Goal: Complete application form

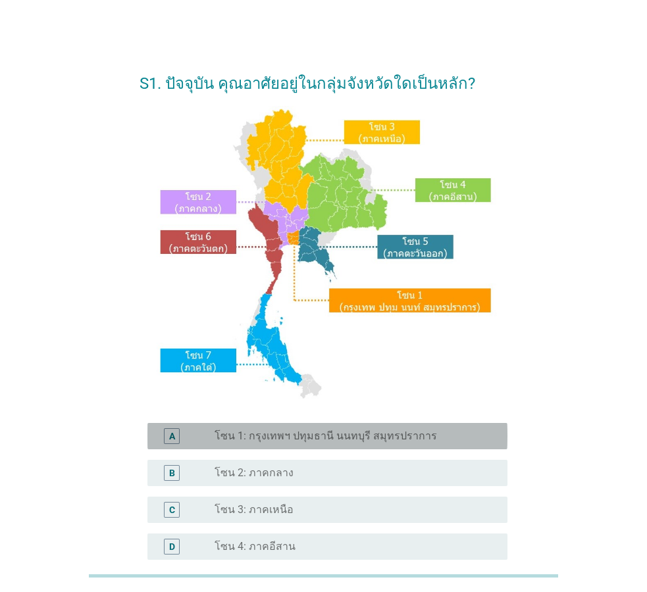
click at [346, 433] on label "โซน 1: กรุงเทพฯ ปทุมธานี นนทบุรี สมุทรปราการ" at bounding box center [326, 436] width 222 height 13
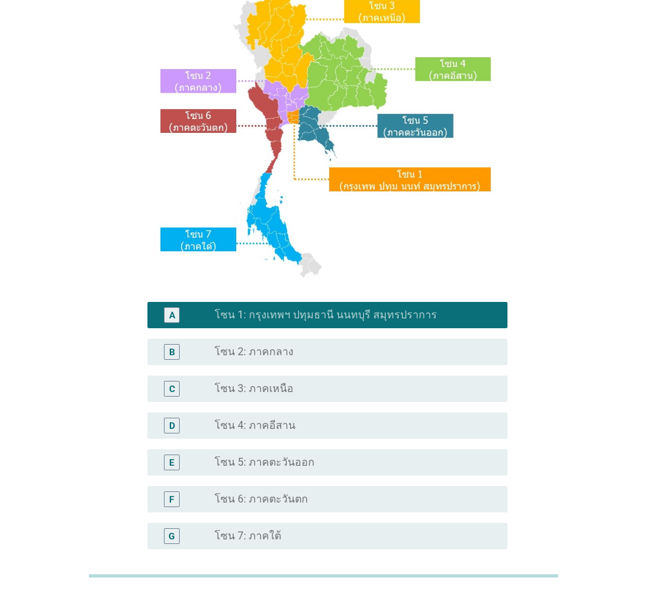
scroll to position [248, 0]
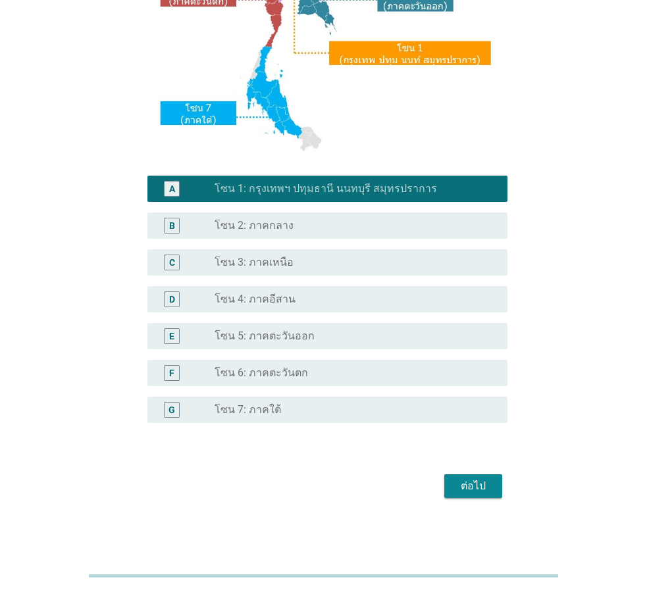
click at [470, 481] on div "ต่อไป" at bounding box center [473, 487] width 37 height 16
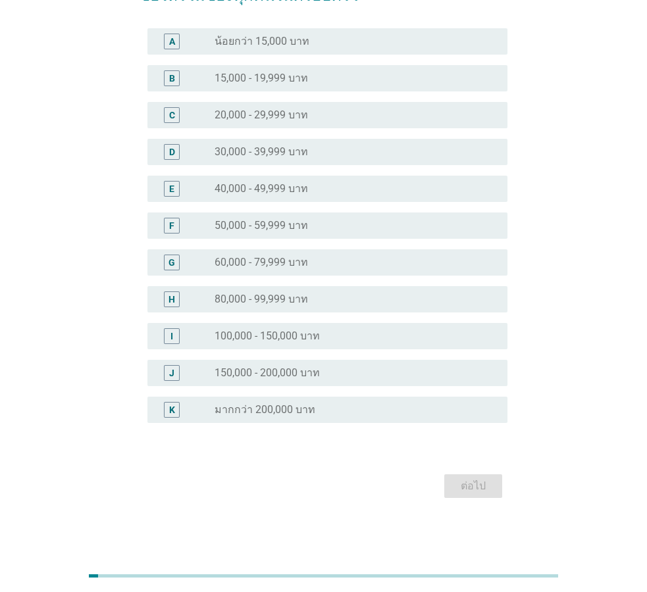
scroll to position [0, 0]
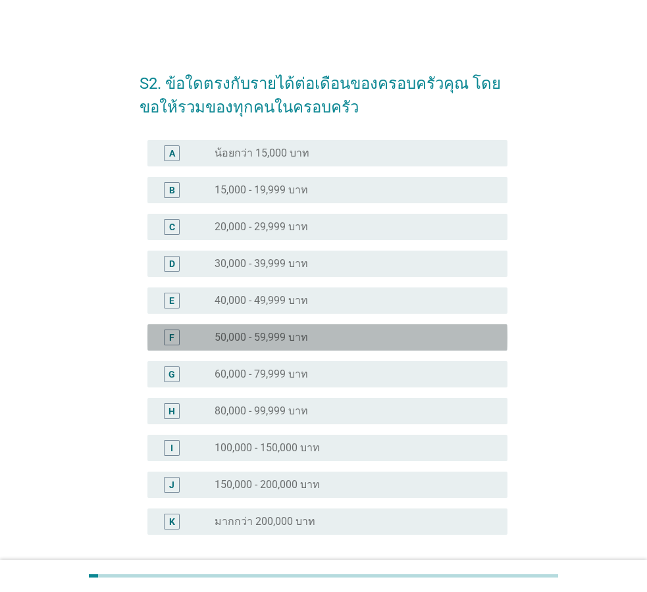
click at [419, 332] on div "radio_button_unchecked 50,000 - 59,999 บาท" at bounding box center [351, 337] width 272 height 13
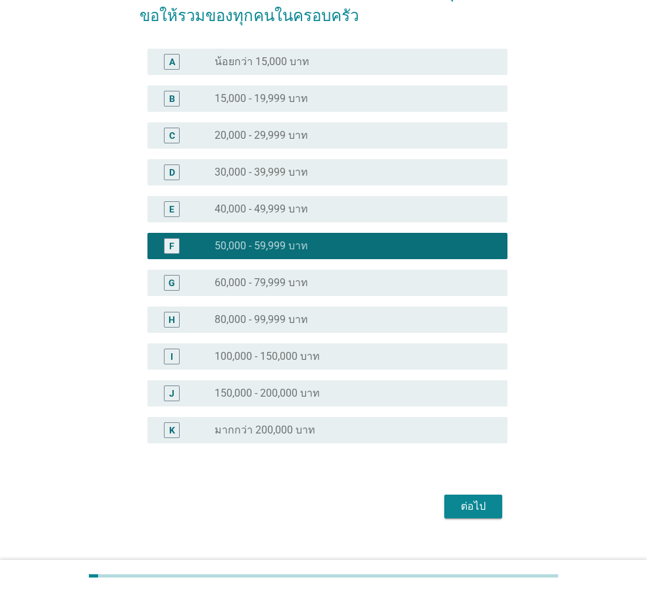
scroll to position [112, 0]
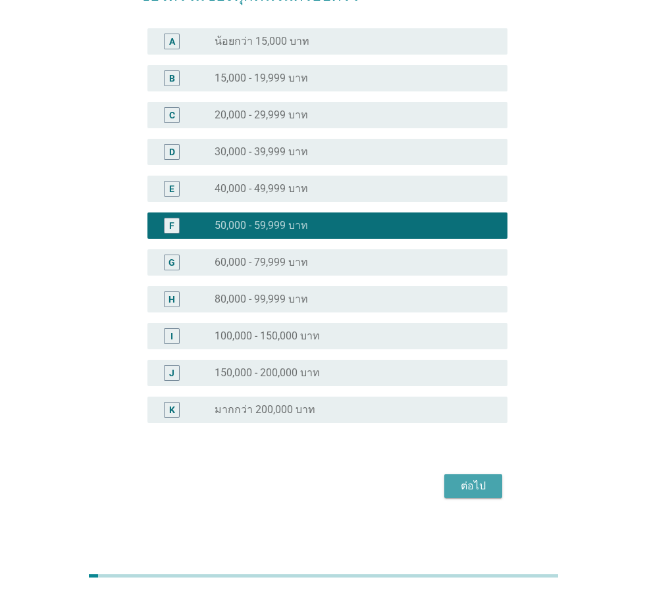
click at [486, 489] on div "ต่อไป" at bounding box center [473, 487] width 37 height 16
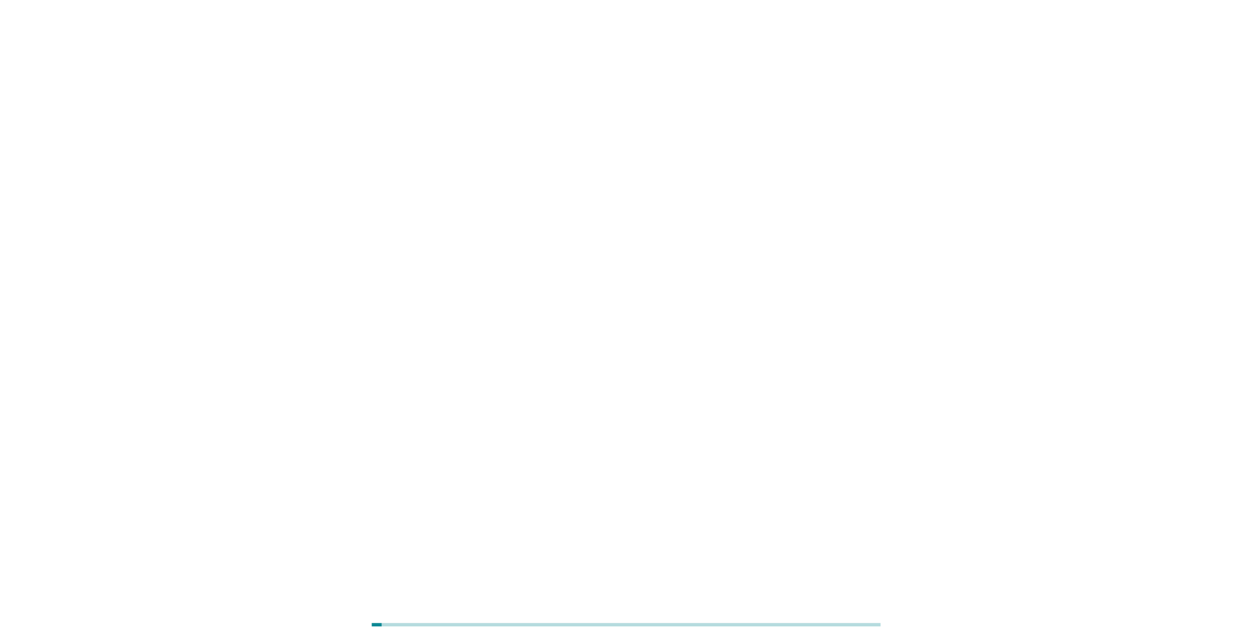
scroll to position [0, 0]
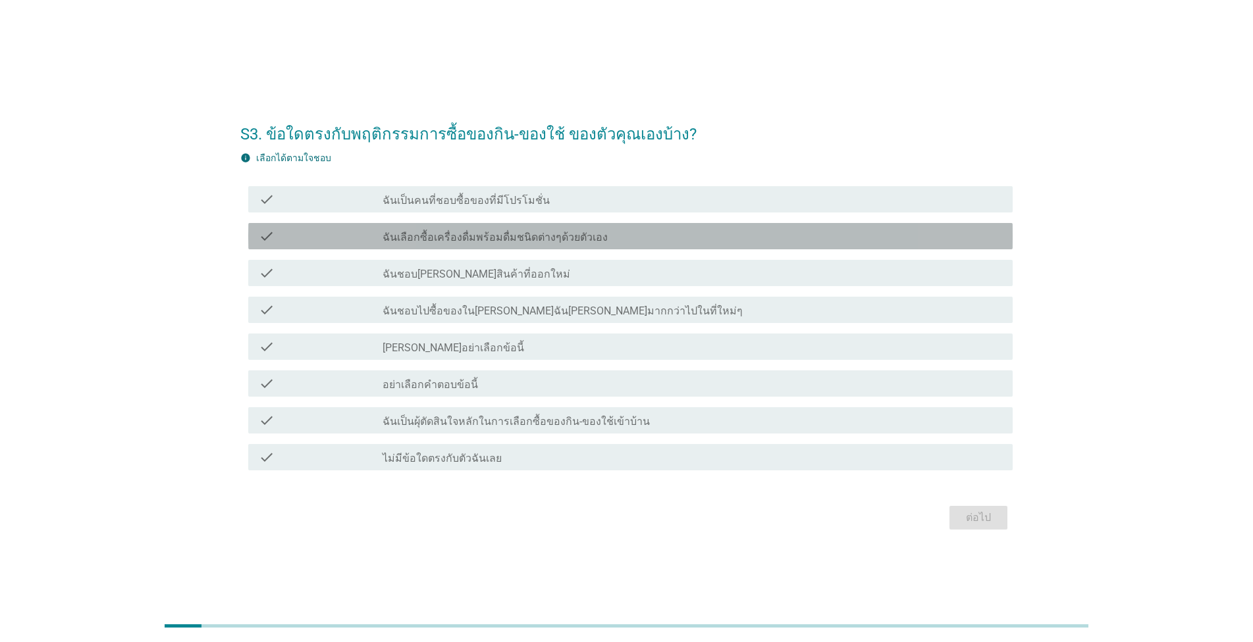
click at [646, 242] on div "check_box_outline_blank ฉันเลือกซื้อเครื่องดื่มพร้อมดื่มชนิดต่างๆด้วยตัวเอง" at bounding box center [691, 236] width 619 height 16
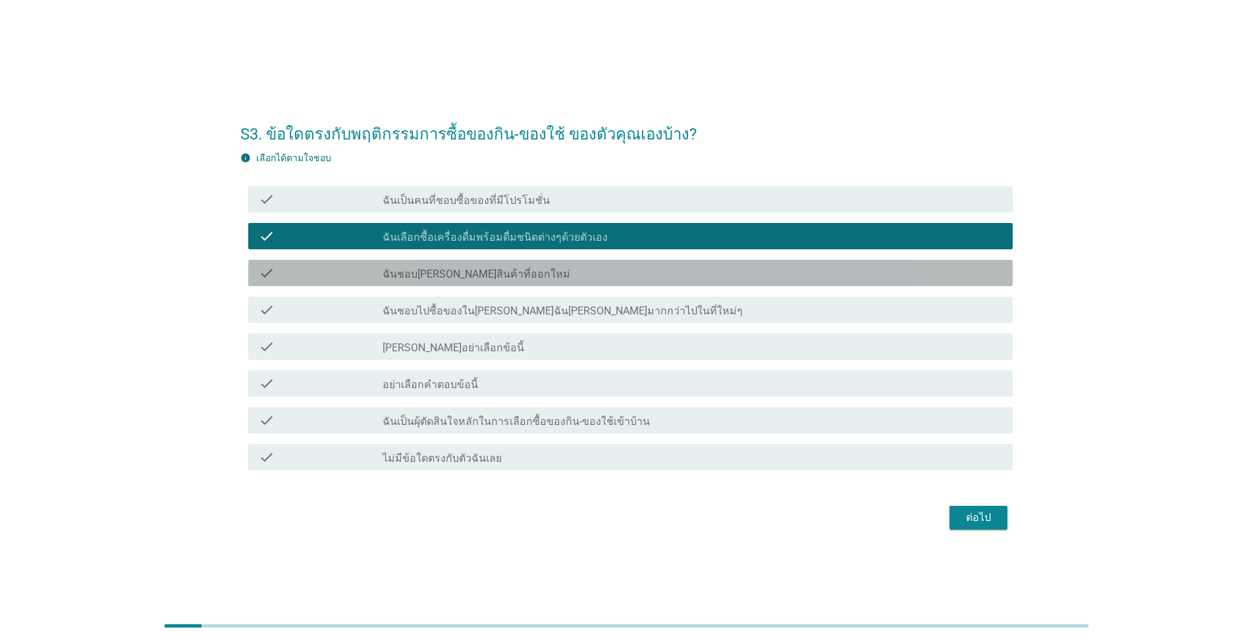
click at [646, 275] on div "check_box_outline_blank ฉันชอบ[PERSON_NAME]สินค้าที่ออกใหม่" at bounding box center [691, 273] width 619 height 16
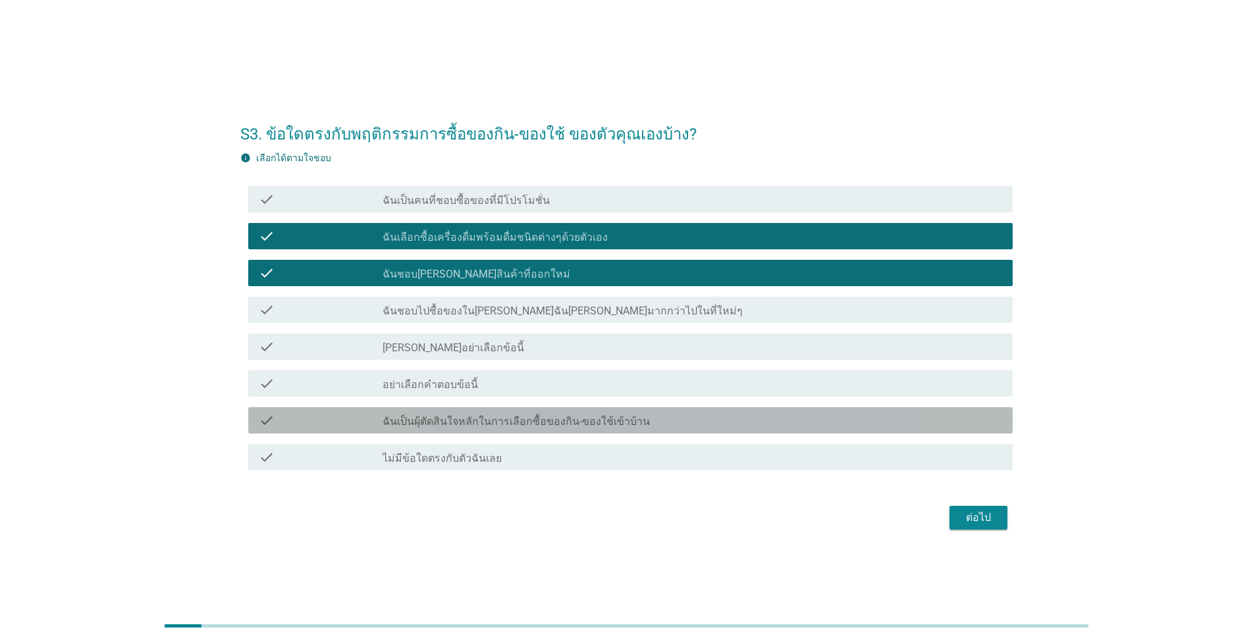
click at [646, 423] on div "check_box_outline_blank ฉันเป็นผุ้ตัดสินใจหลักในการเลือกซื้อของกิน-ของใช้เข้าบ้…" at bounding box center [691, 421] width 619 height 16
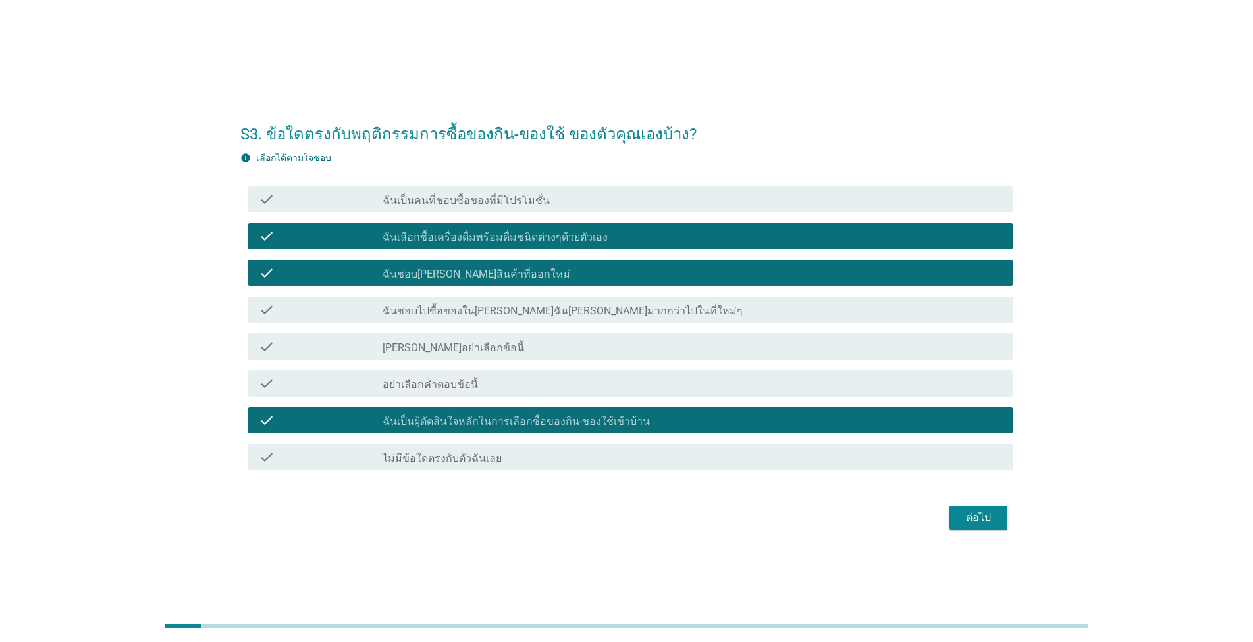
click at [646, 518] on button "ต่อไป" at bounding box center [978, 518] width 58 height 24
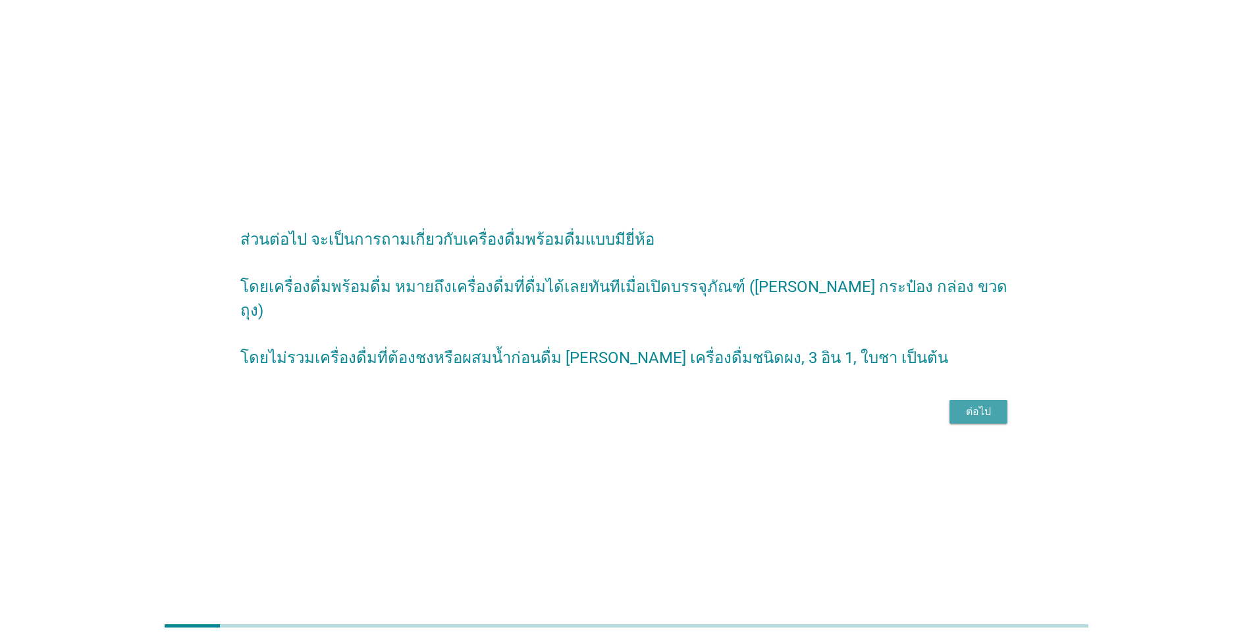
click at [646, 411] on div "ต่อไป" at bounding box center [978, 412] width 37 height 16
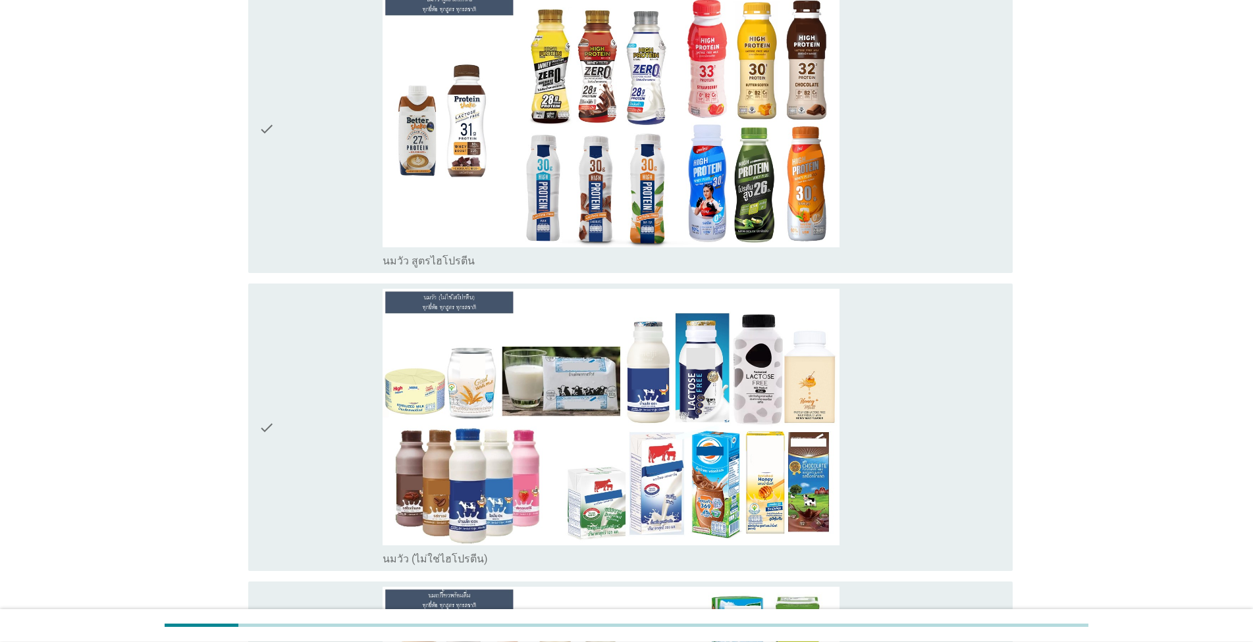
scroll to position [300, 0]
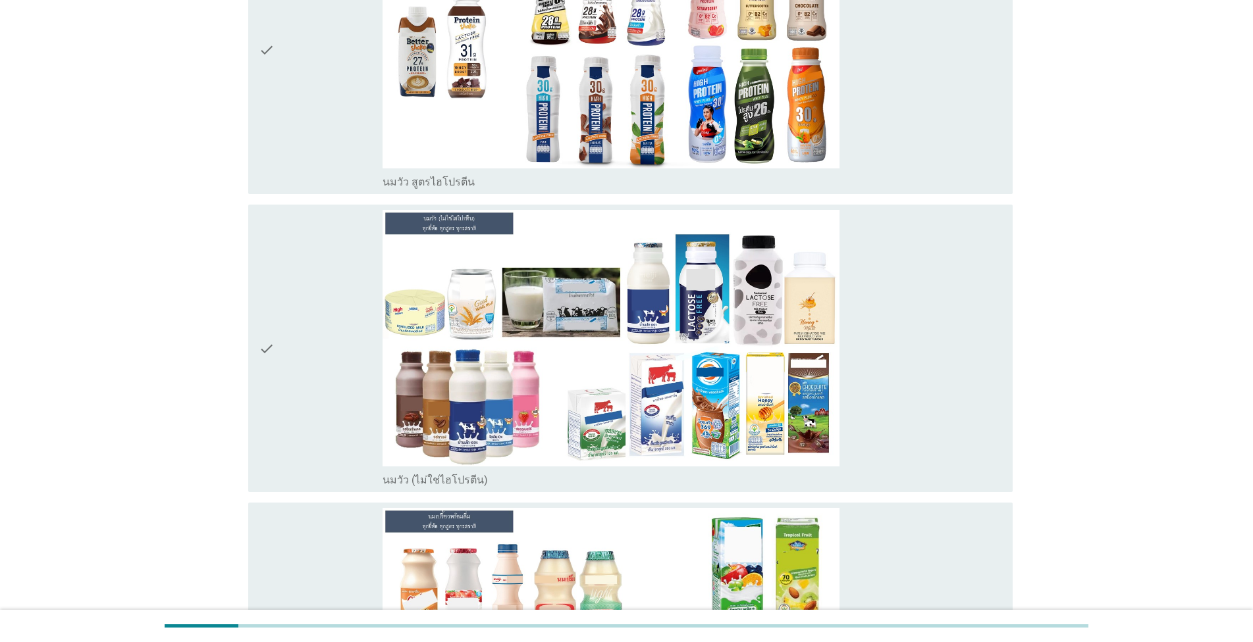
click at [646, 300] on div "check_box_outline_blank นมวัว (ไม่ใช่ไฮโปรตีน)" at bounding box center [691, 348] width 619 height 277
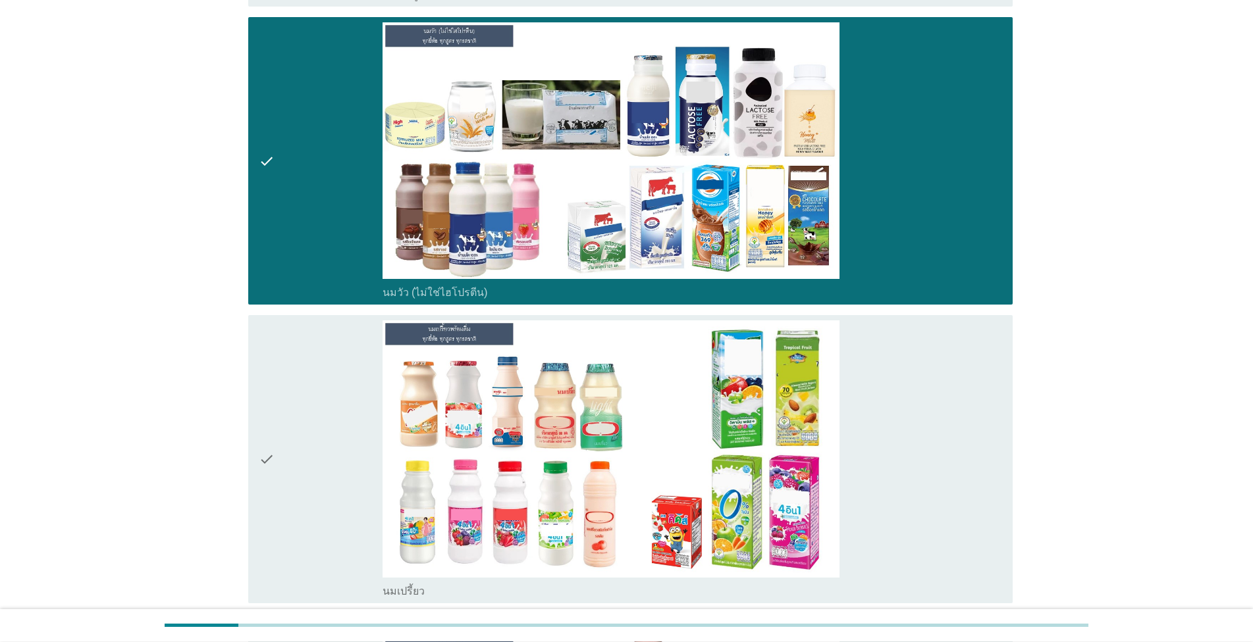
scroll to position [525, 0]
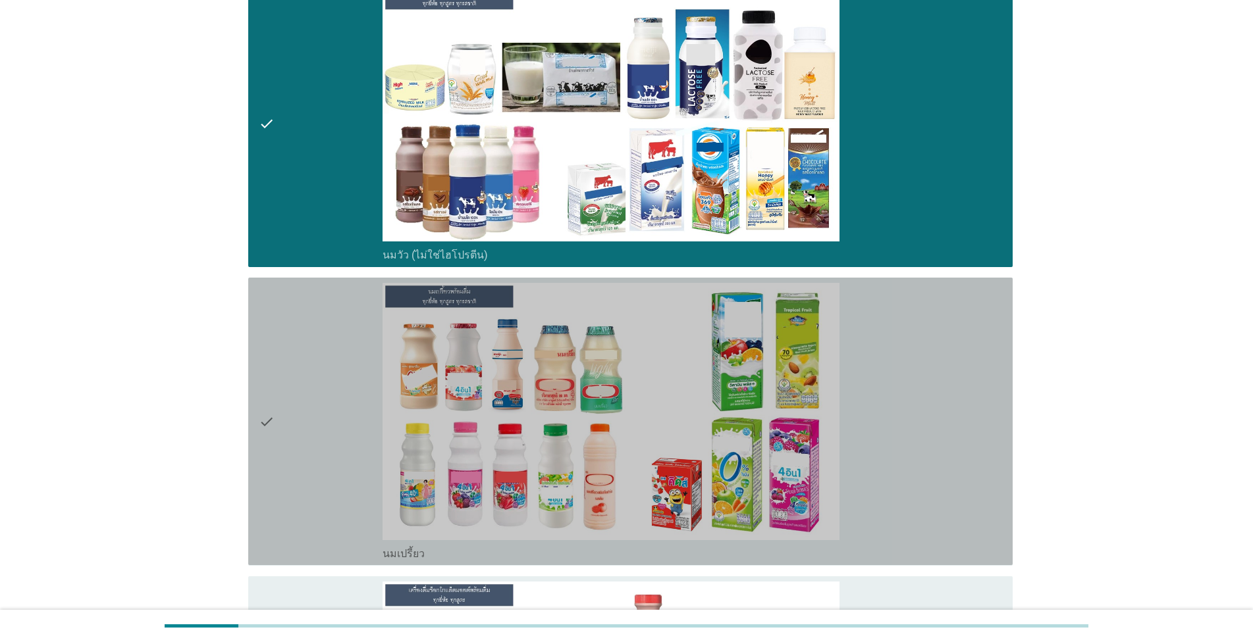
click at [646, 300] on div "check_box_outline_blank นมเปรี้ยว" at bounding box center [691, 421] width 619 height 277
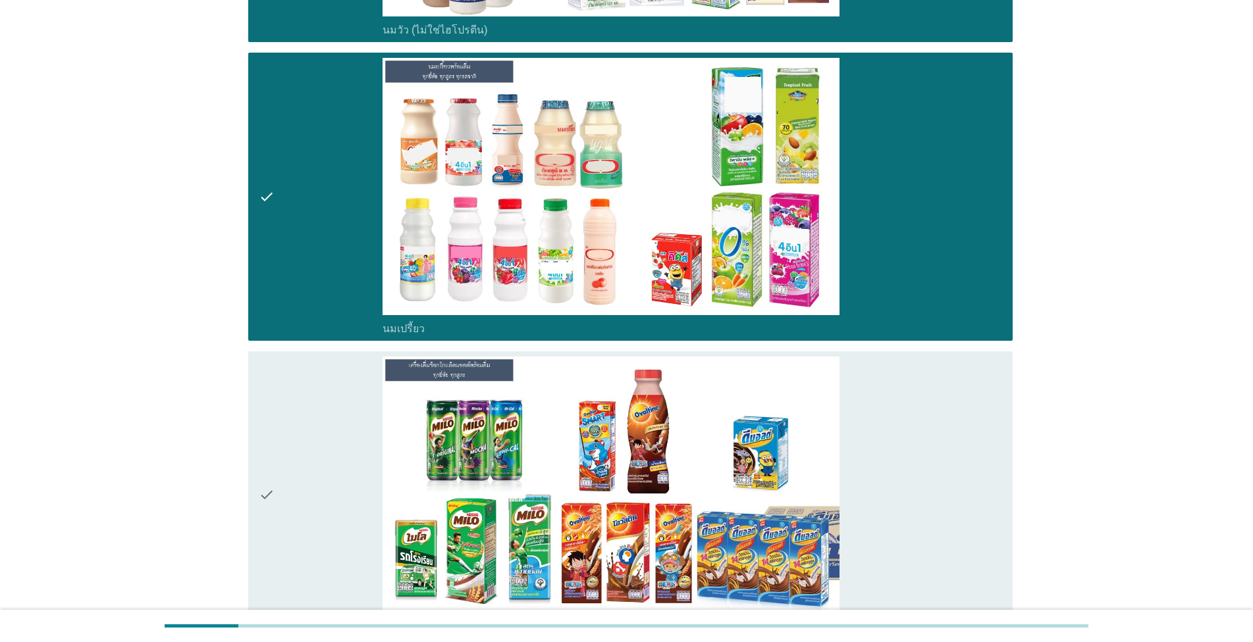
scroll to position [901, 0]
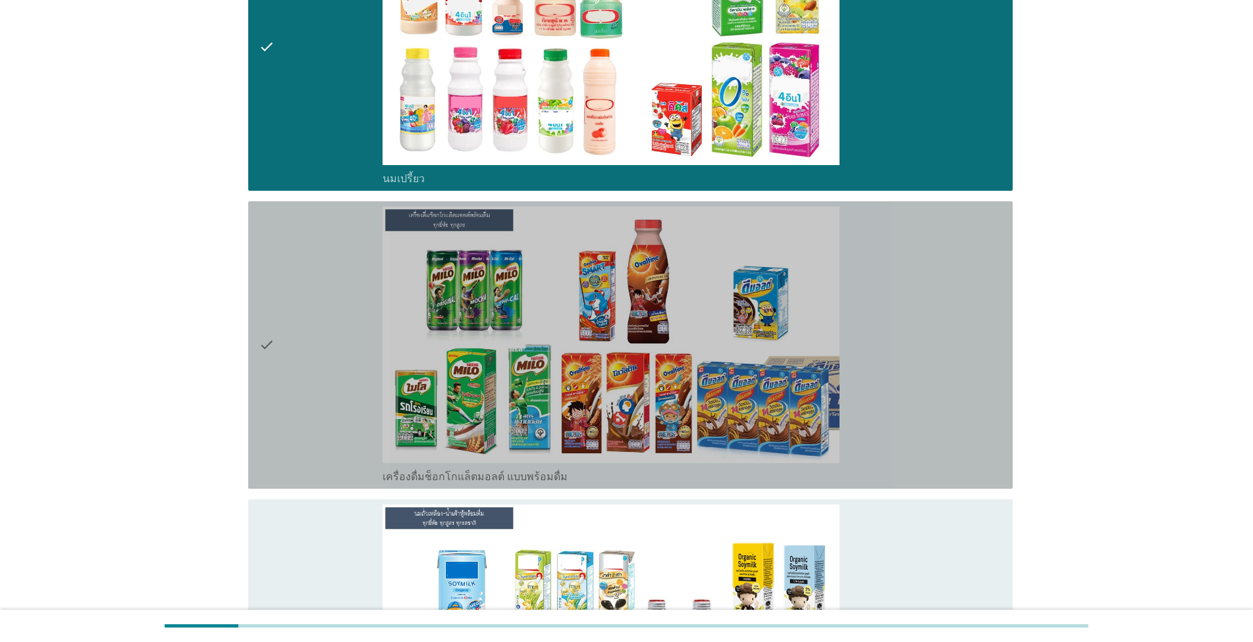
click at [646, 300] on div "check_box_outline_blank เครื่องดื่มช็อกโกแล็ตมอลต์ แบบพร้อมดื่ม" at bounding box center [691, 345] width 619 height 277
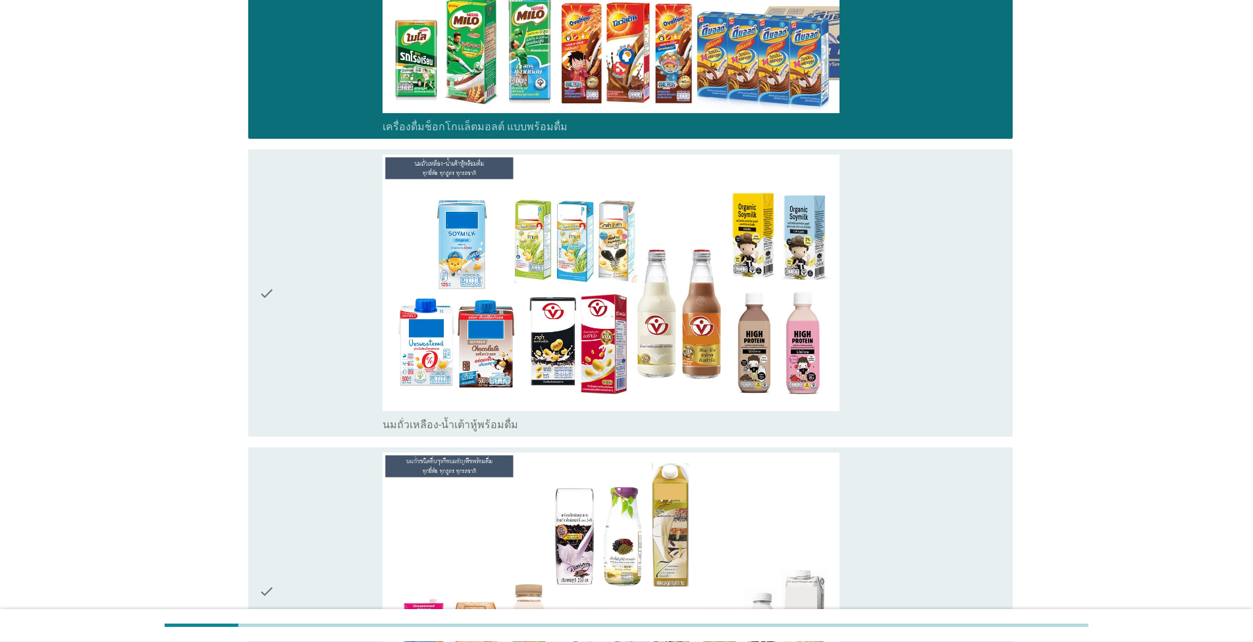
scroll to position [1276, 0]
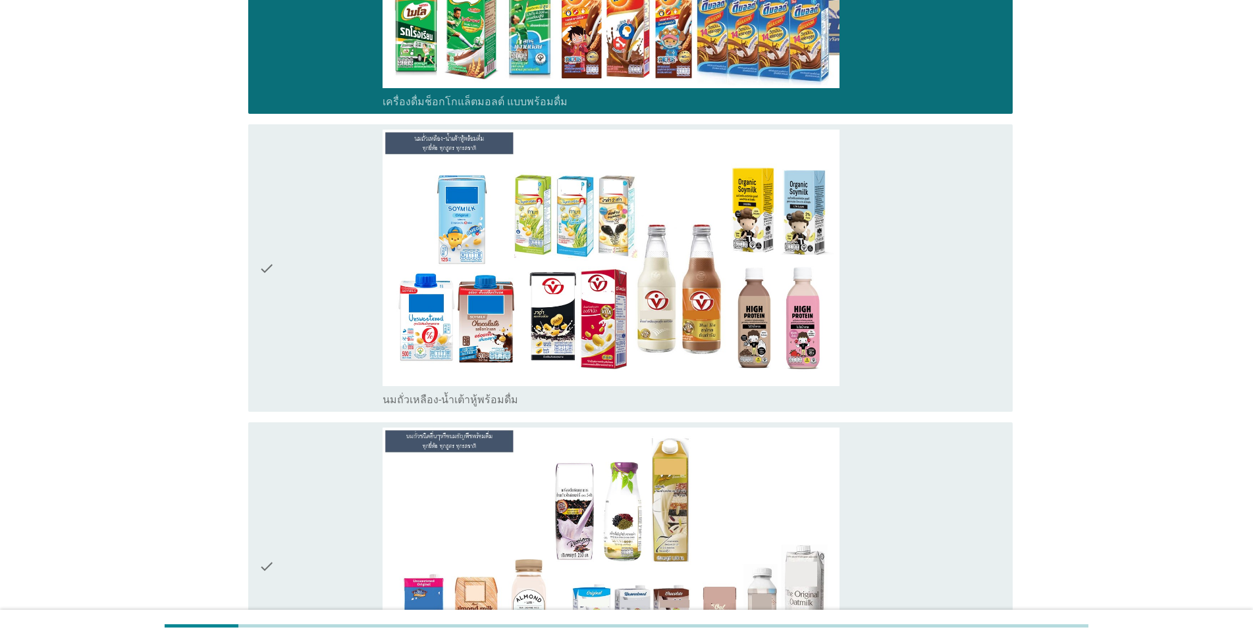
click at [646, 300] on div "check_box_outline_blank นมถั่วเหลือง-น้ำเต้าหู้พร้อมดื่ม" at bounding box center [691, 268] width 619 height 277
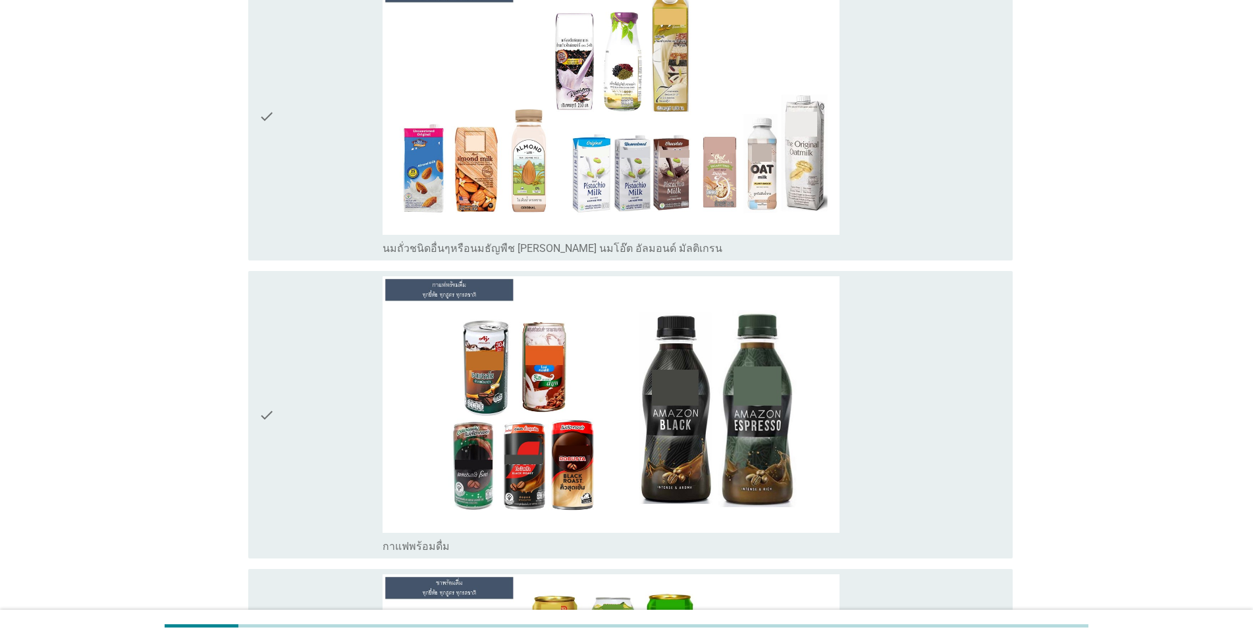
scroll to position [1801, 0]
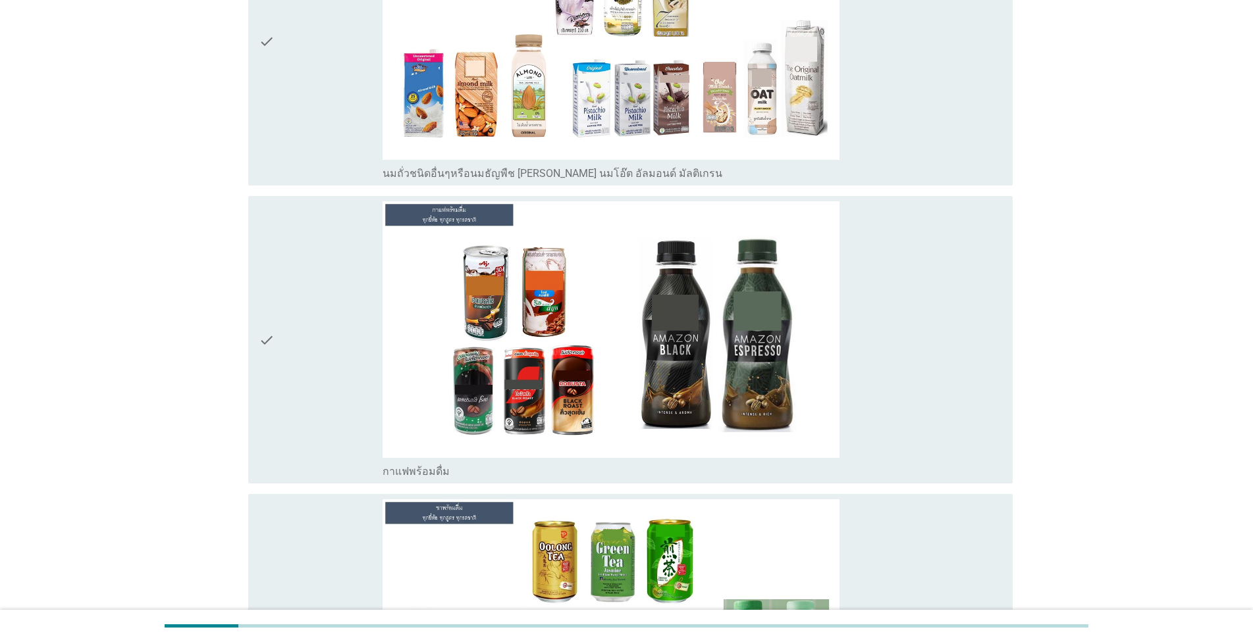
click at [646, 300] on div "check_box_outline_blank กาแฟพร้อมดื่ม" at bounding box center [691, 339] width 619 height 277
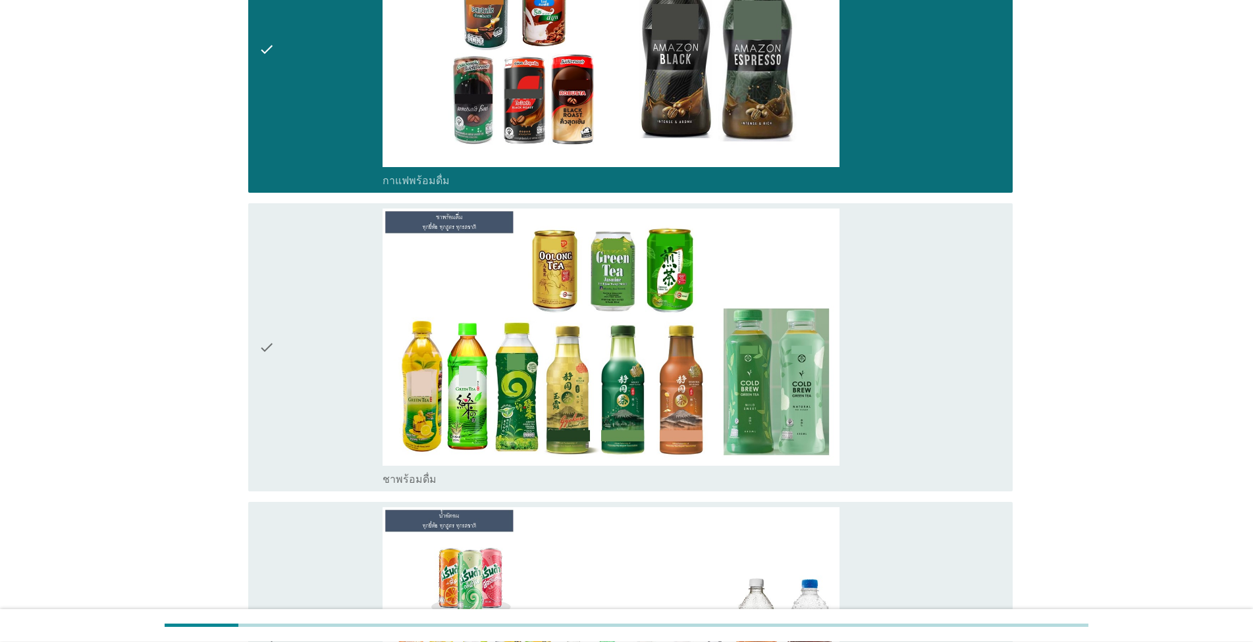
scroll to position [2101, 0]
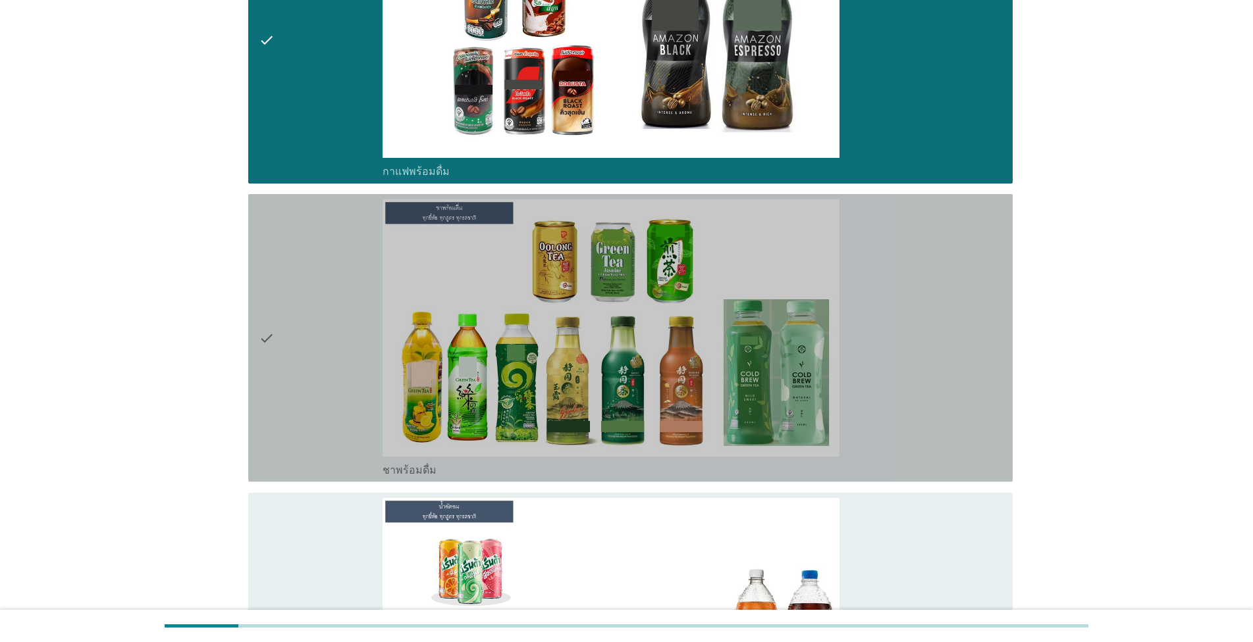
click at [646, 300] on div "check_box_outline_blank ชาพร้อมดื่ม" at bounding box center [691, 337] width 619 height 277
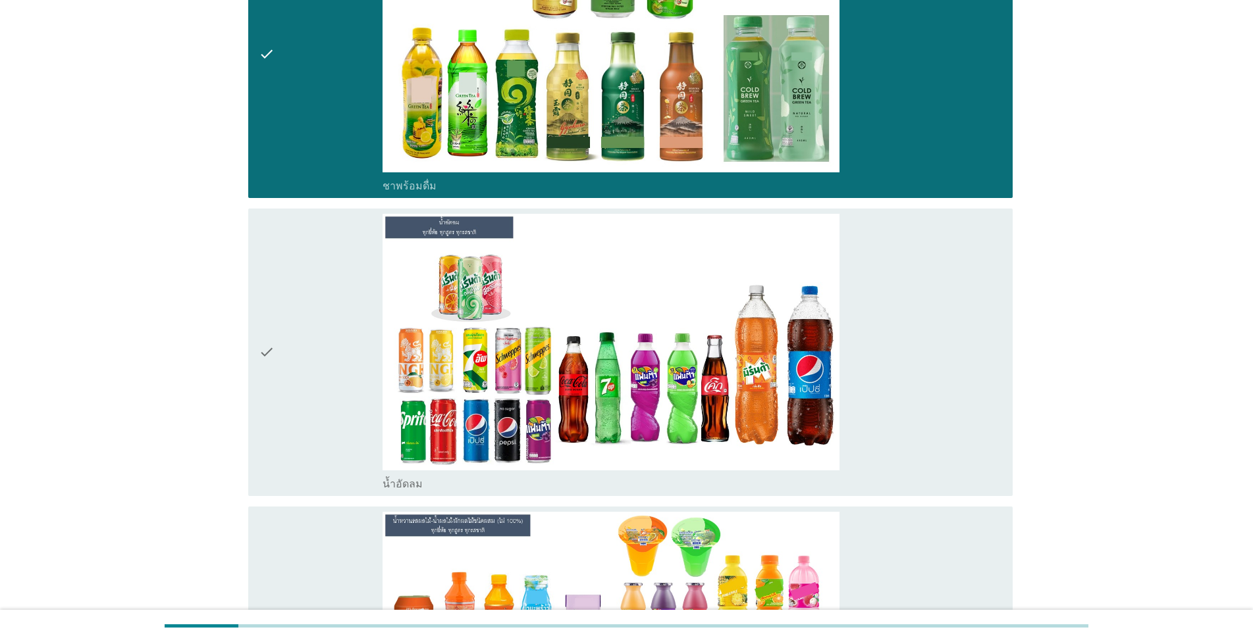
scroll to position [2401, 0]
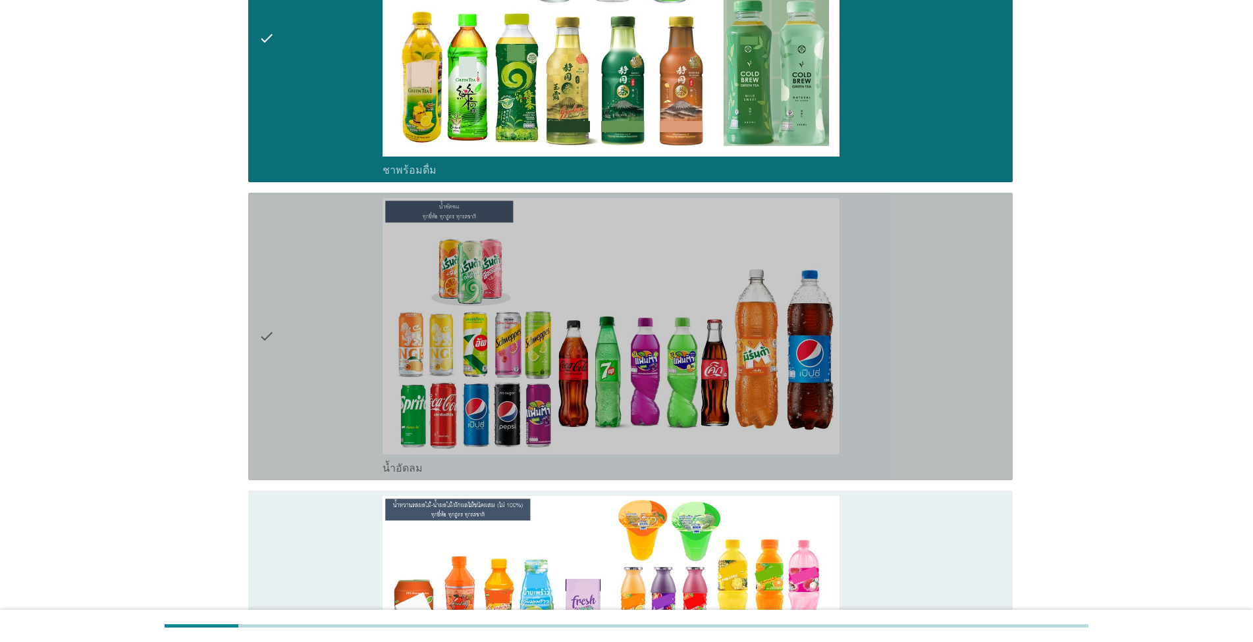
click at [646, 300] on div "check_box_outline_blank น้ำอัดลม" at bounding box center [691, 336] width 619 height 277
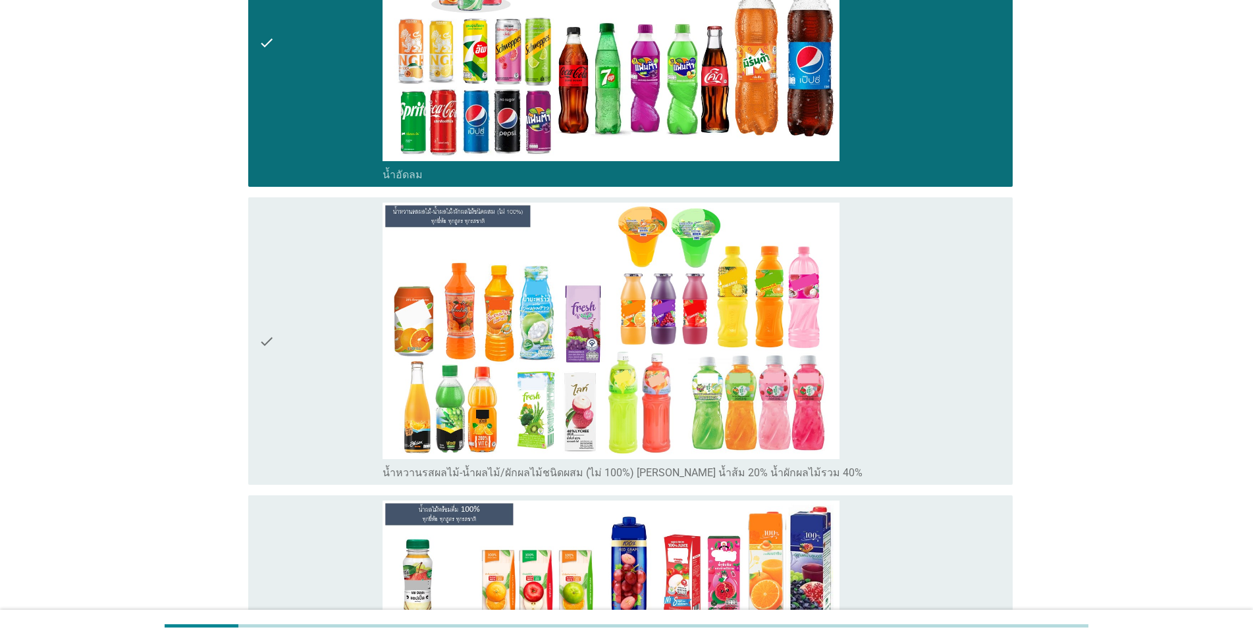
scroll to position [2702, 0]
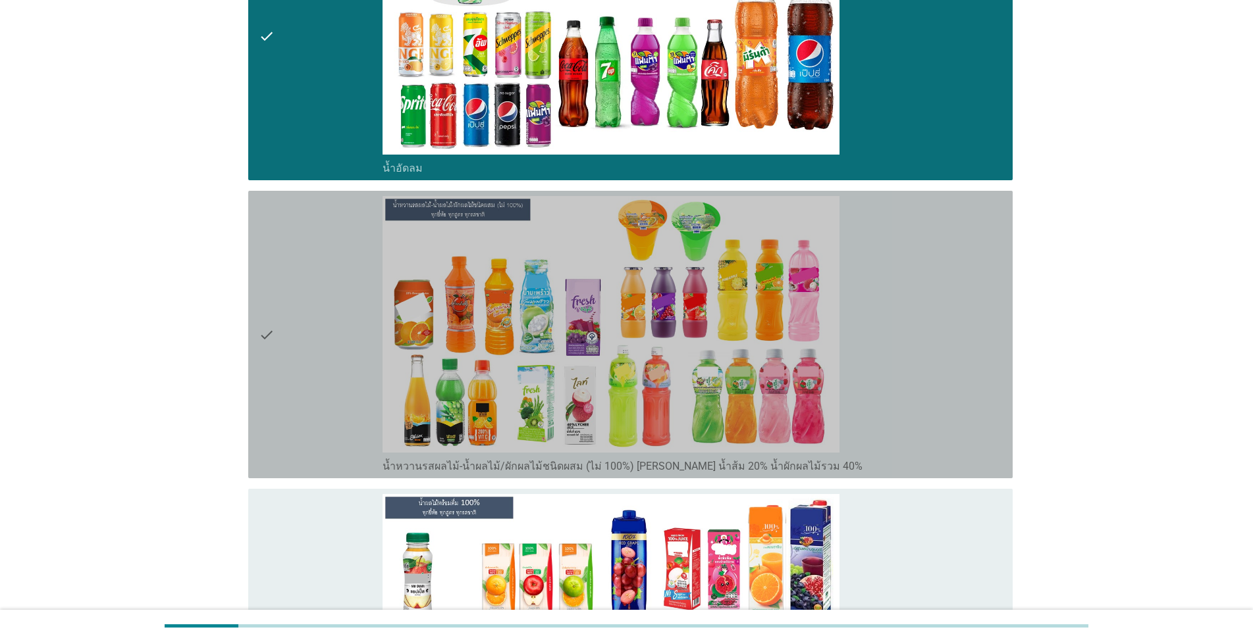
click at [646, 300] on div "check_box_outline_blank น้ำหวานรสผลไม้-น้ำผลไม้/ผักผลไม้ชนิดผสม (ไม่ 100%) [PER…" at bounding box center [691, 334] width 619 height 277
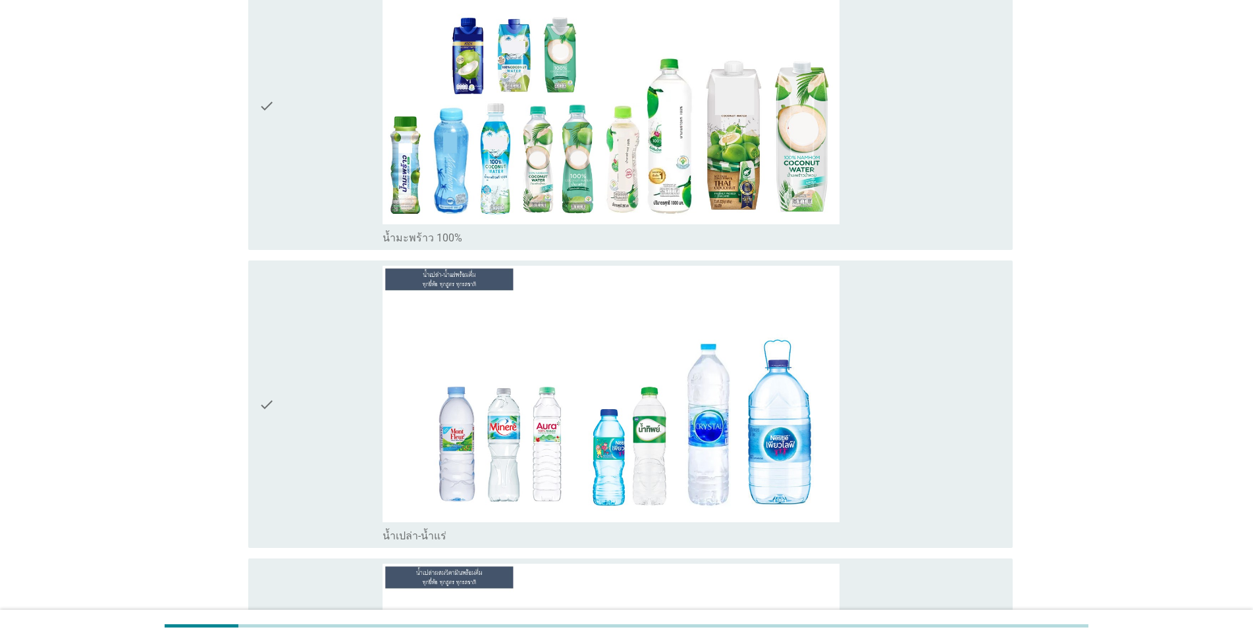
scroll to position [4127, 0]
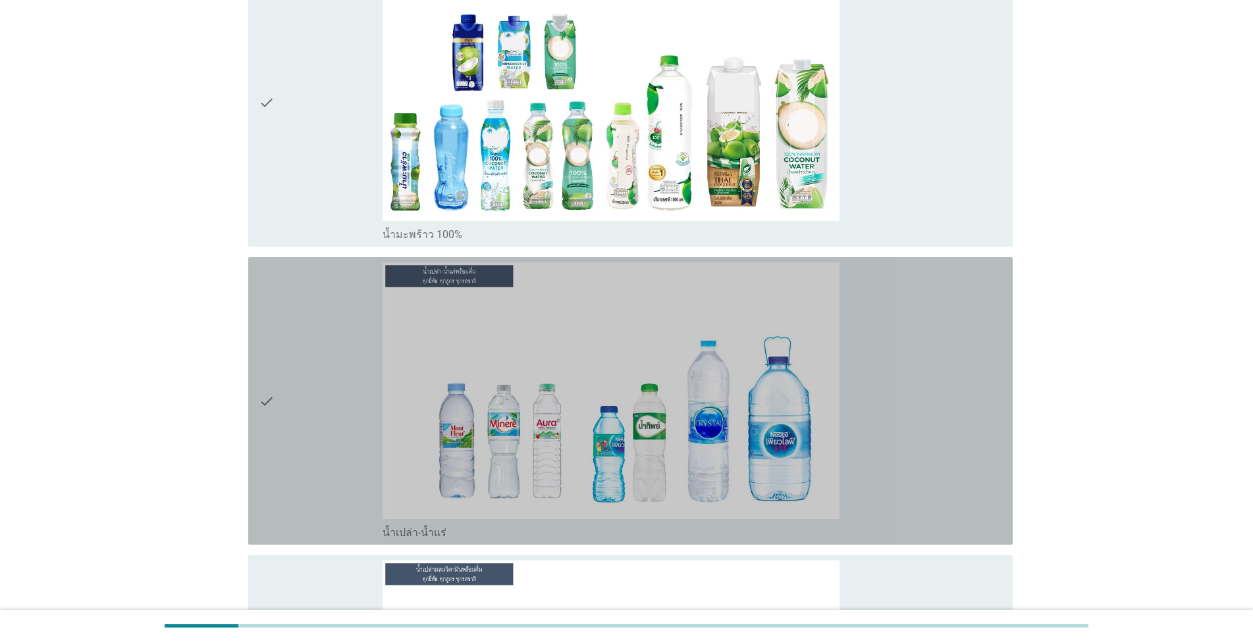
click at [646, 300] on div "check_box_outline_blank น้ำเปล่า-น้ำแร่" at bounding box center [691, 401] width 619 height 277
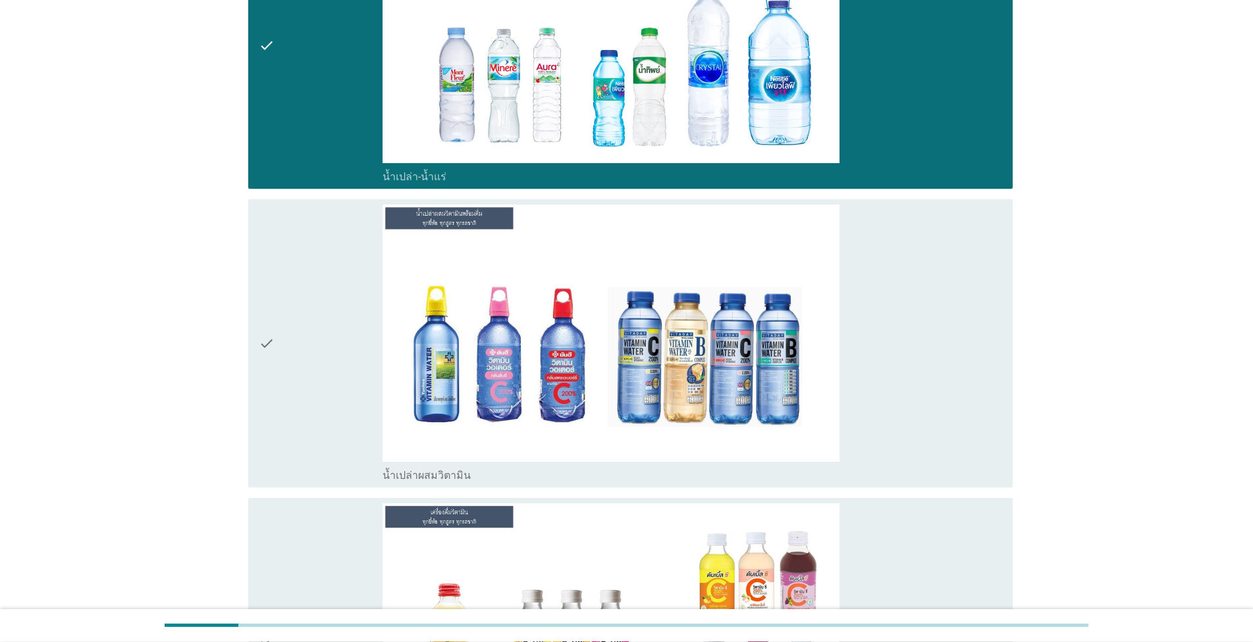
scroll to position [4503, 0]
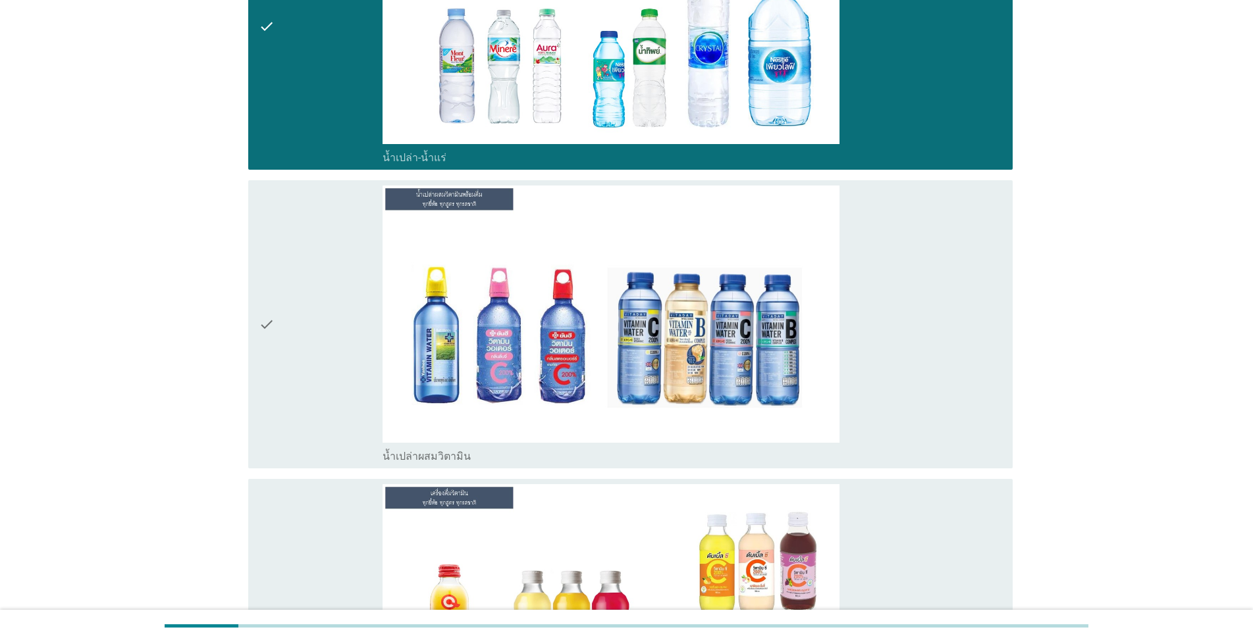
click at [646, 300] on div "check_box_outline_blank น้ำเปล่าผสมวิตามิน" at bounding box center [691, 324] width 619 height 277
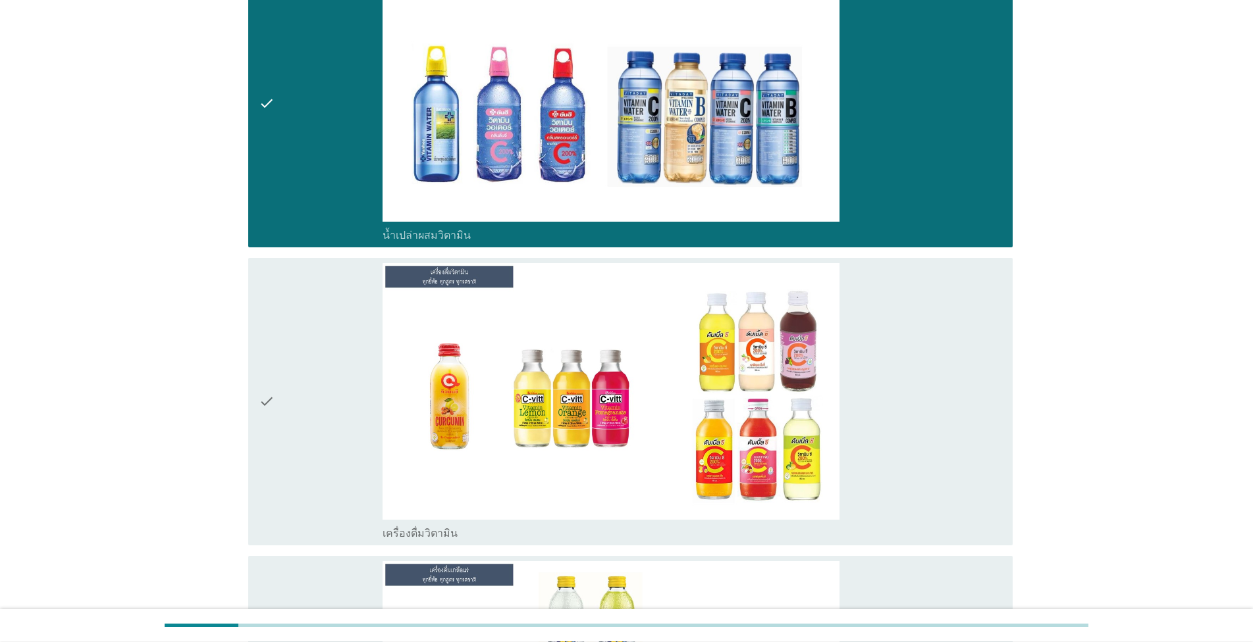
scroll to position [4728, 0]
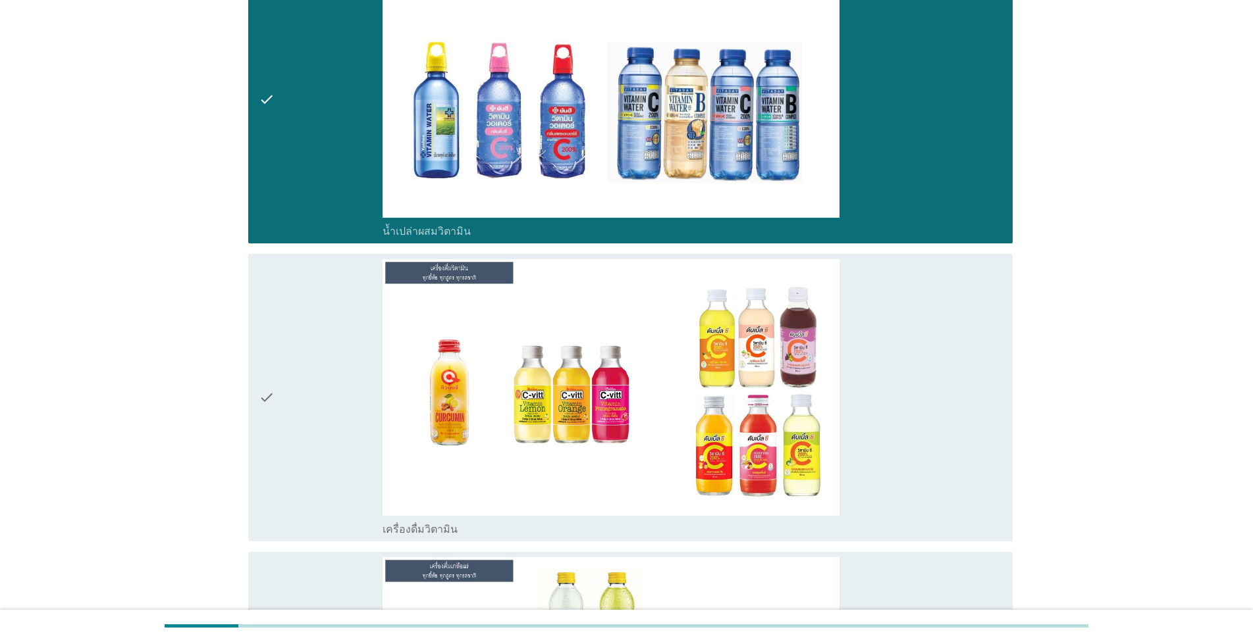
click at [646, 300] on div "check_box_outline_blank เครื่องดื่มวิตามิน" at bounding box center [691, 397] width 619 height 277
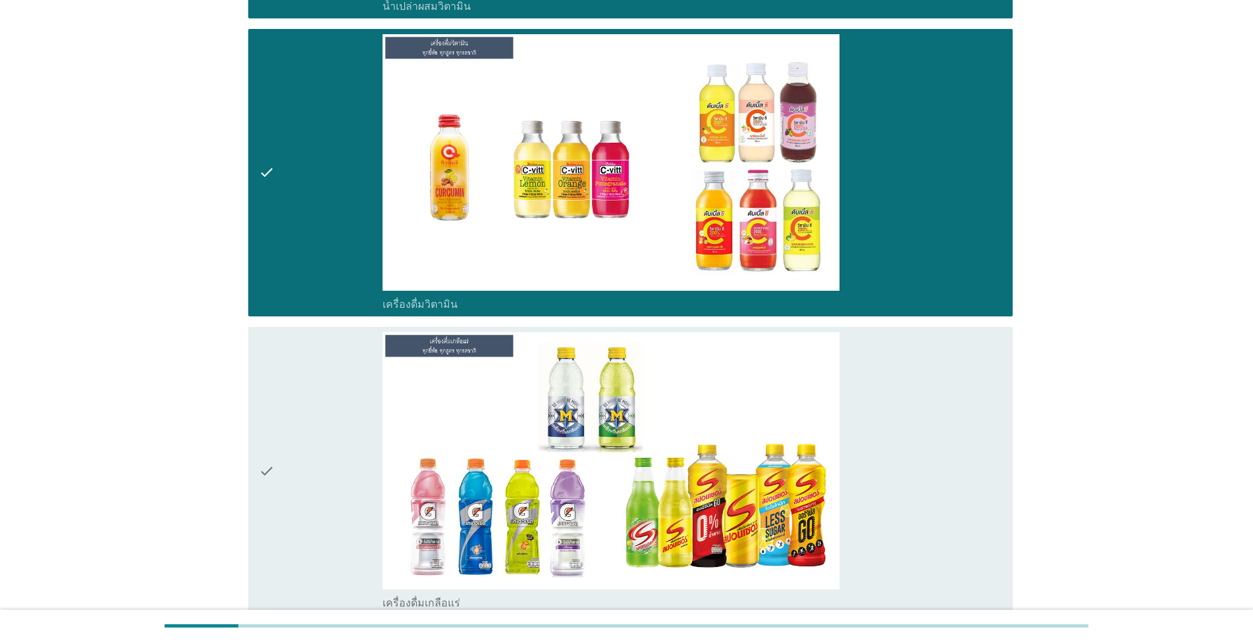
scroll to position [5028, 0]
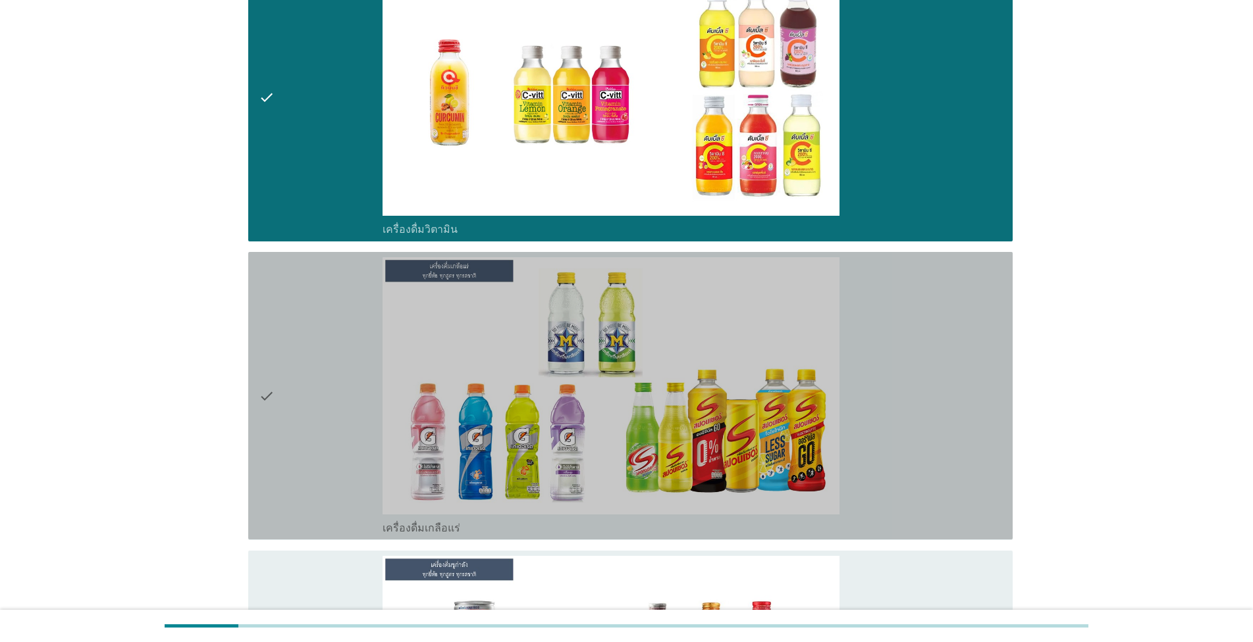
click at [646, 300] on div "check_box_outline_blank เครื่องดื่มเกลือแร่" at bounding box center [691, 395] width 619 height 277
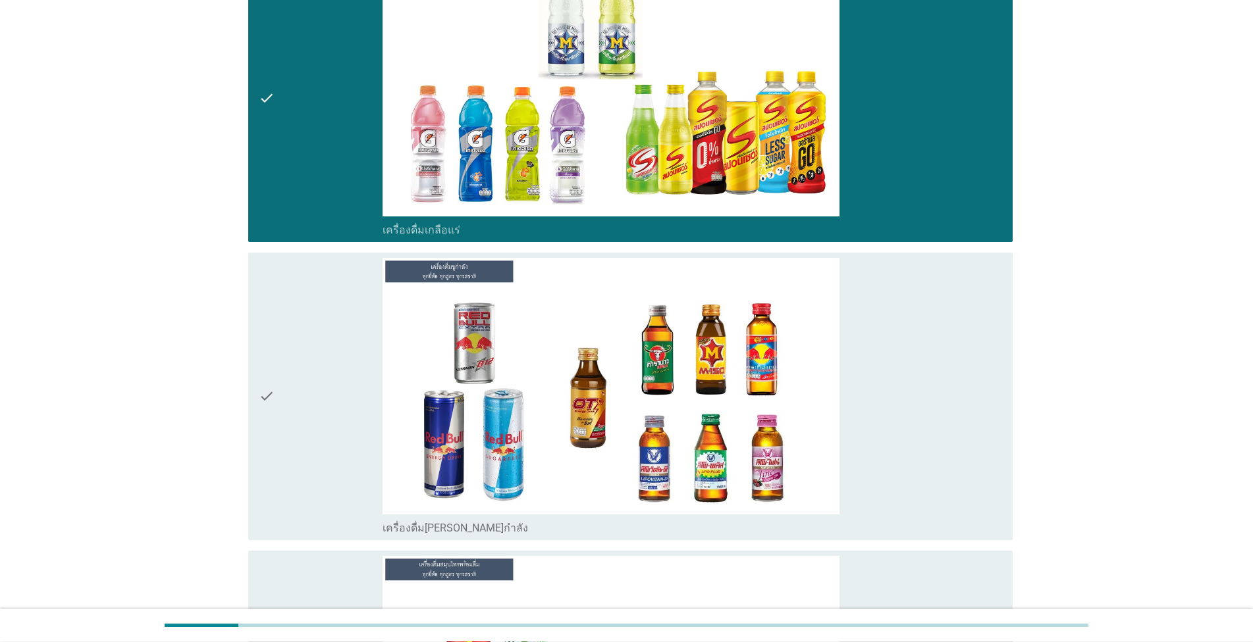
scroll to position [5328, 0]
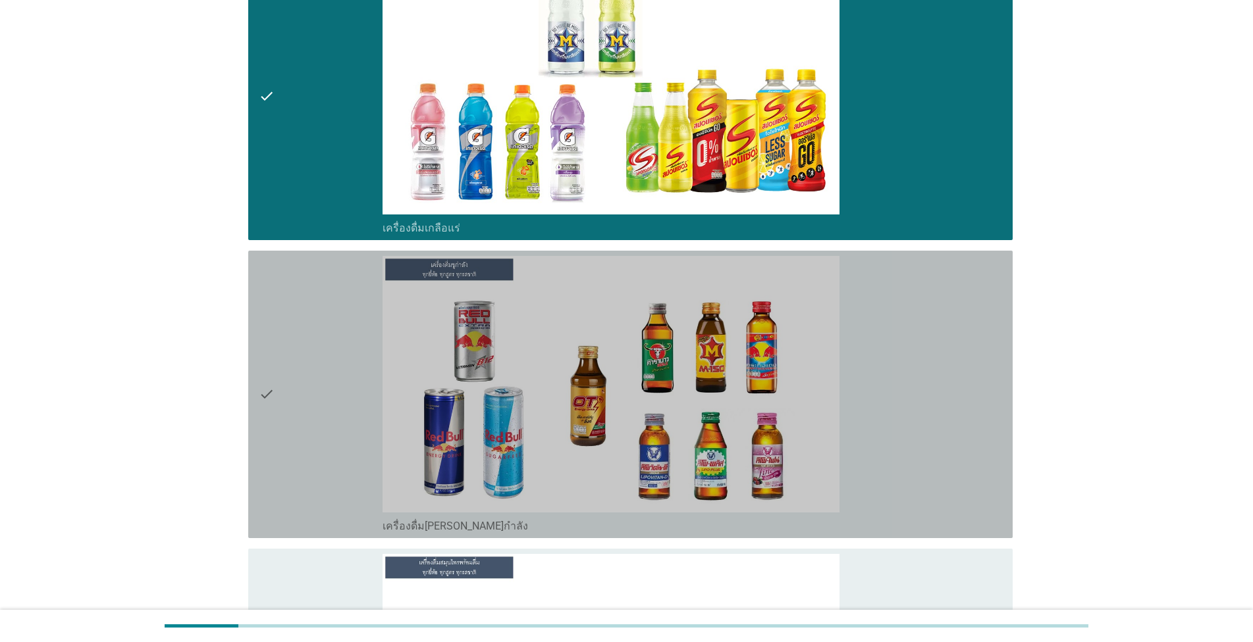
click at [646, 300] on div "check_box_outline_blank เครื่องดื่ม[PERSON_NAME]กำลัง" at bounding box center [691, 394] width 619 height 277
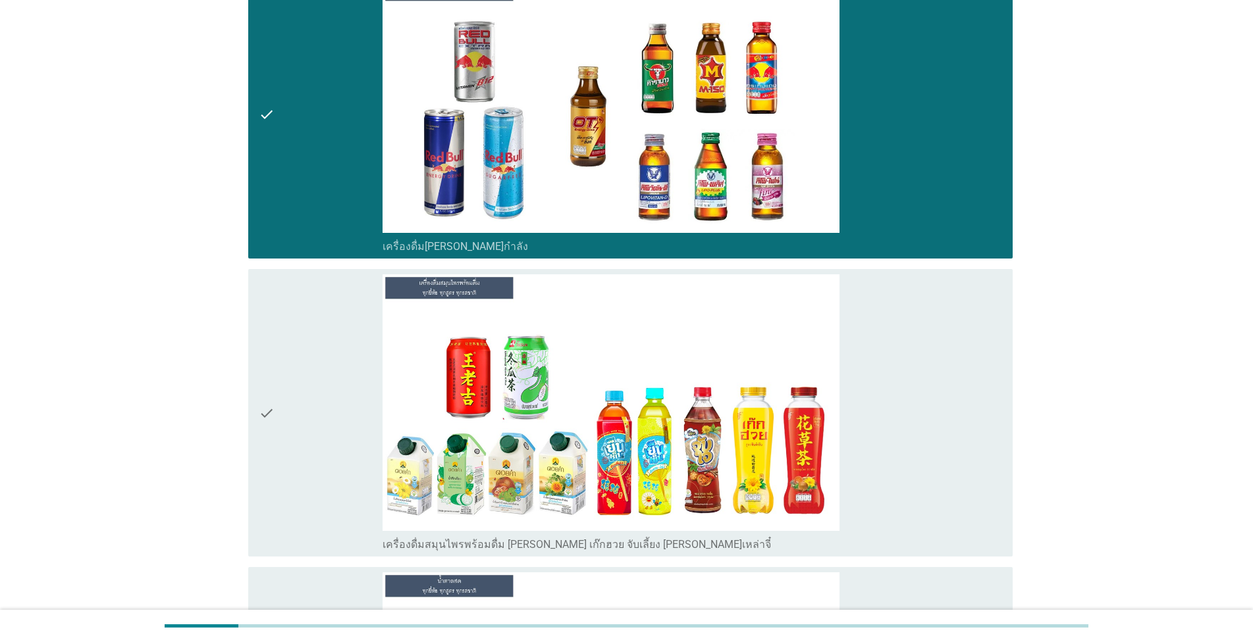
scroll to position [5628, 0]
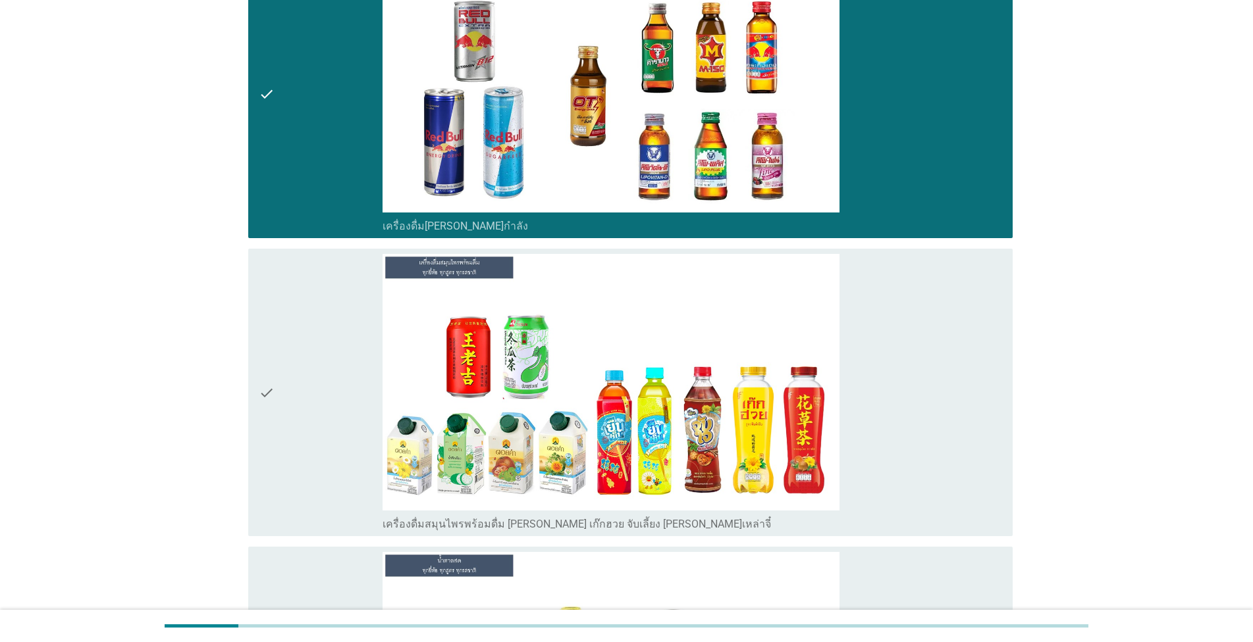
click at [646, 300] on div "check_box_outline_blank เครื่องดื่มสมุนไพรพร้อมดื่ม [PERSON_NAME] เก๊กฮวย จับเล…" at bounding box center [691, 392] width 619 height 277
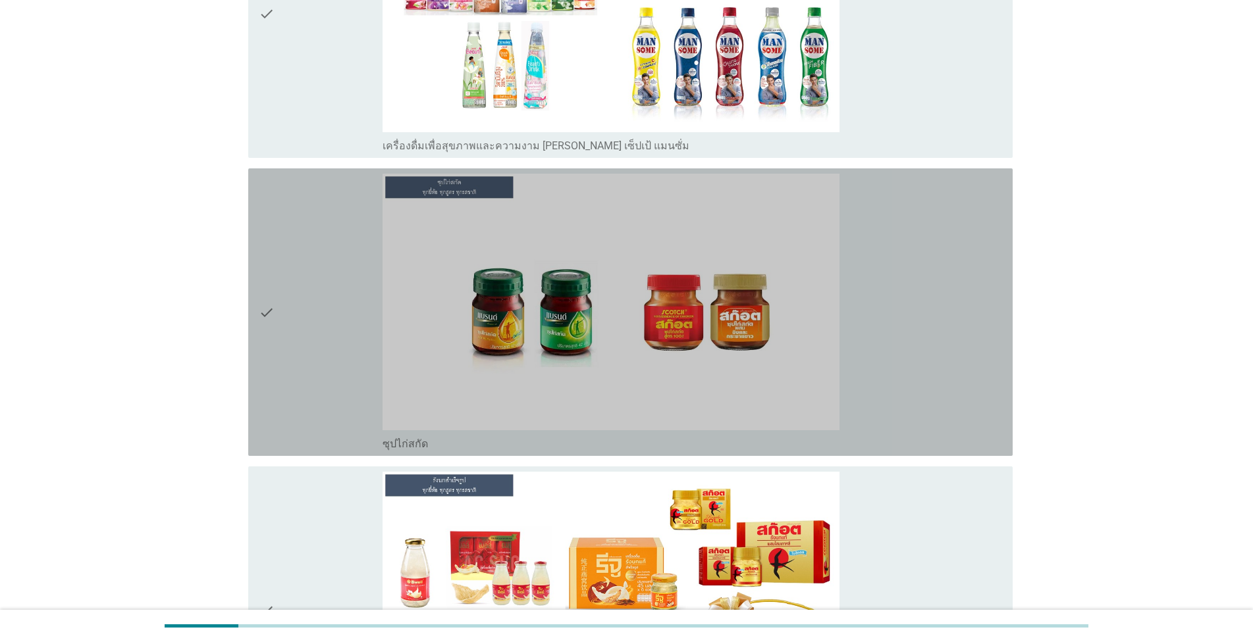
click at [646, 300] on div "check_box_outline_blank ซุปไก่สกัด" at bounding box center [691, 312] width 619 height 277
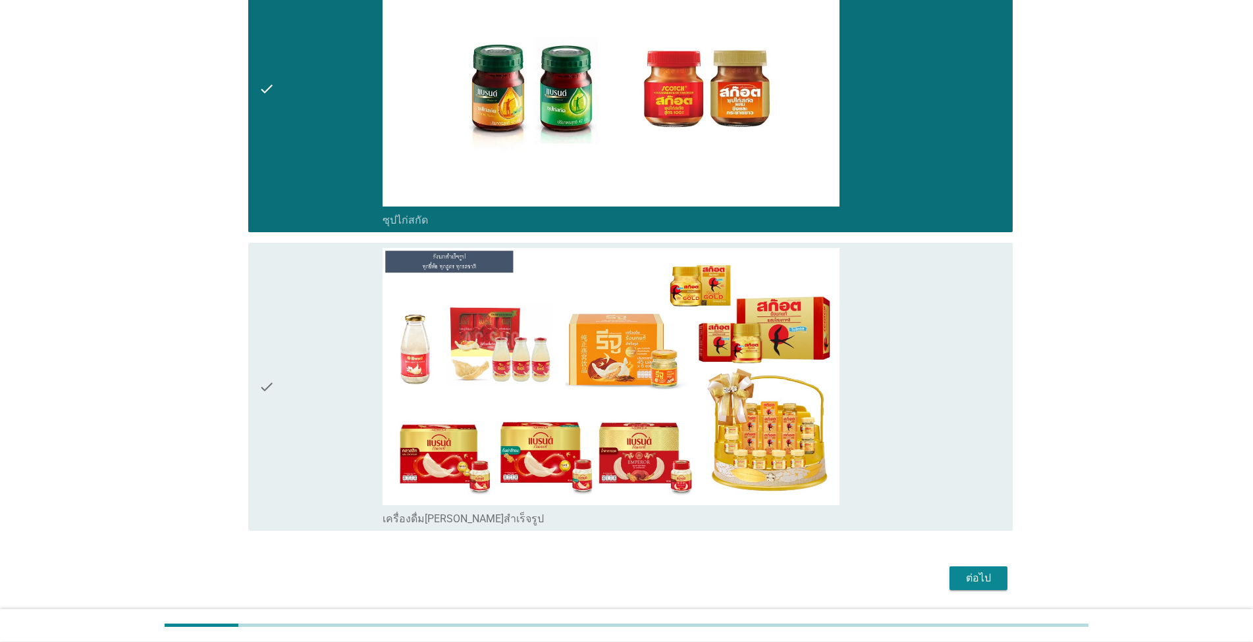
scroll to position [6839, 0]
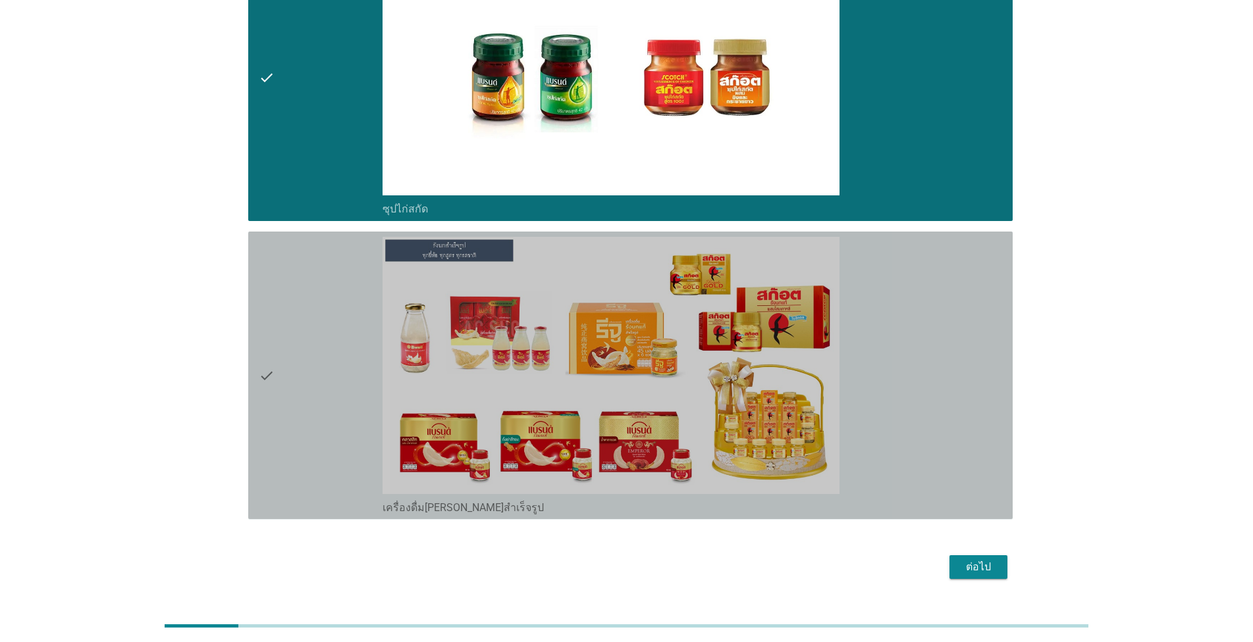
click at [646, 300] on div "check_box_outline_blank เครื่องดื่ม[PERSON_NAME]สำเร็จรูป" at bounding box center [691, 375] width 619 height 277
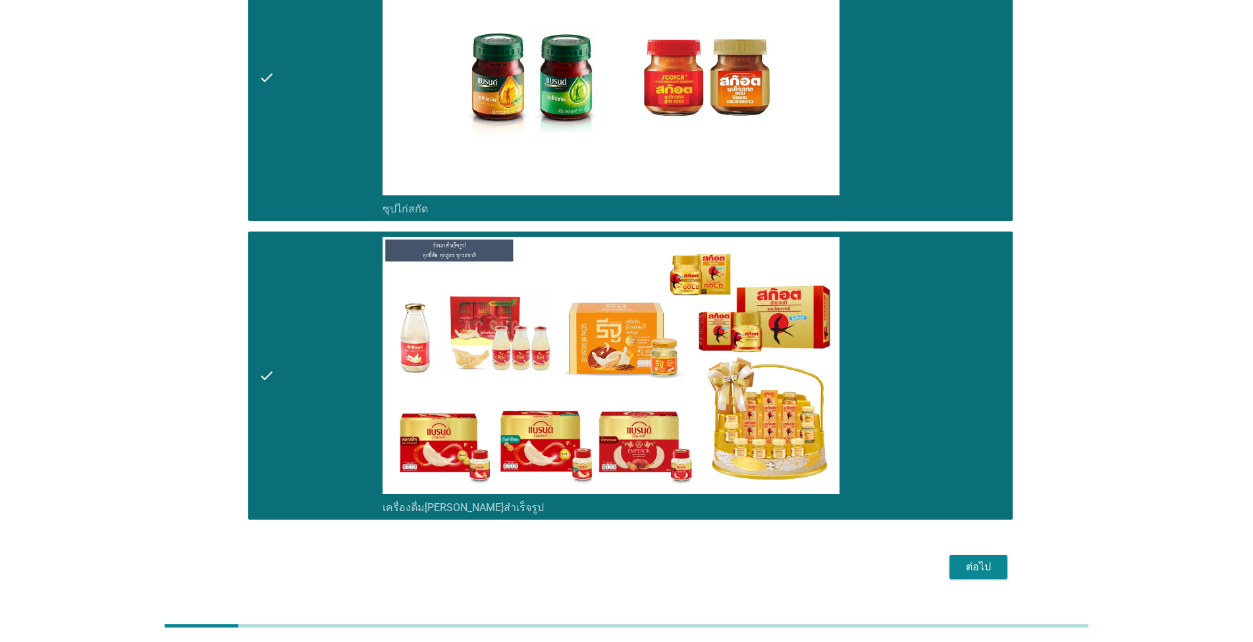
click at [646, 560] on div "ต่อไป" at bounding box center [978, 568] width 37 height 16
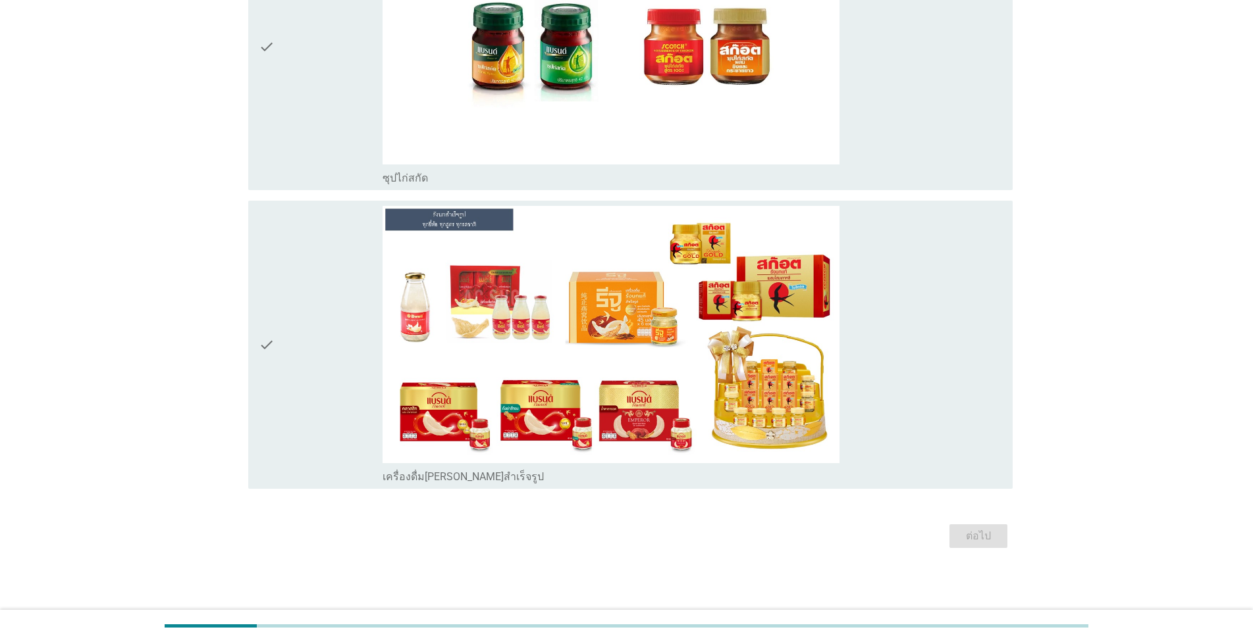
scroll to position [0, 0]
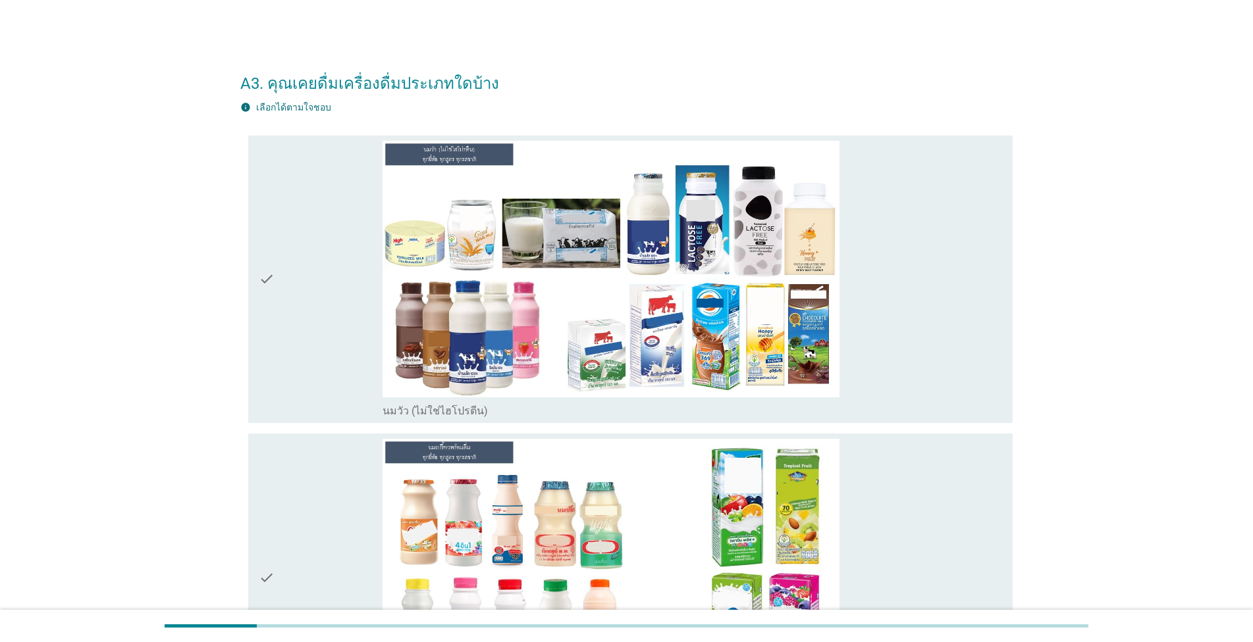
click at [646, 300] on div "check_box_outline_blank นมวัว (ไม่ใช่ไฮโปรตีน)" at bounding box center [691, 279] width 619 height 277
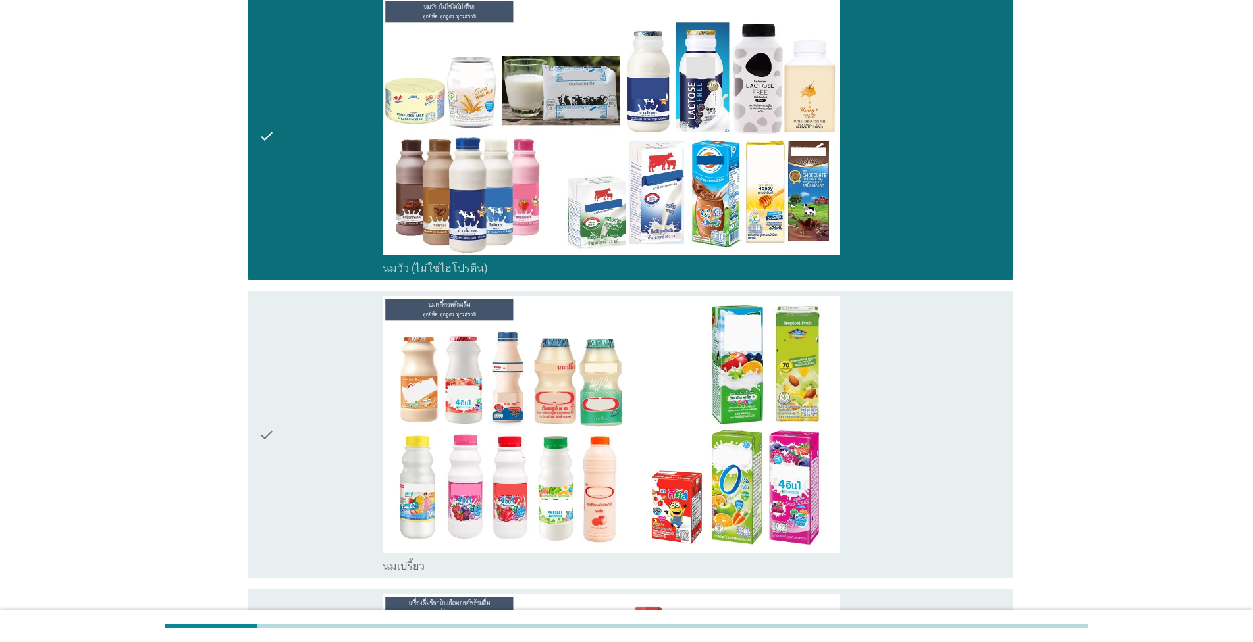
scroll to position [150, 0]
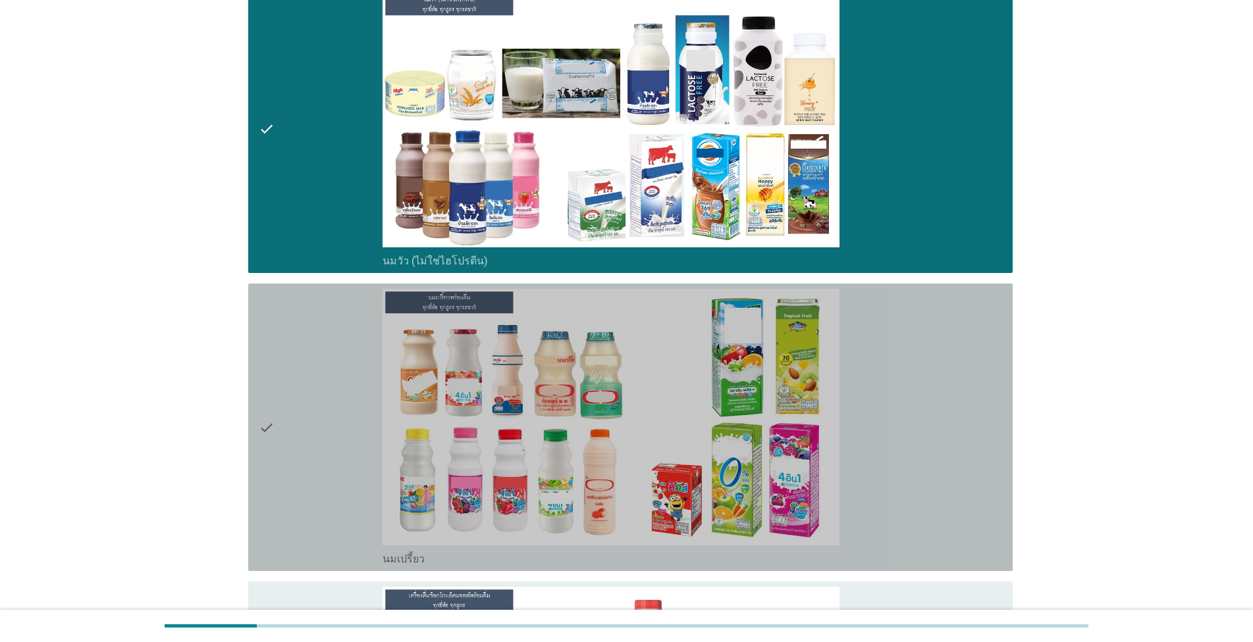
click at [646, 306] on div "check_box_outline_blank นมเปรี้ยว" at bounding box center [691, 427] width 619 height 277
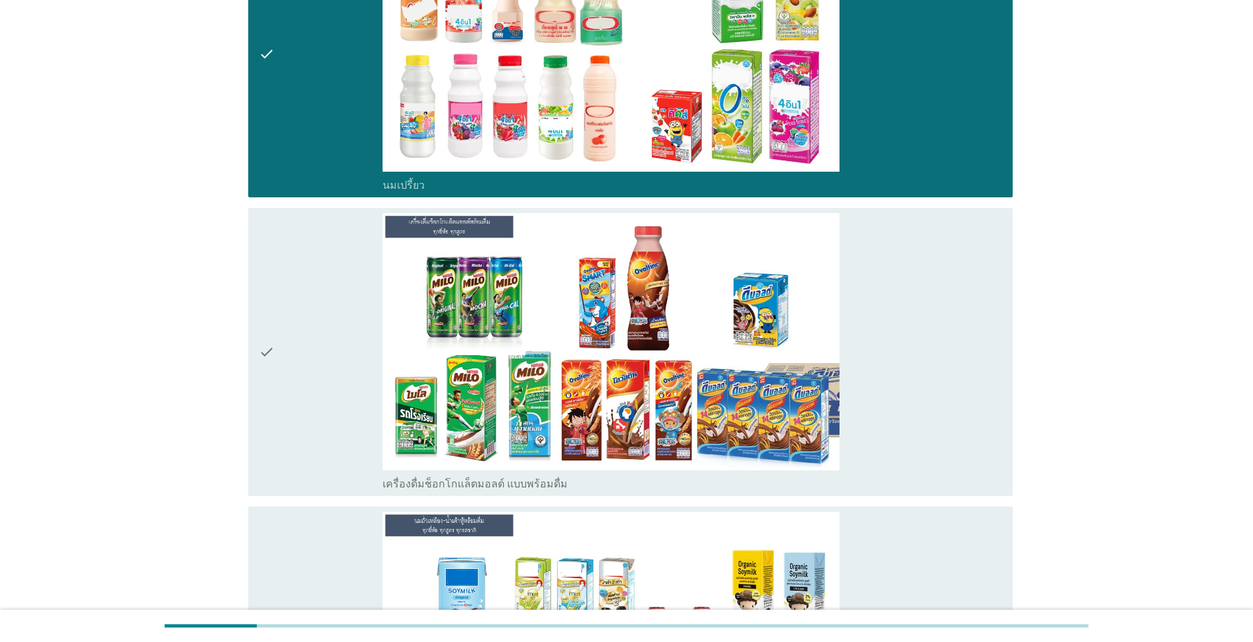
scroll to position [600, 0]
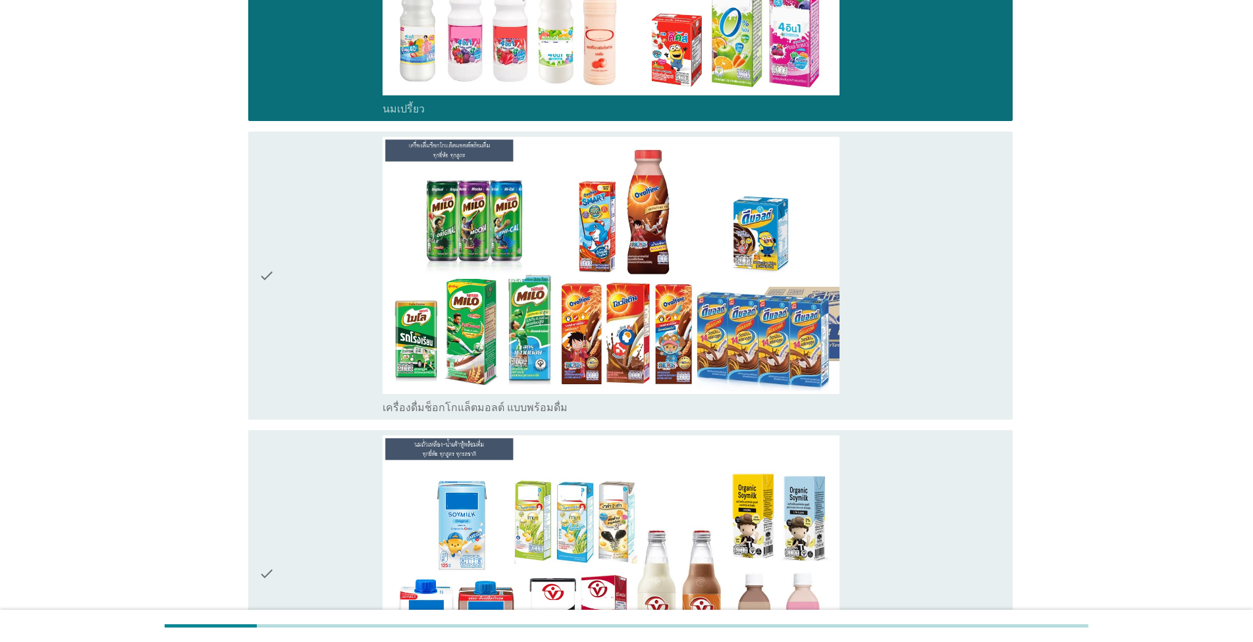
click at [646, 305] on div "check_box_outline_blank เครื่องดื่มช็อกโกแล็ตมอลต์ แบบพร้อมดื่ม" at bounding box center [691, 275] width 619 height 277
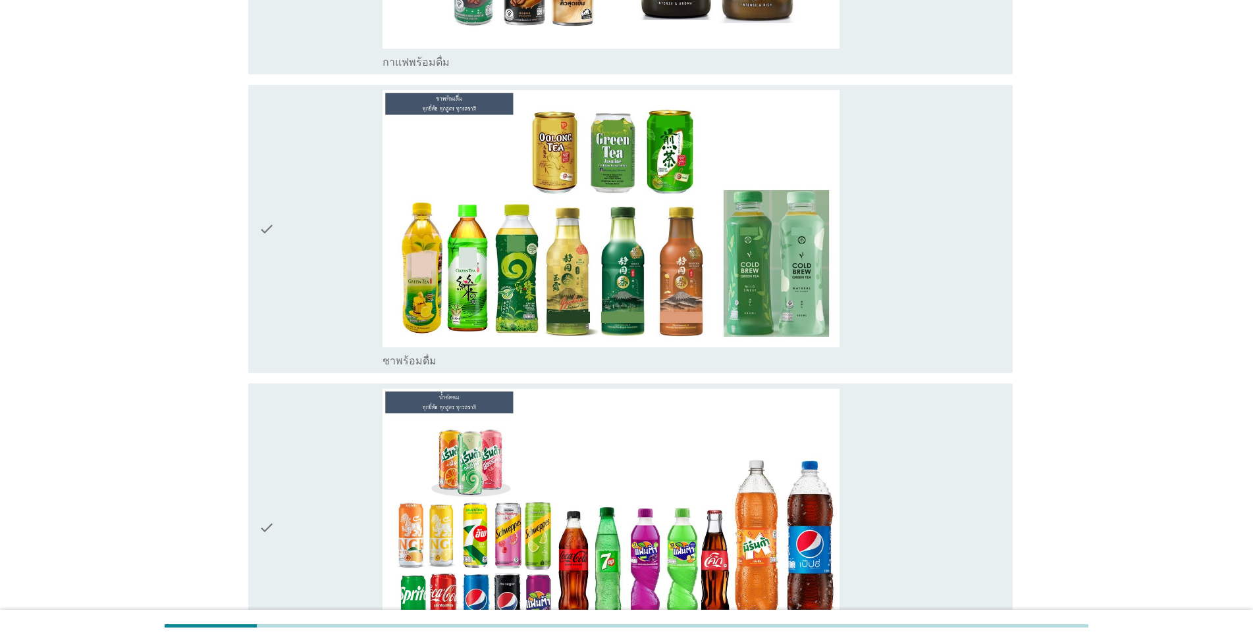
scroll to position [1576, 0]
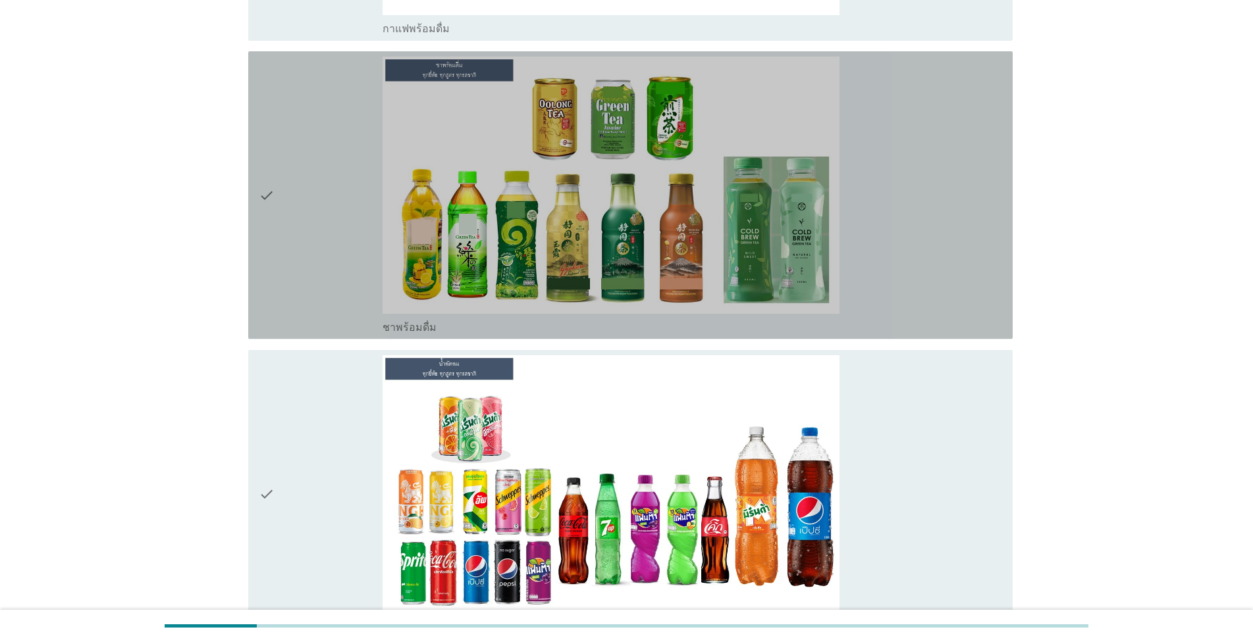
click at [646, 280] on div "check_box_outline_blank ชาพร้อมดื่ม" at bounding box center [691, 195] width 619 height 277
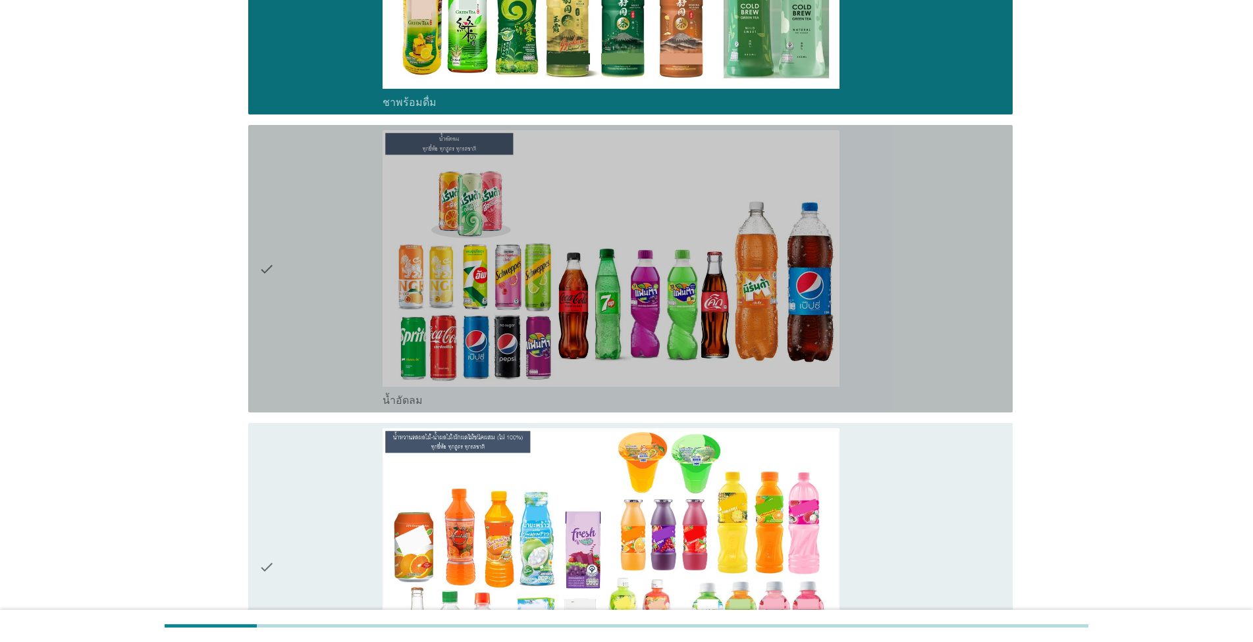
click at [646, 288] on div "check_box_outline_blank น้ำอัดลม" at bounding box center [691, 268] width 619 height 277
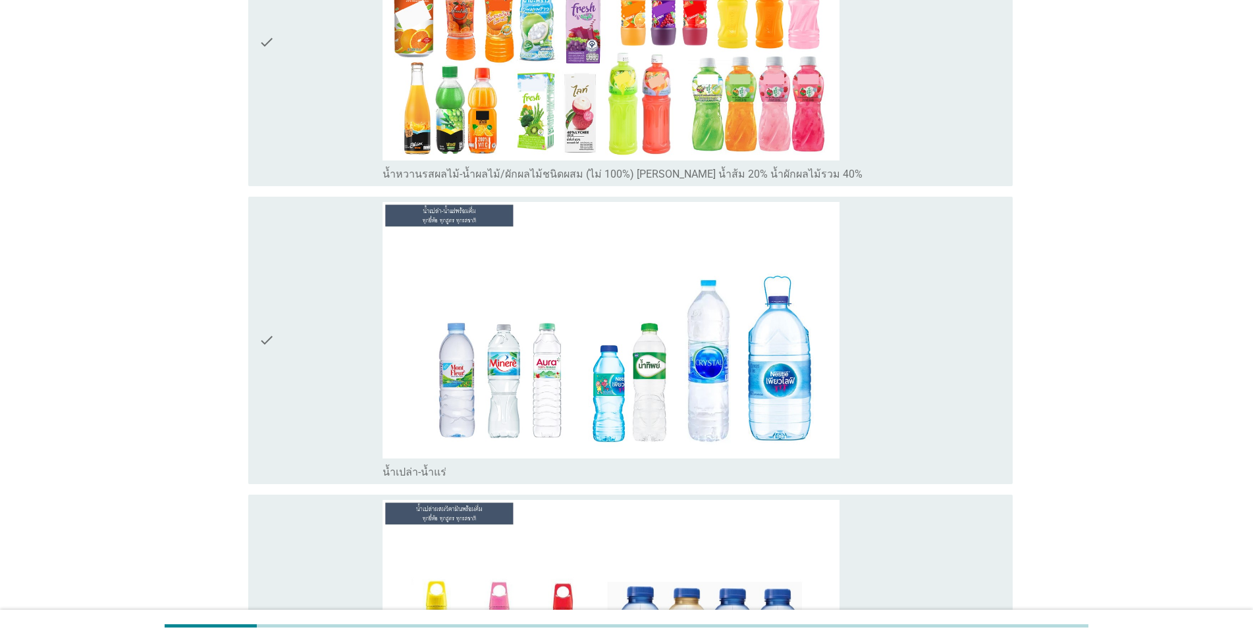
click at [646, 288] on div "check_box_outline_blank น้ำเปล่า-น้ำแร่" at bounding box center [691, 340] width 619 height 277
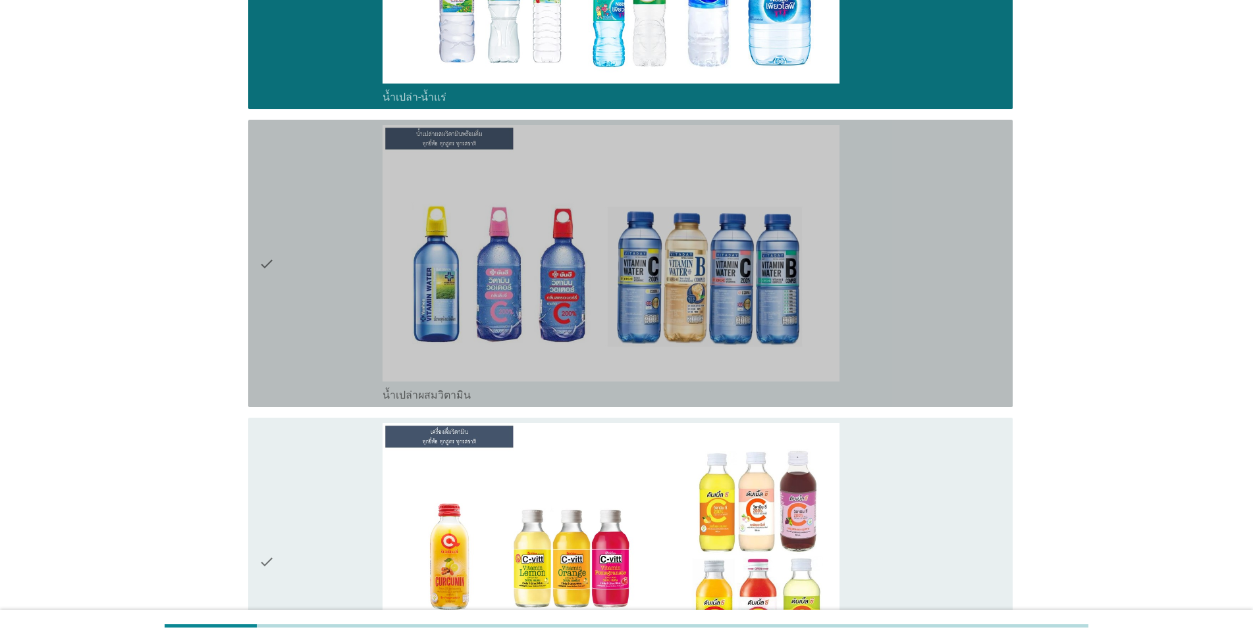
click at [646, 288] on div "check_box_outline_blank น้ำเปล่าผสมวิตามิน" at bounding box center [691, 263] width 619 height 277
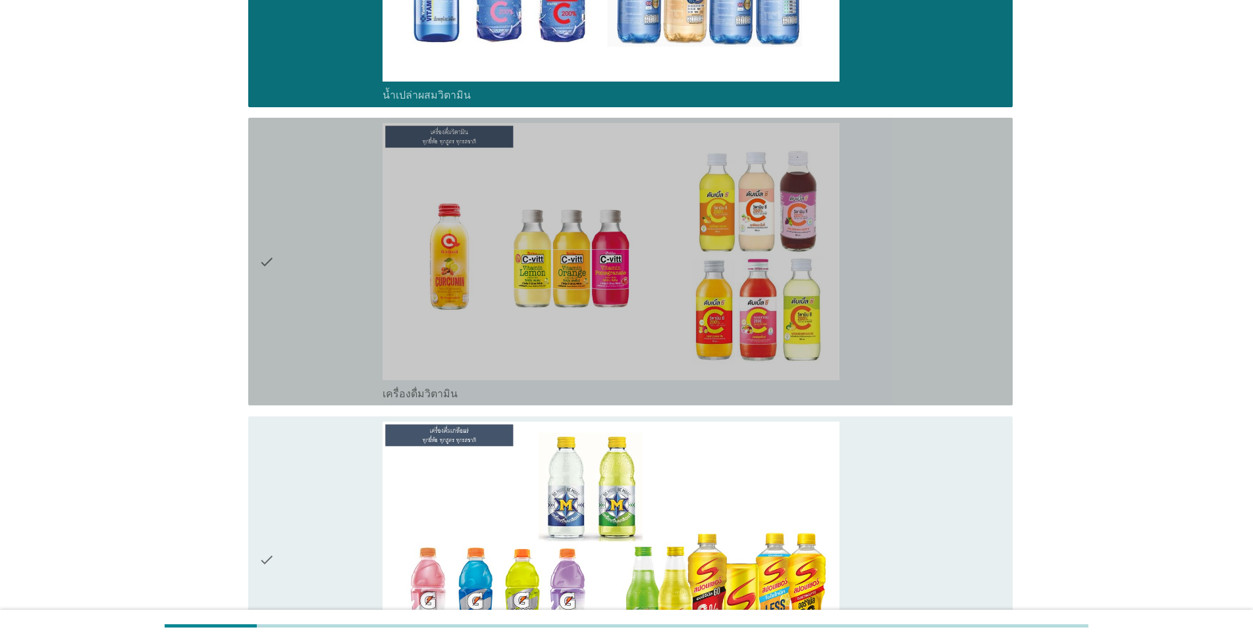
click at [646, 288] on div "check_box_outline_blank เครื่องดื่มวิตามิน" at bounding box center [691, 261] width 619 height 277
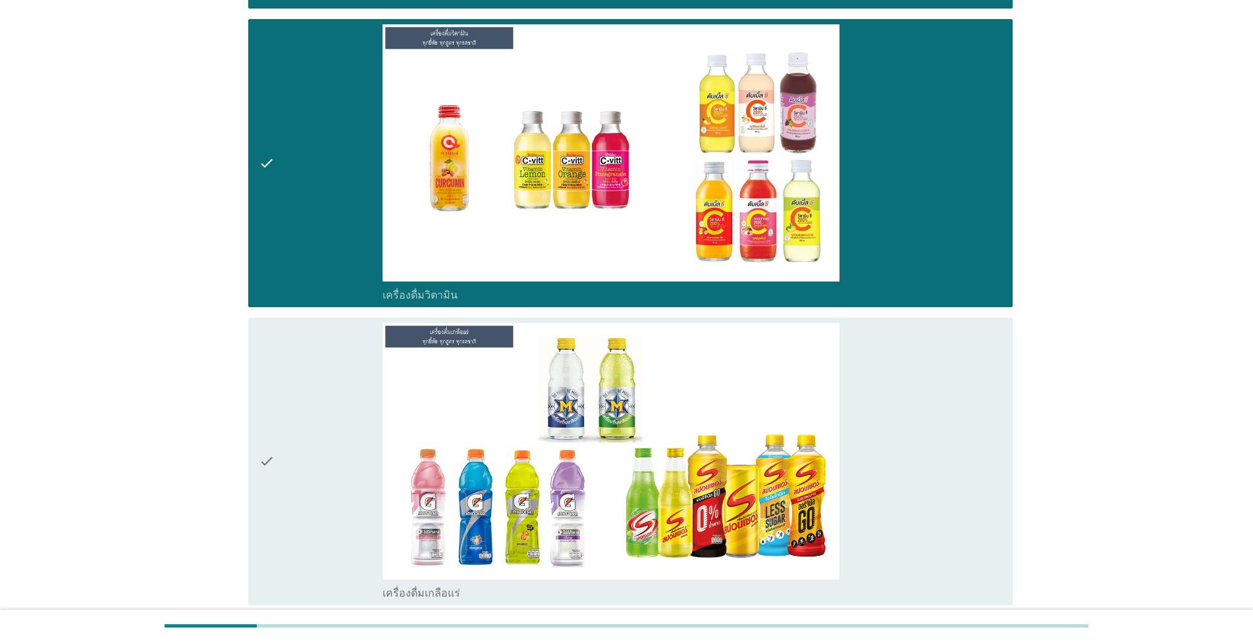
scroll to position [3152, 0]
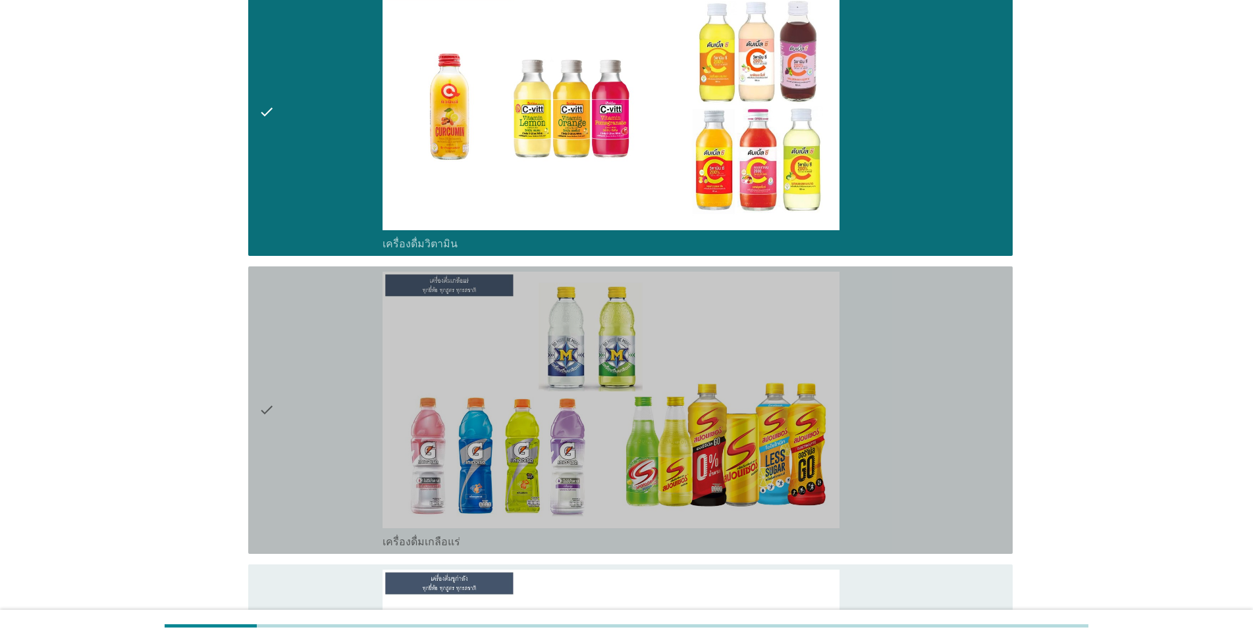
click at [646, 363] on div "check_box_outline_blank เครื่องดื่มเกลือแร่" at bounding box center [691, 410] width 619 height 277
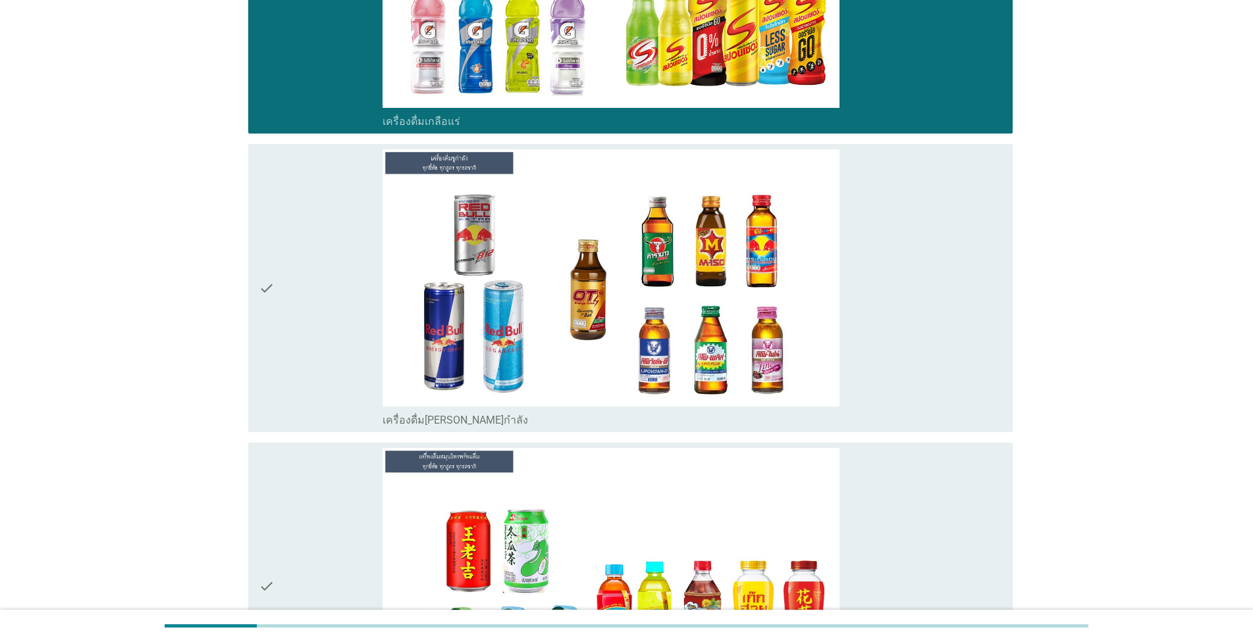
scroll to position [3602, 0]
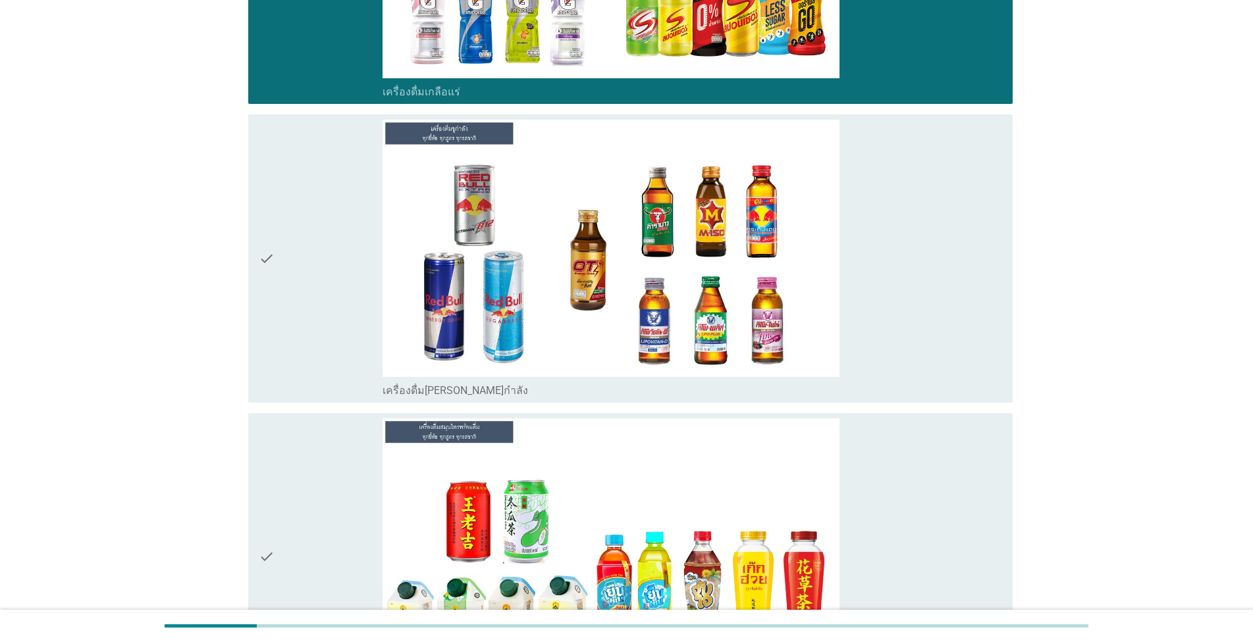
click at [646, 332] on div "check_box_outline_blank เครื่องดื่ม[PERSON_NAME]กำลัง" at bounding box center [691, 258] width 619 height 277
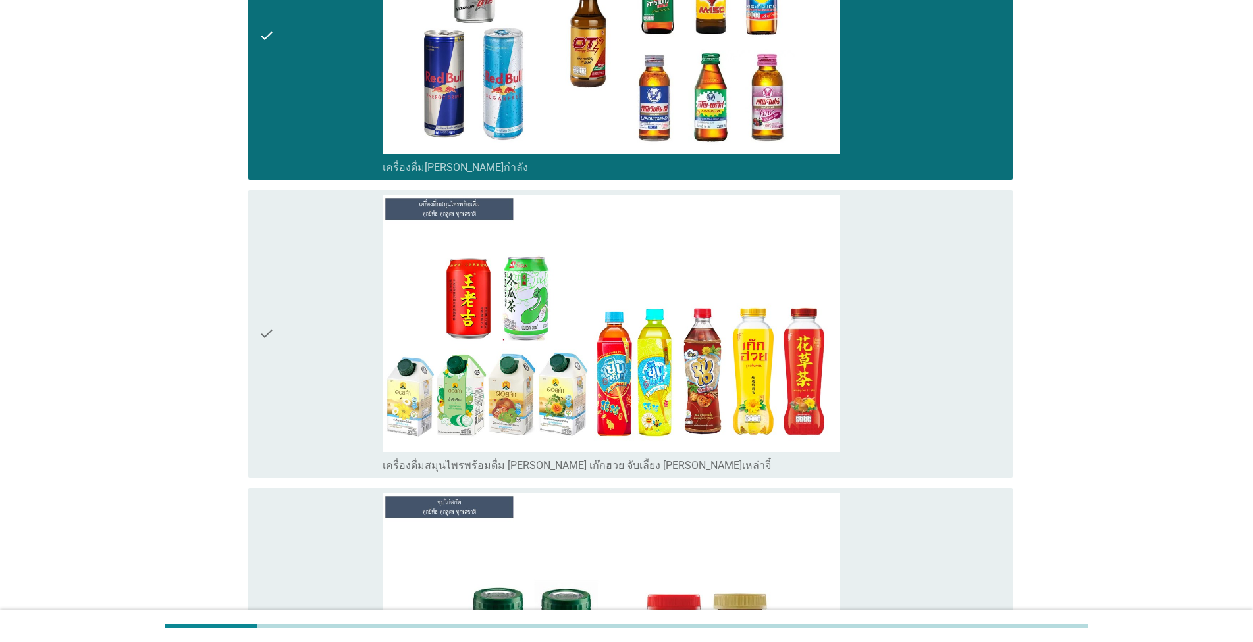
scroll to position [3827, 0]
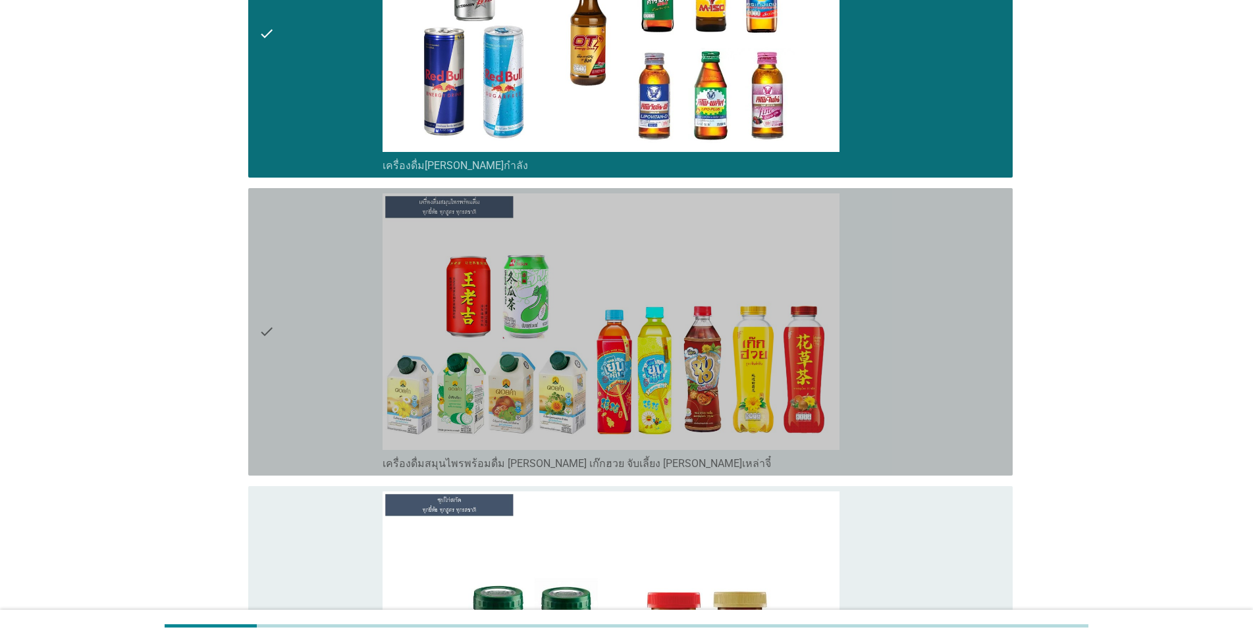
click at [646, 332] on div "check_box_outline_blank เครื่องดื่มสมุนไพรพร้อมดื่ม [PERSON_NAME] เก๊กฮวย จับเล…" at bounding box center [691, 332] width 619 height 277
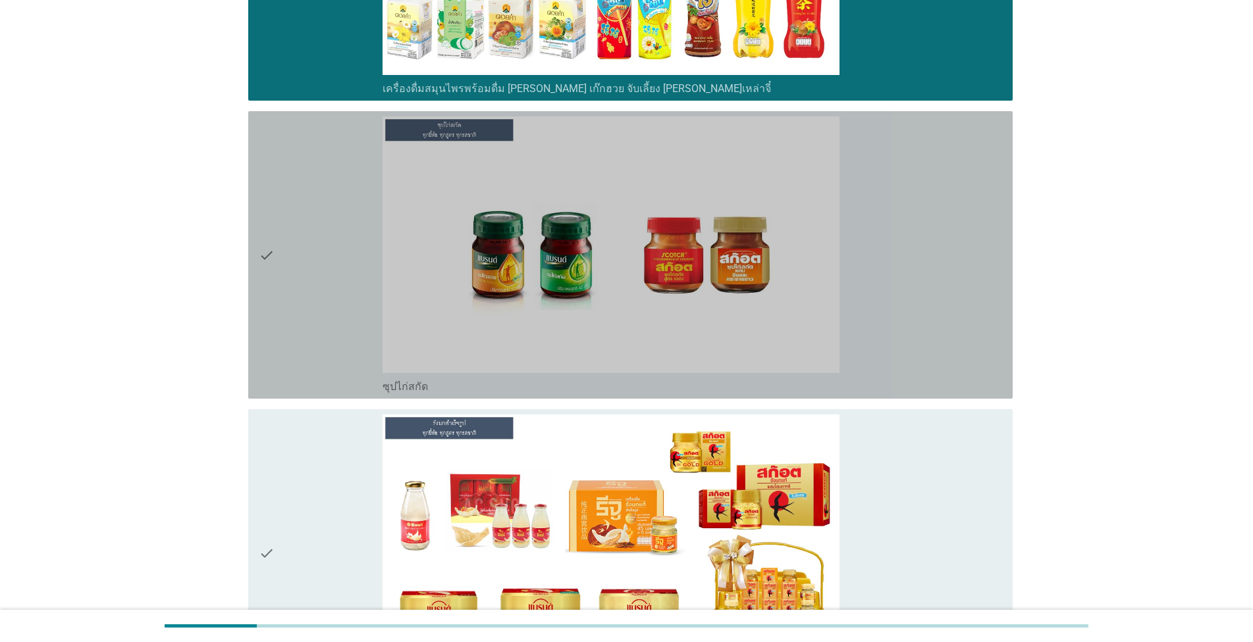
click at [646, 332] on div "check_box_outline_blank ซุปไก่สกัด" at bounding box center [691, 255] width 619 height 277
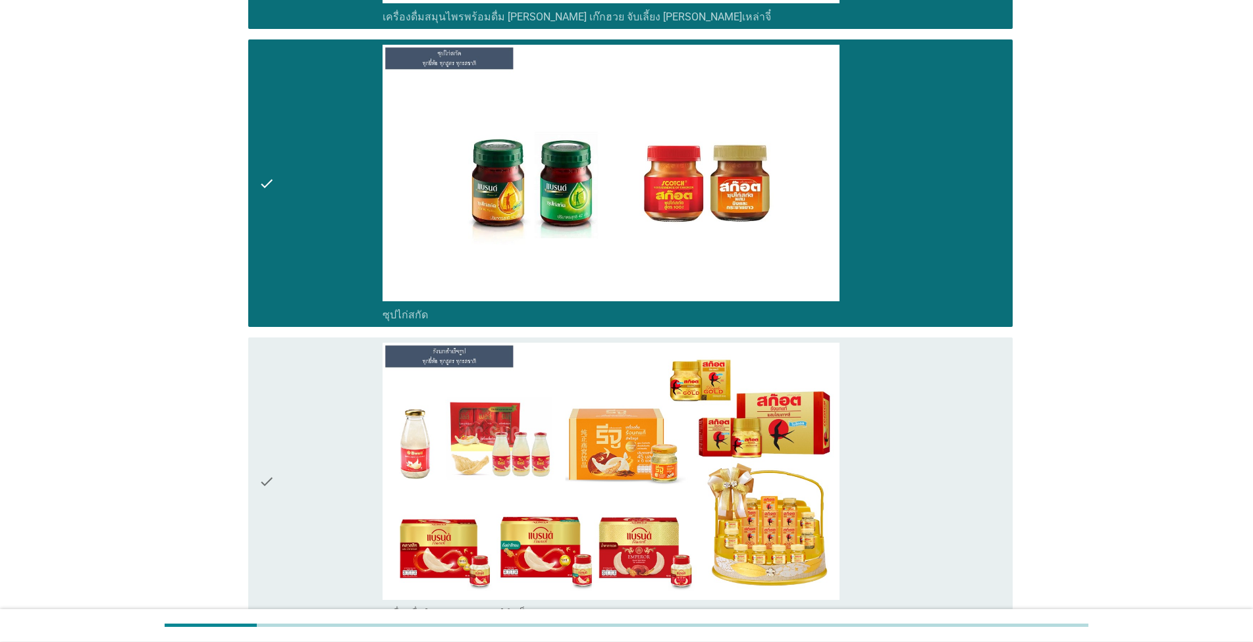
scroll to position [4353, 0]
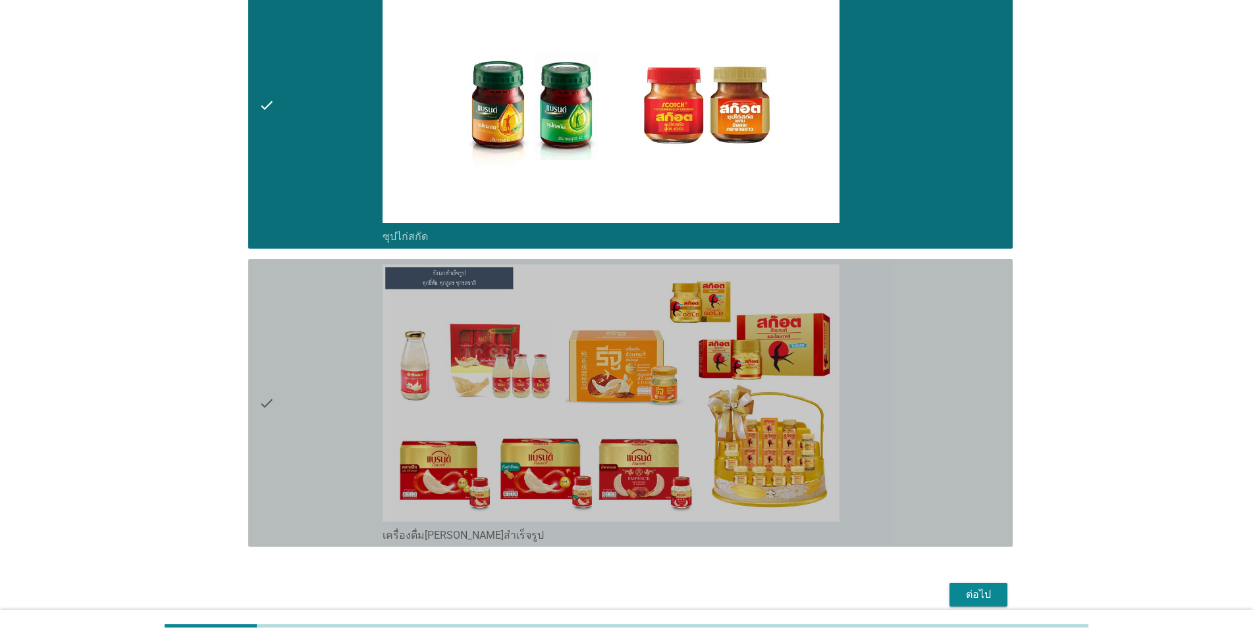
click at [646, 332] on div "check_box_outline_blank เครื่องดื่ม[PERSON_NAME]สำเร็จรูป" at bounding box center [691, 403] width 619 height 277
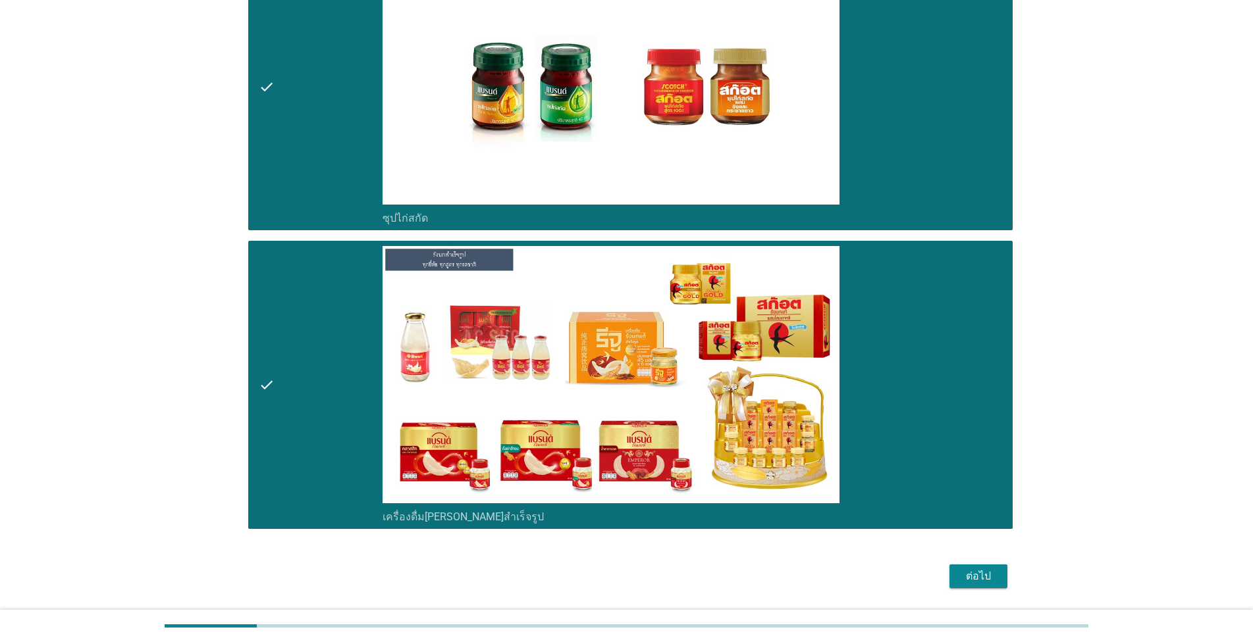
scroll to position [4406, 0]
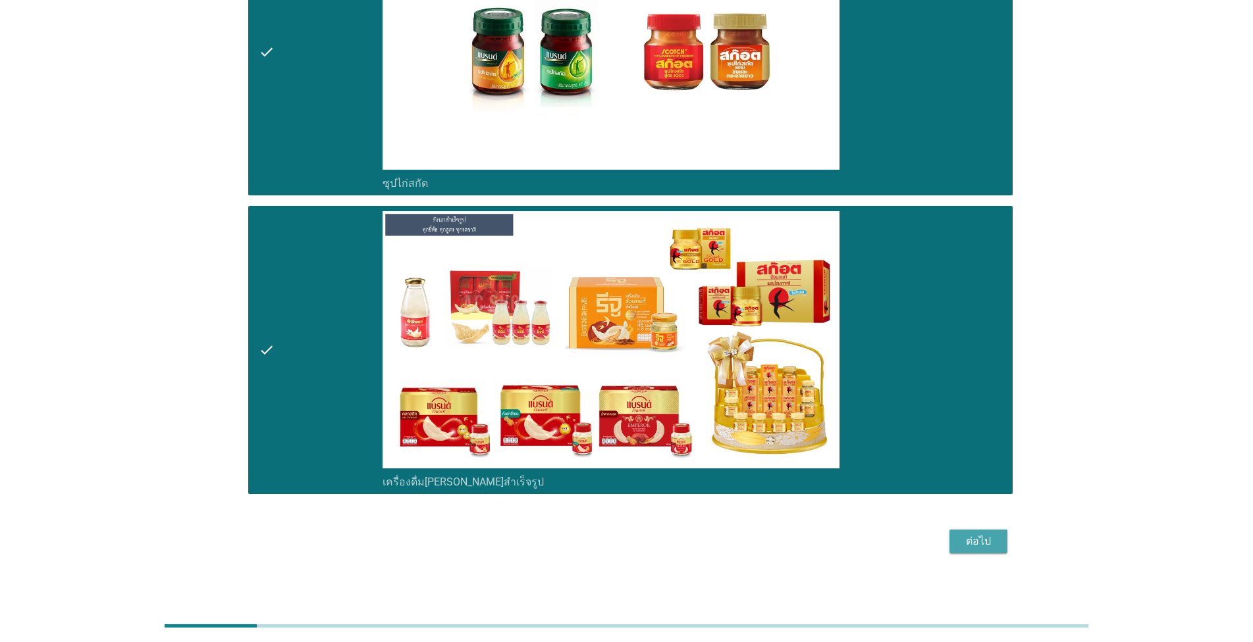
click at [646, 533] on button "ต่อไป" at bounding box center [978, 542] width 58 height 24
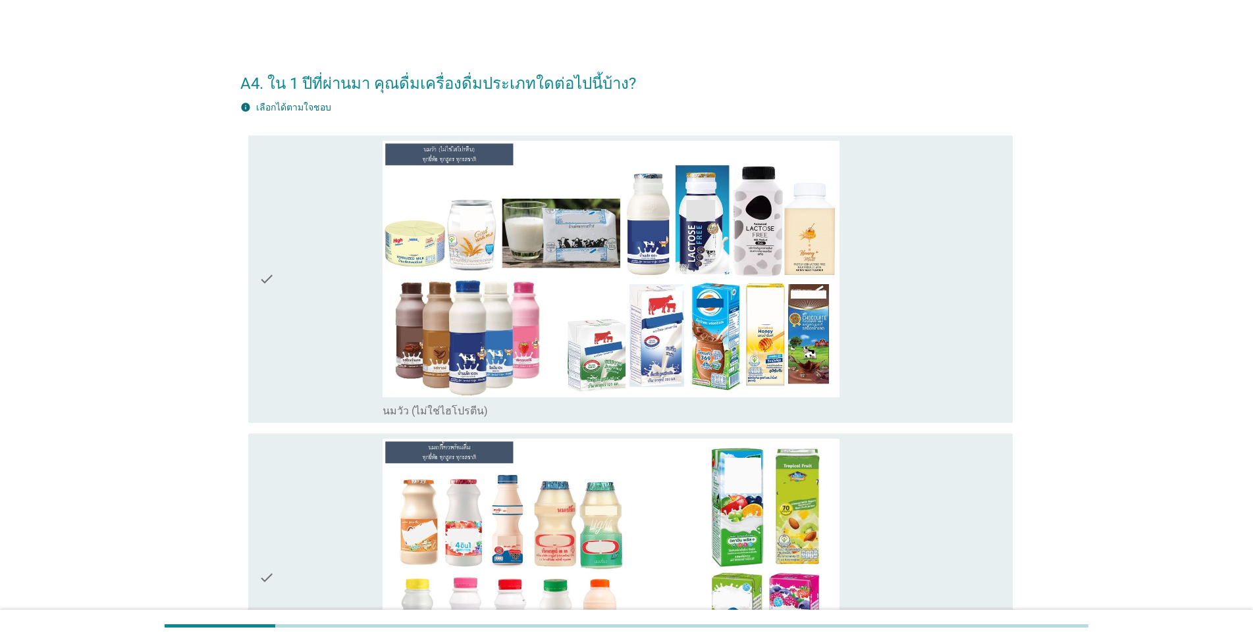
click at [646, 404] on div "check_box_outline_blank นมวัว (ไม่ใช่ไฮโปรตีน)" at bounding box center [691, 410] width 619 height 16
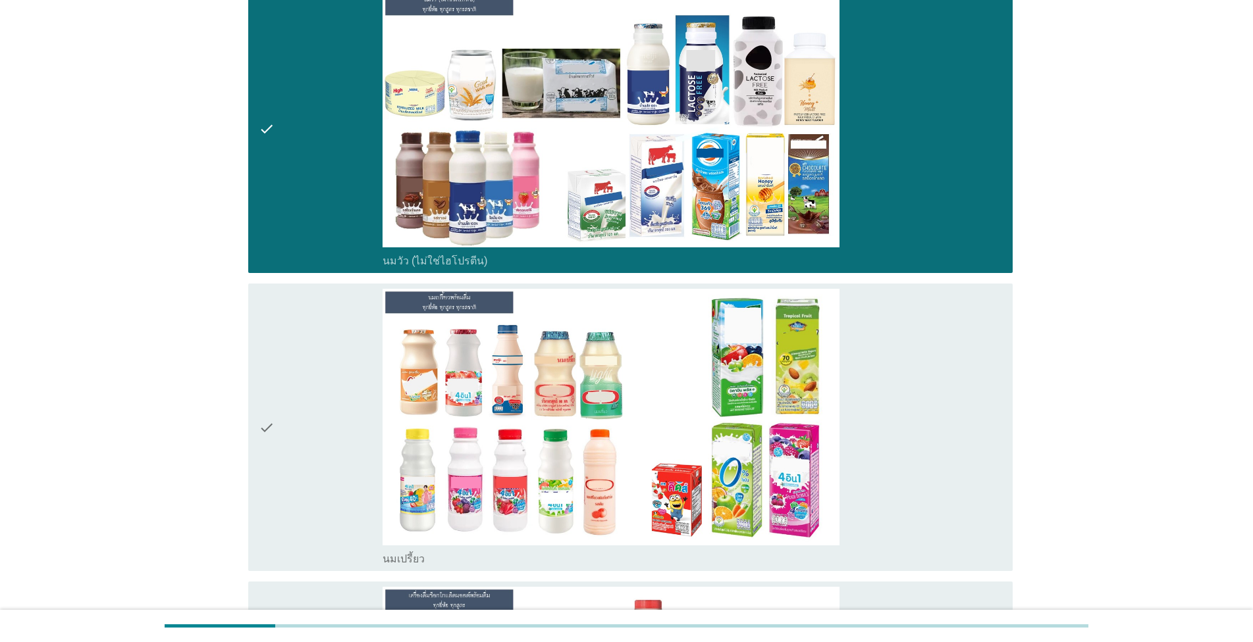
click at [646, 404] on div "check_box_outline_blank นมเปรี้ยว" at bounding box center [691, 427] width 619 height 277
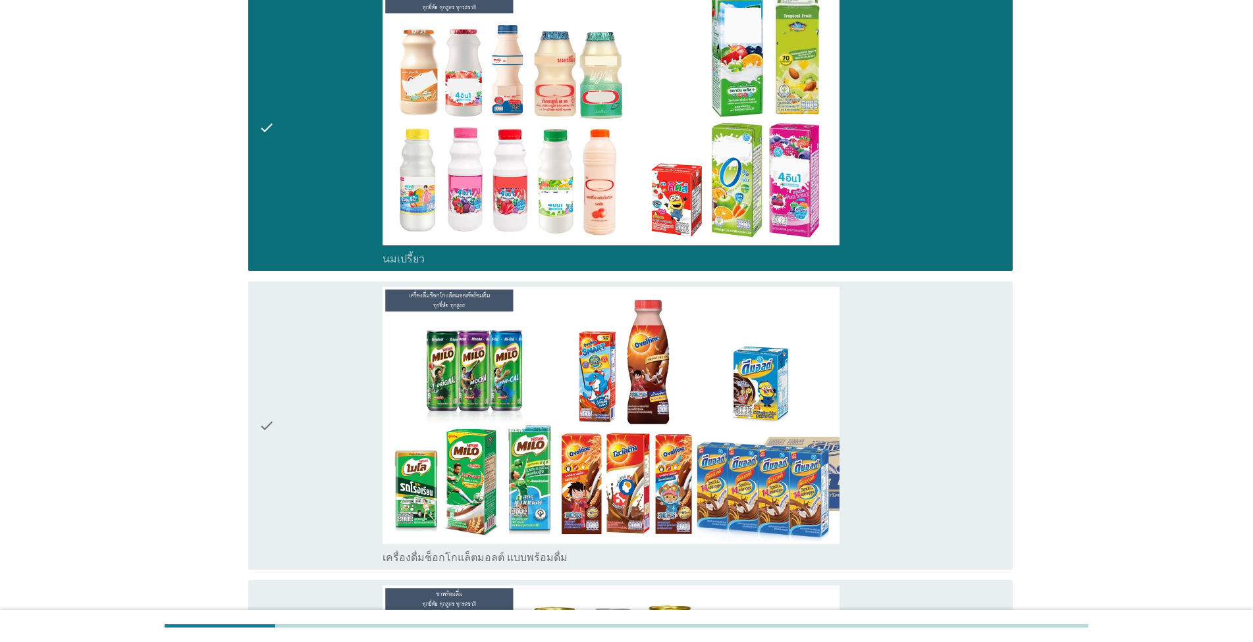
click at [646, 404] on div "check_box_outline_blank เครื่องดื่มช็อกโกแล็ตมอลต์ แบบพร้อมดื่ม" at bounding box center [691, 425] width 619 height 277
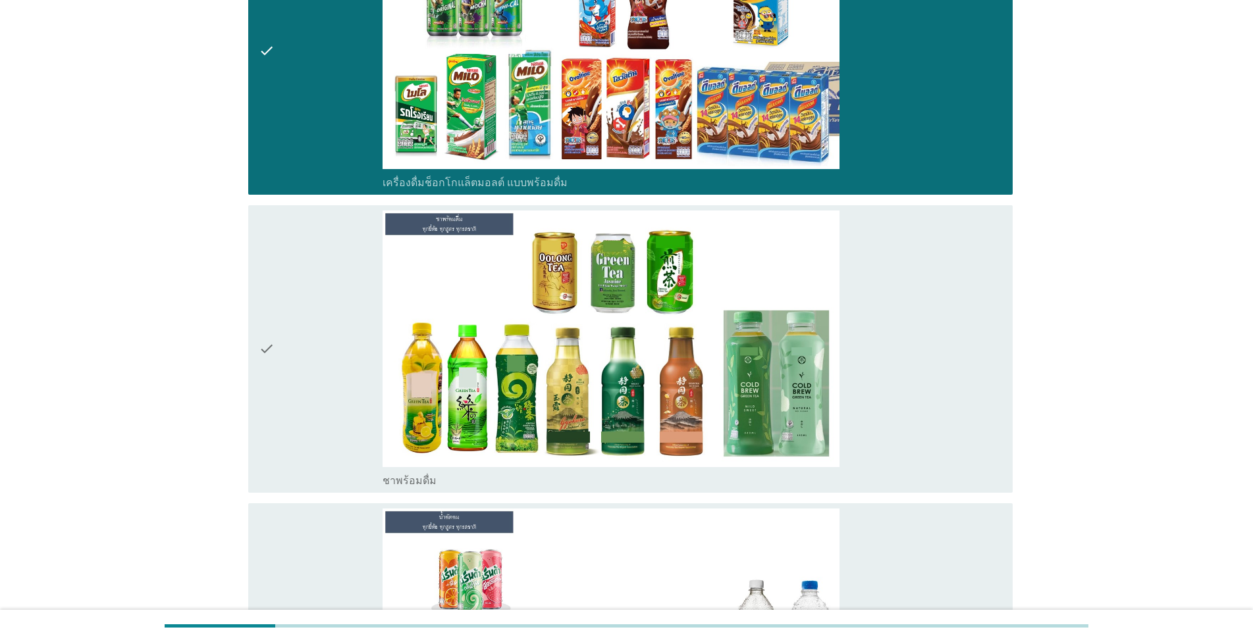
click at [646, 404] on div "check_box ชาพร้อมดื่ม" at bounding box center [691, 349] width 619 height 277
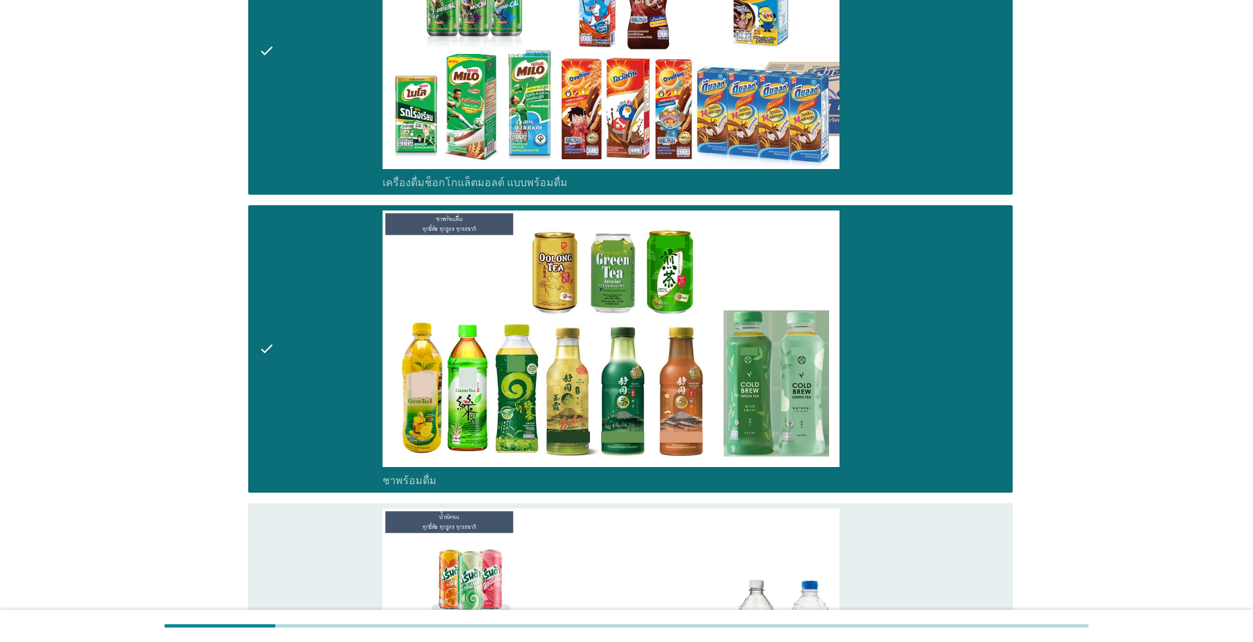
scroll to position [1051, 0]
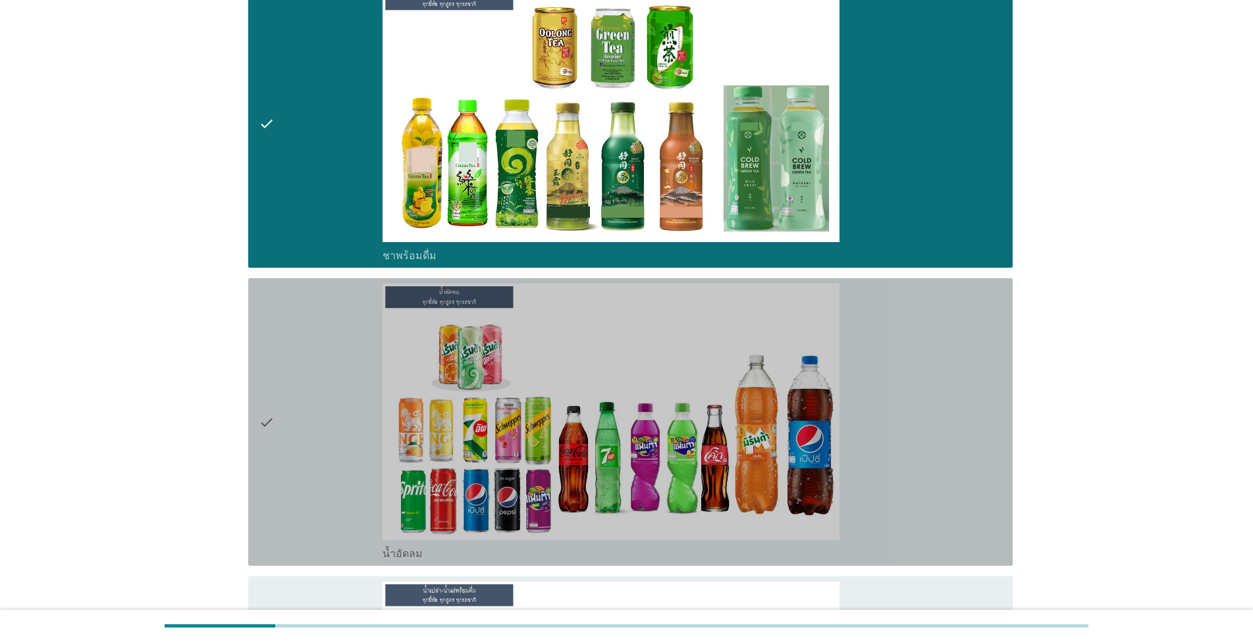
click at [646, 404] on div "check_box น้ำอัดลม" at bounding box center [691, 422] width 619 height 277
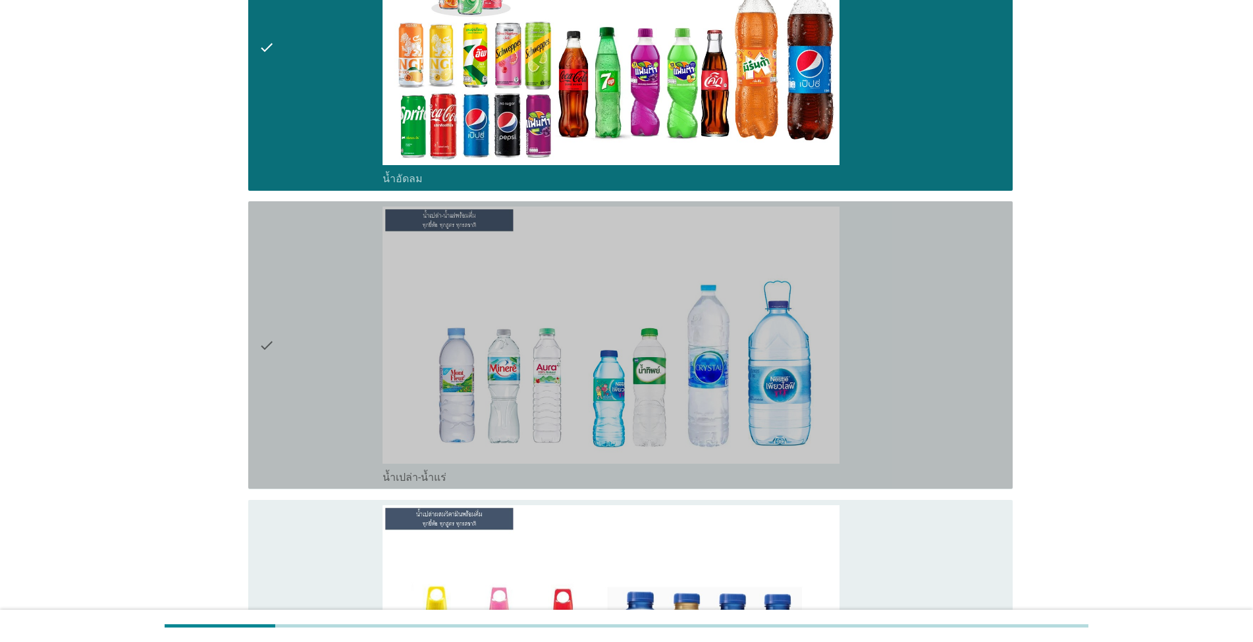
click at [646, 404] on div "check_box น้ำเปล่า-น้ำแร่" at bounding box center [691, 345] width 619 height 277
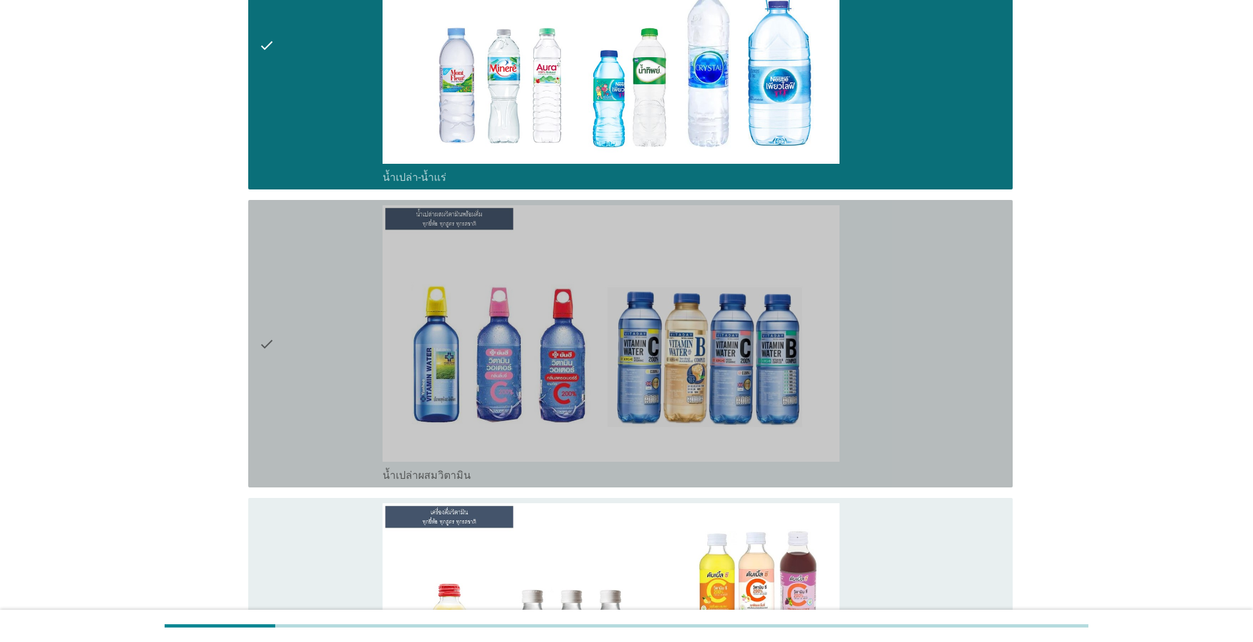
click at [646, 404] on div "check_box น้ำเปล่าผสมวิตามิน" at bounding box center [691, 343] width 619 height 277
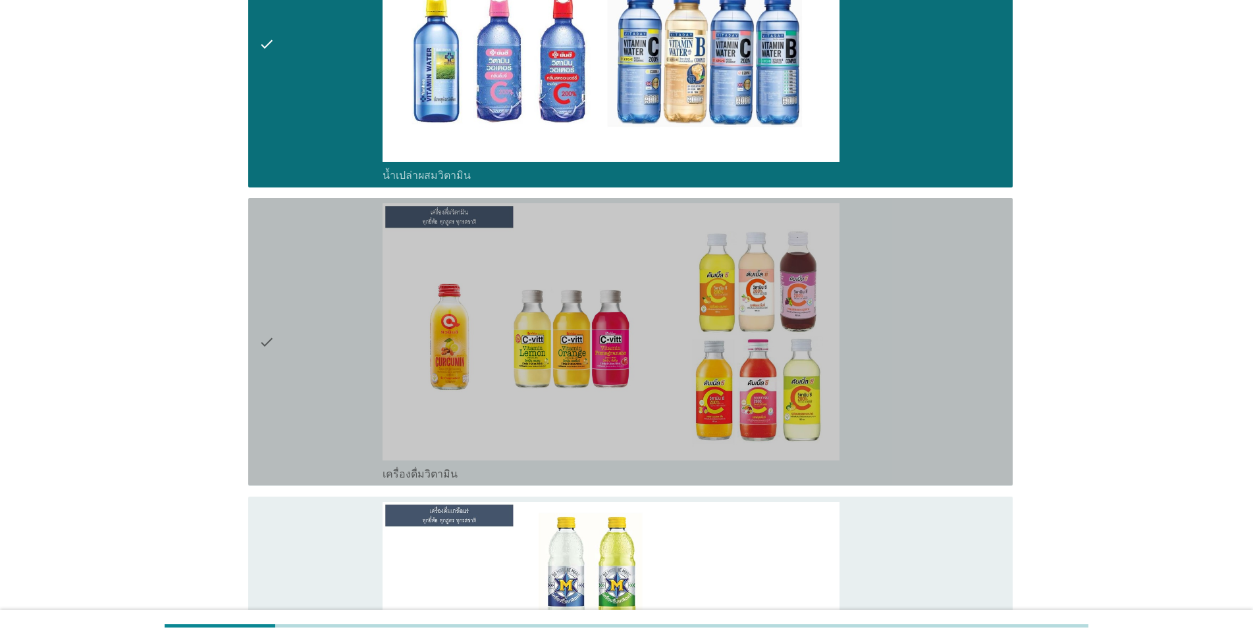
click at [646, 404] on div "check_box เครื่องดื่มวิตามิน" at bounding box center [691, 341] width 619 height 277
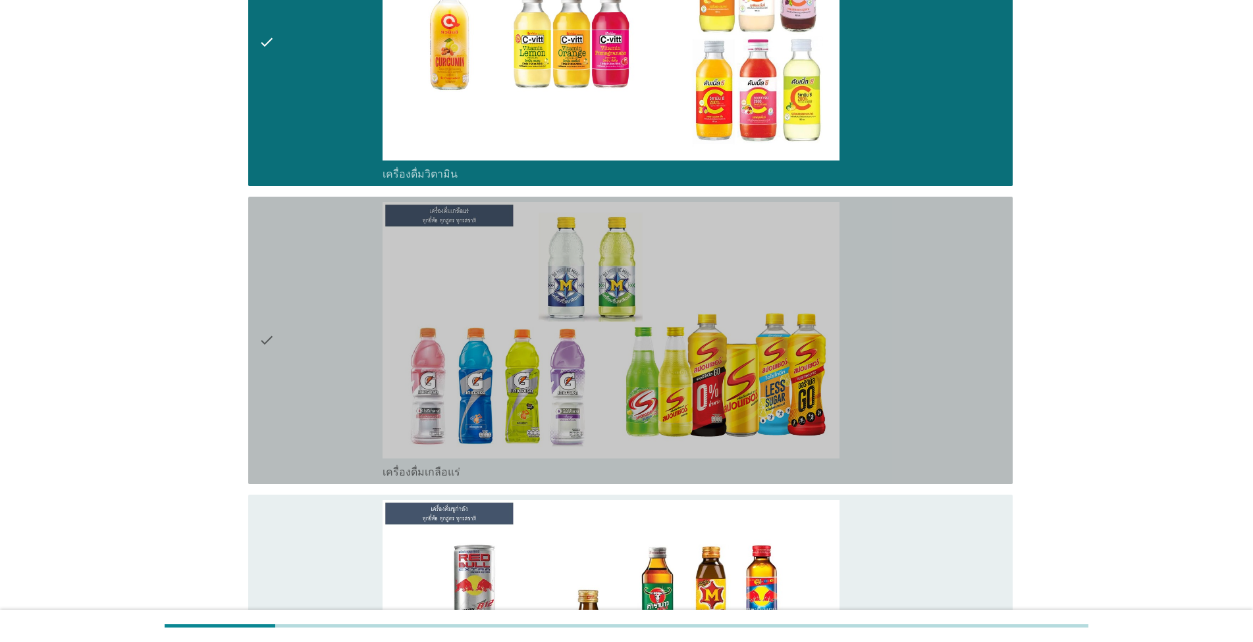
click at [646, 404] on div "check_box เครื่องดื่มเกลือแร่" at bounding box center [691, 340] width 619 height 277
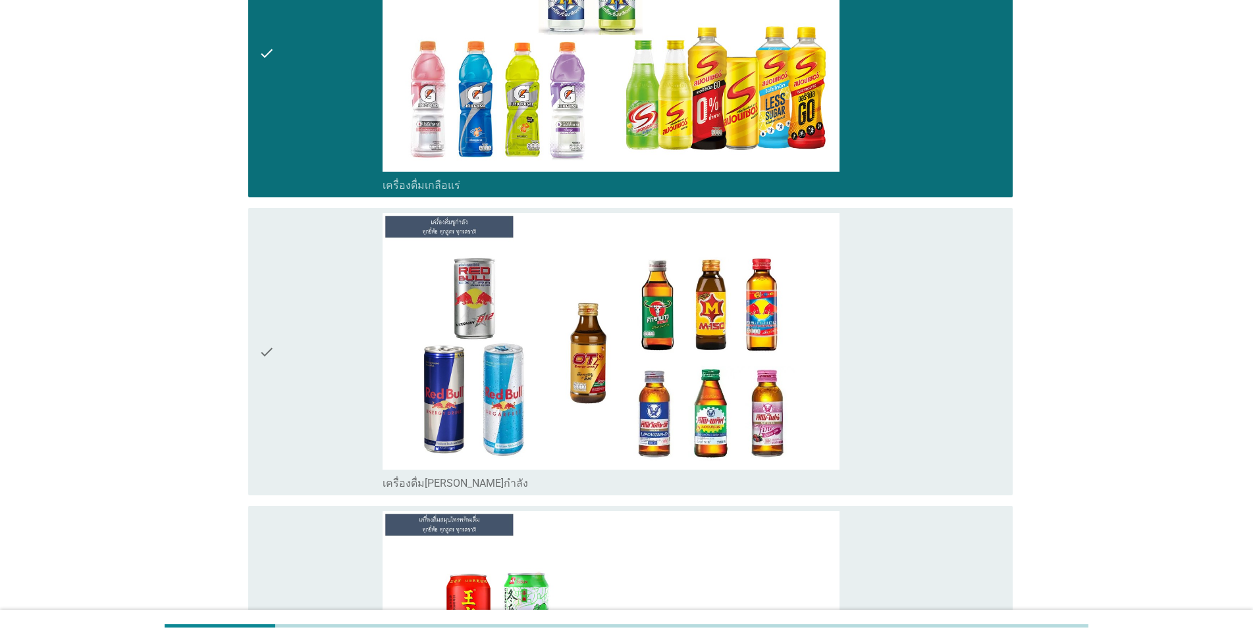
scroll to position [2627, 0]
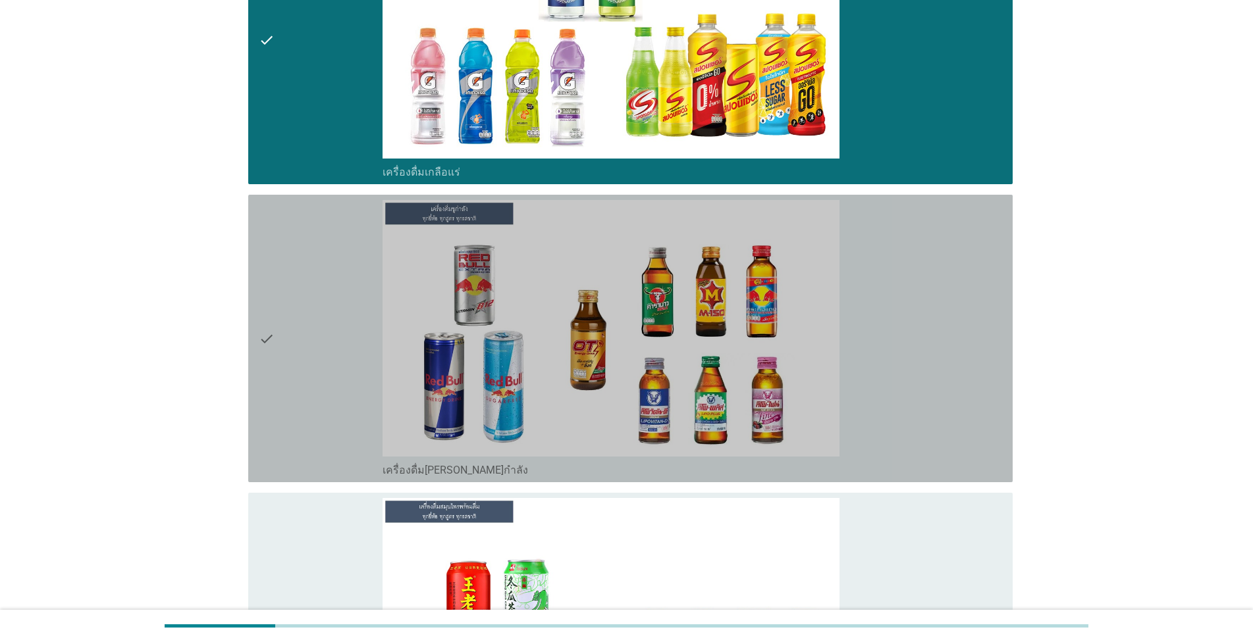
click at [646, 404] on div "check_box เครื่องดื่ม[PERSON_NAME]กำลัง" at bounding box center [691, 338] width 619 height 277
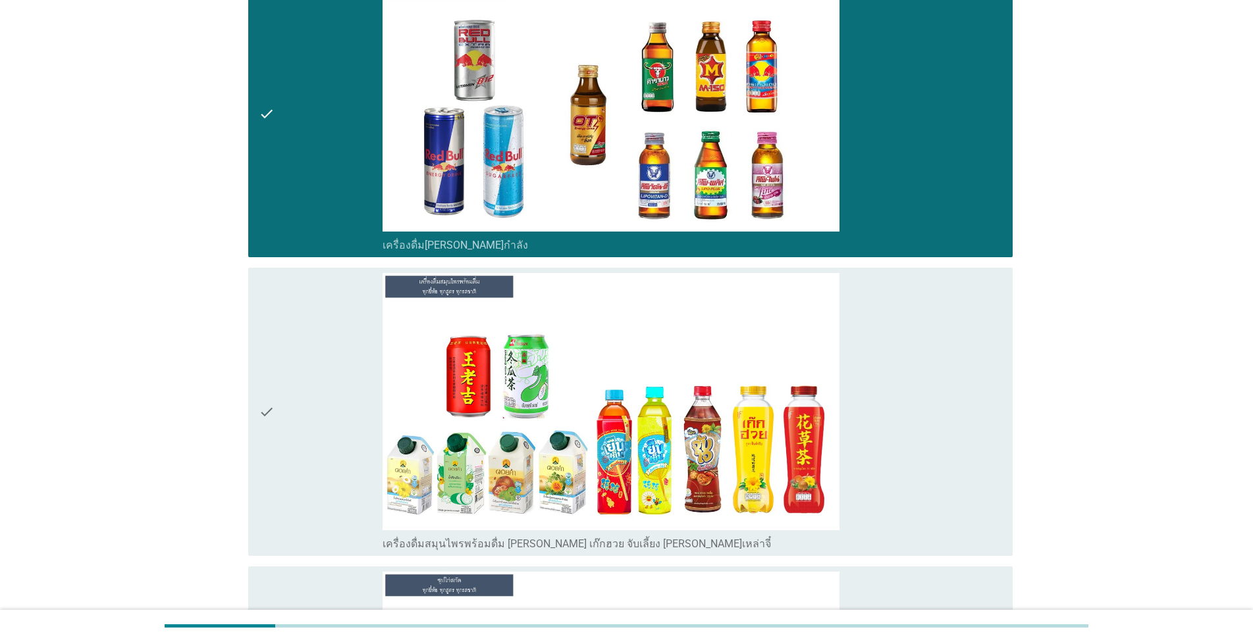
click at [646, 403] on div "check_box เครื่องดื่มสมุนไพรพร้อมดื่ม [PERSON_NAME] เก๊กฮวย จับเลี้ยง [PERSON_N…" at bounding box center [691, 411] width 619 height 277
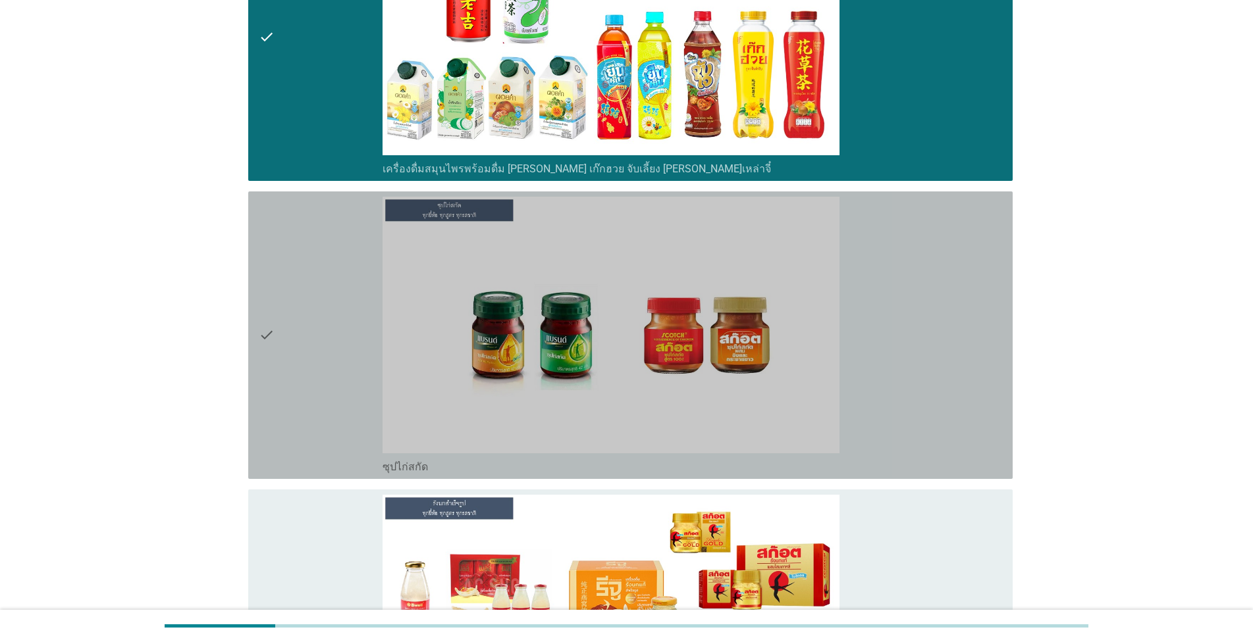
click at [646, 403] on div "check_box ซุปไก่สกัด" at bounding box center [691, 335] width 619 height 277
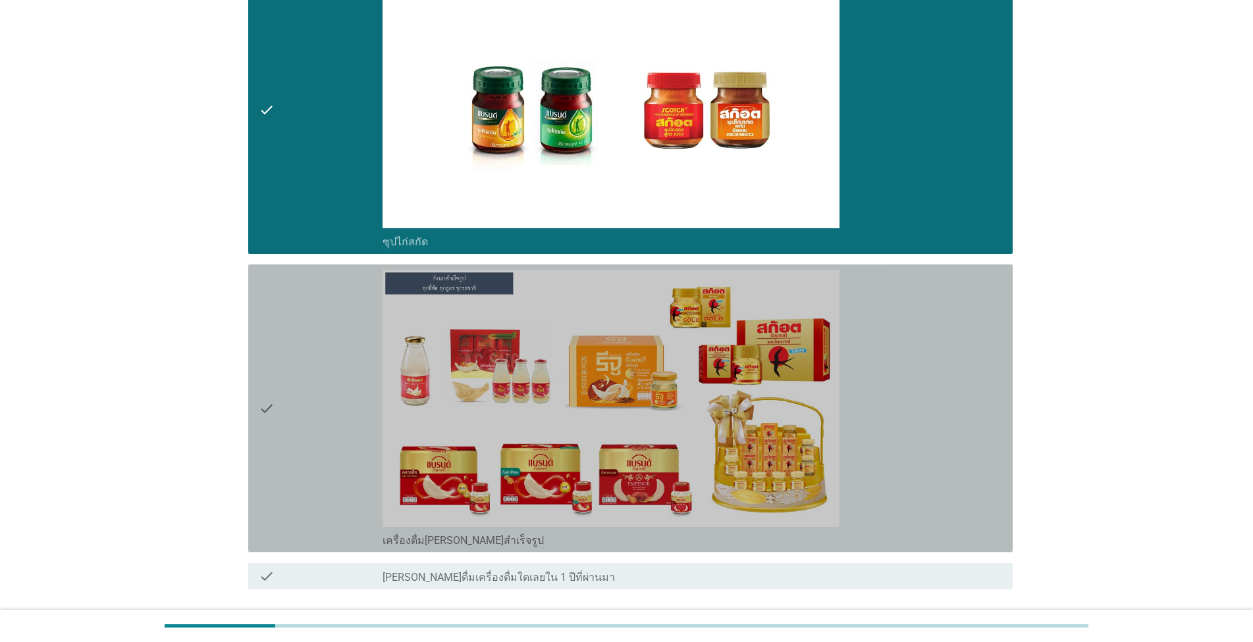
click at [646, 402] on div "check_box เครื่องดื่ม[PERSON_NAME]สำเร็จรูป" at bounding box center [691, 408] width 619 height 277
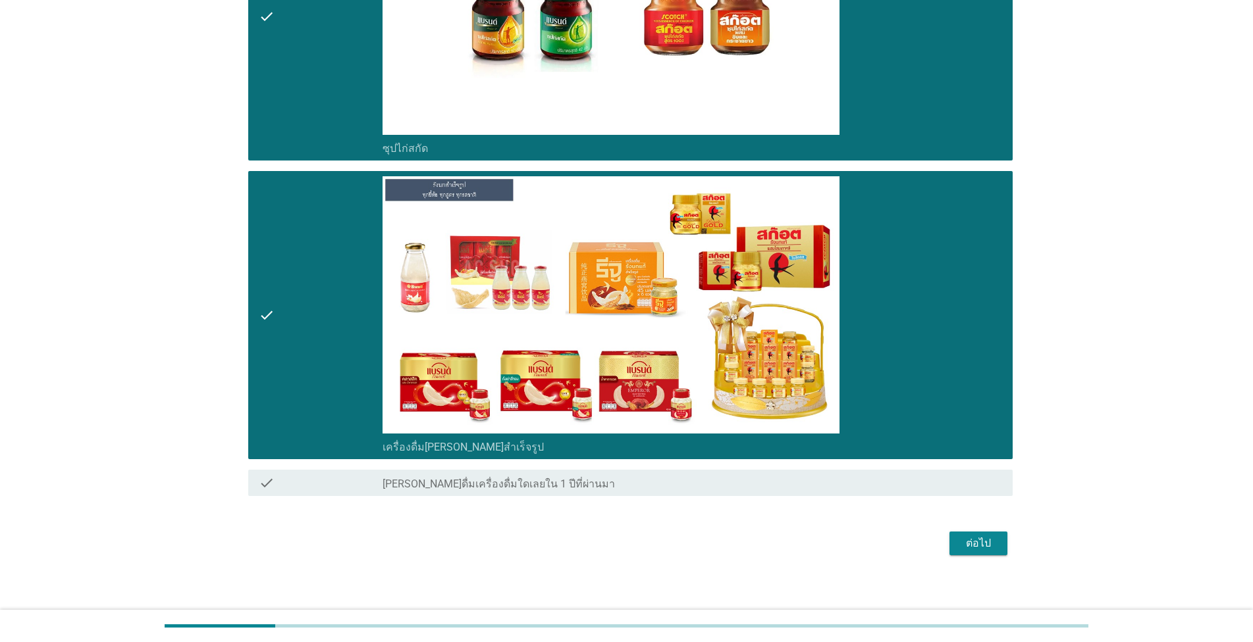
scroll to position [3549, 0]
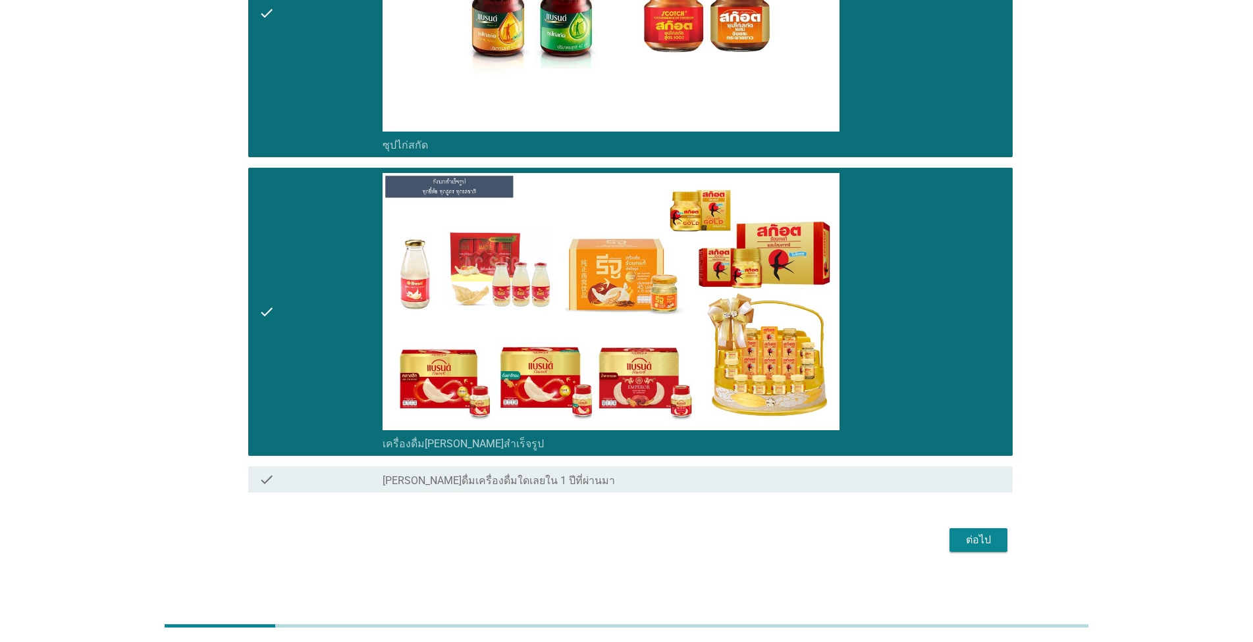
click at [646, 539] on div "ต่อไป" at bounding box center [978, 541] width 37 height 16
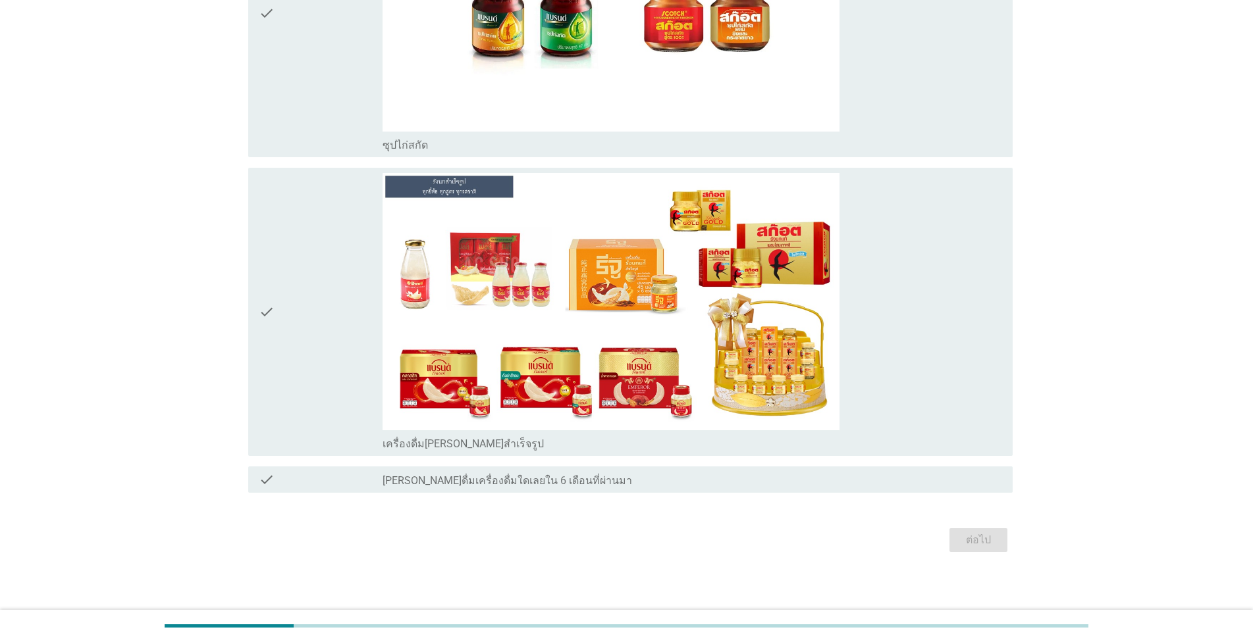
scroll to position [0, 0]
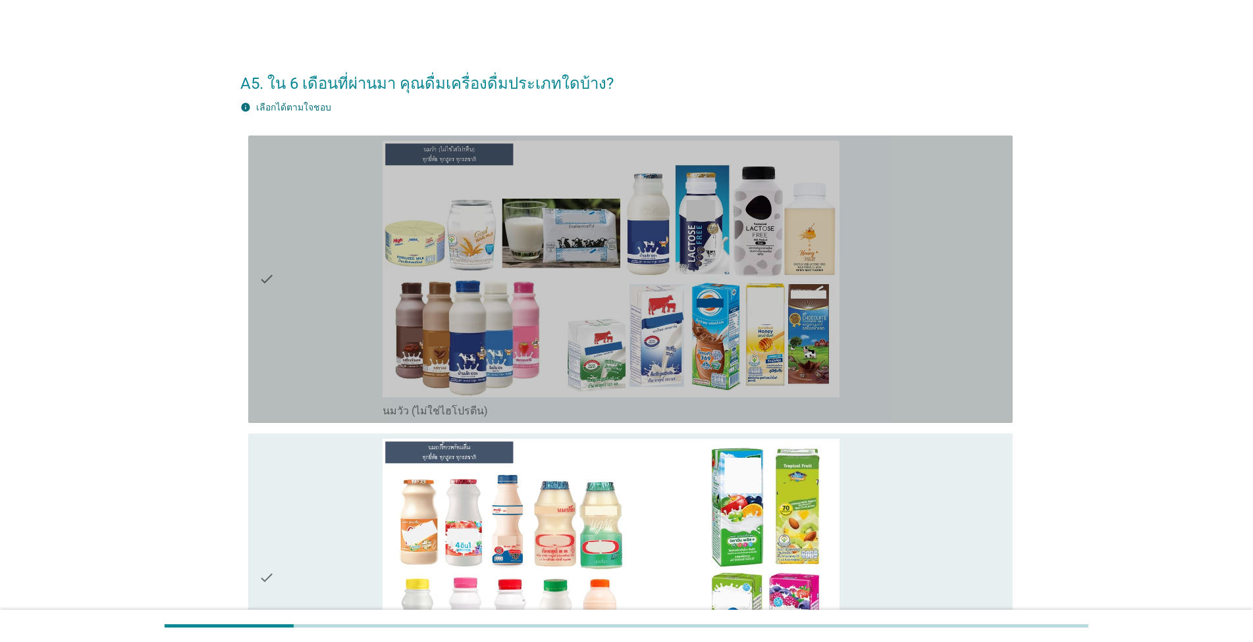
click at [646, 333] on div "check_box_outline_blank นมวัว (ไม่ใช่ไฮโปรตีน)" at bounding box center [691, 279] width 619 height 277
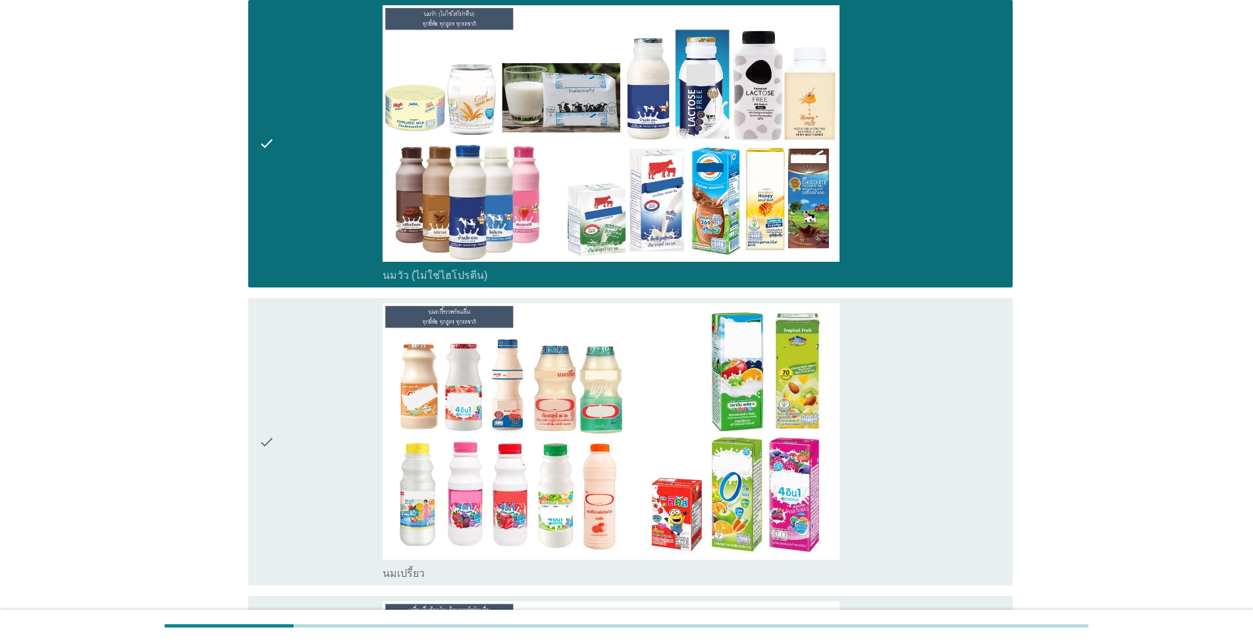
scroll to position [225, 0]
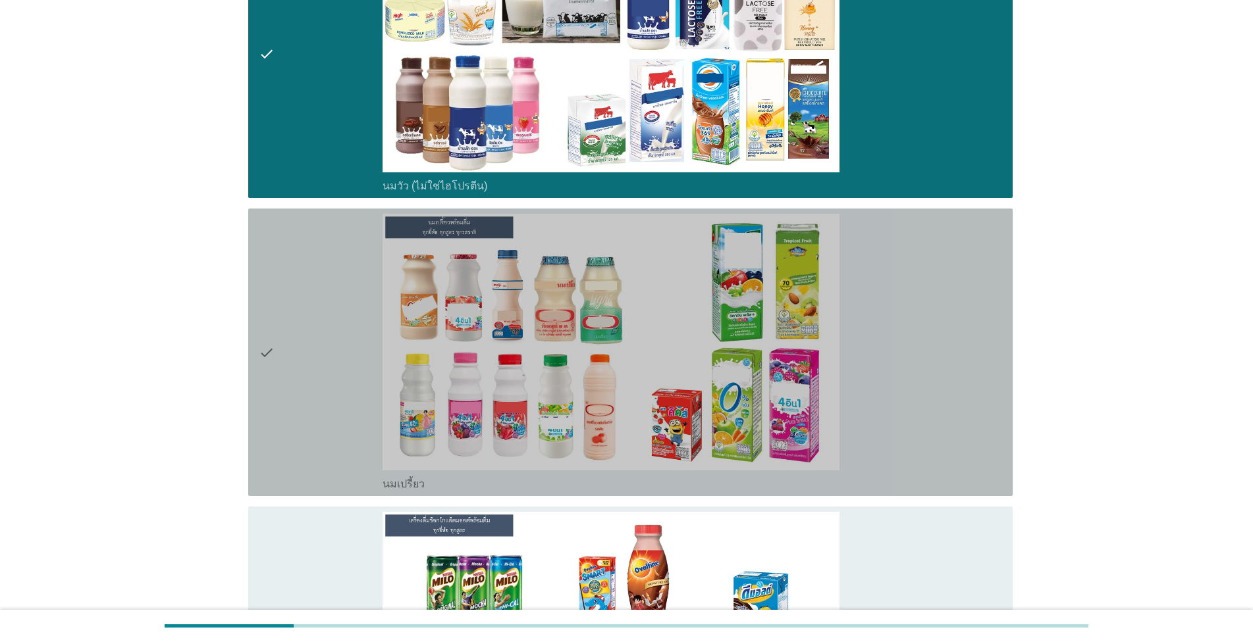
click at [646, 333] on div "check_box_outline_blank นมเปรี้ยว" at bounding box center [691, 352] width 619 height 277
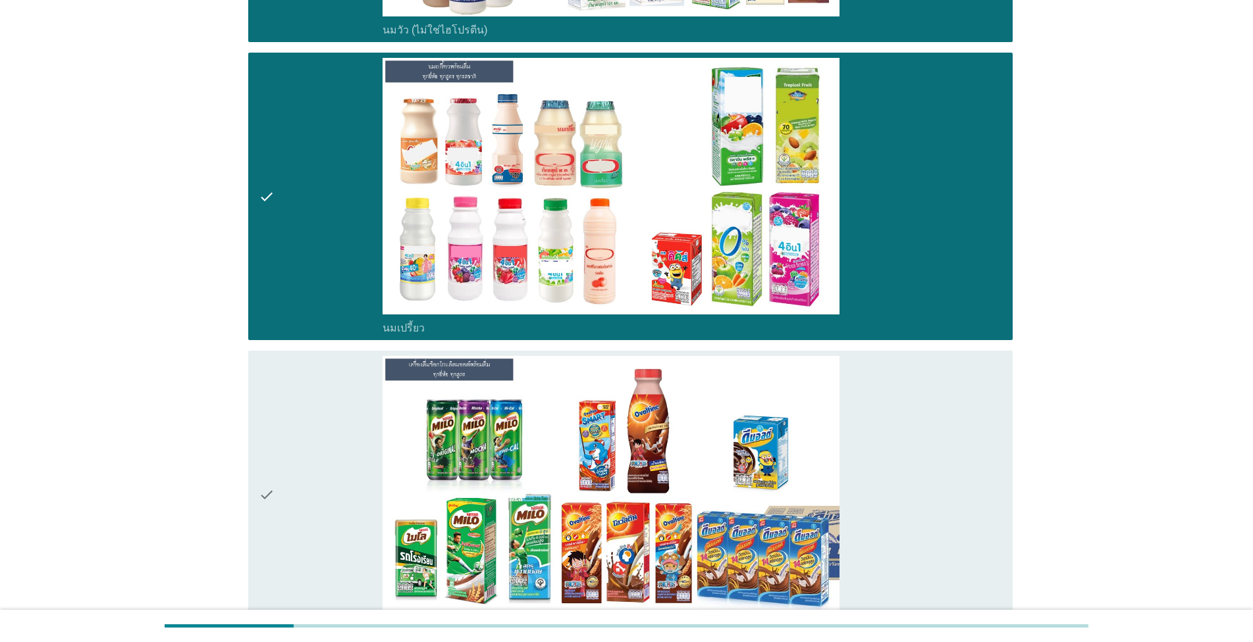
scroll to position [450, 0]
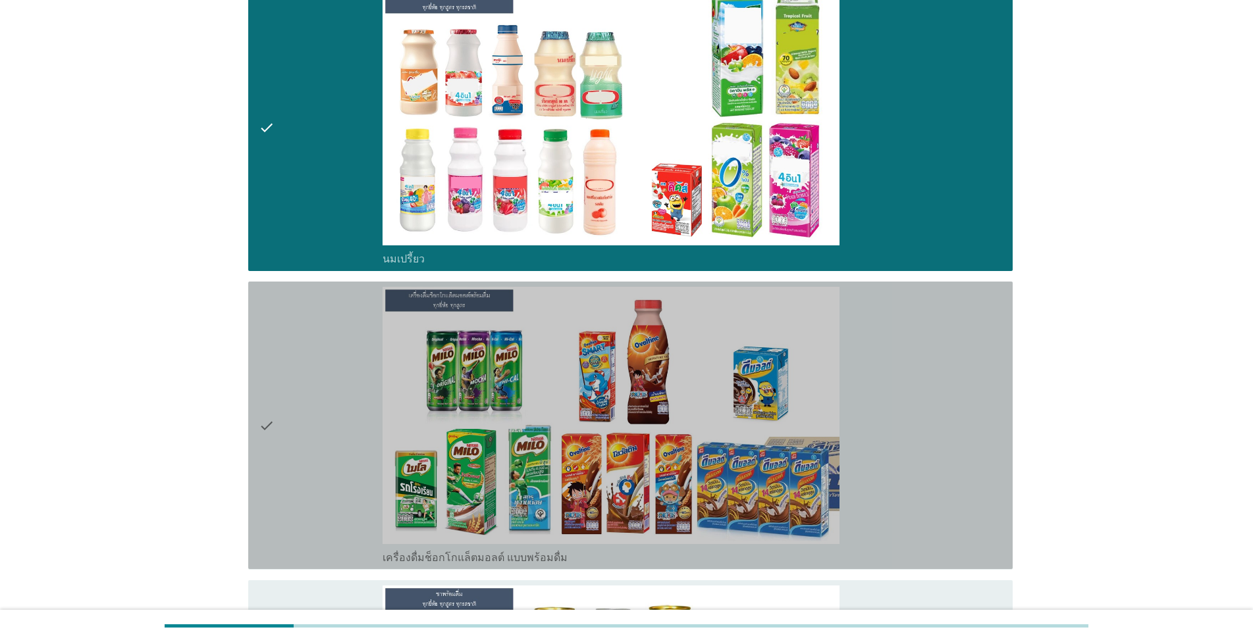
click at [646, 333] on div "check_box_outline_blank เครื่องดื่มช็อกโกแล็ตมอลต์ แบบพร้อมดื่ม" at bounding box center [691, 425] width 619 height 277
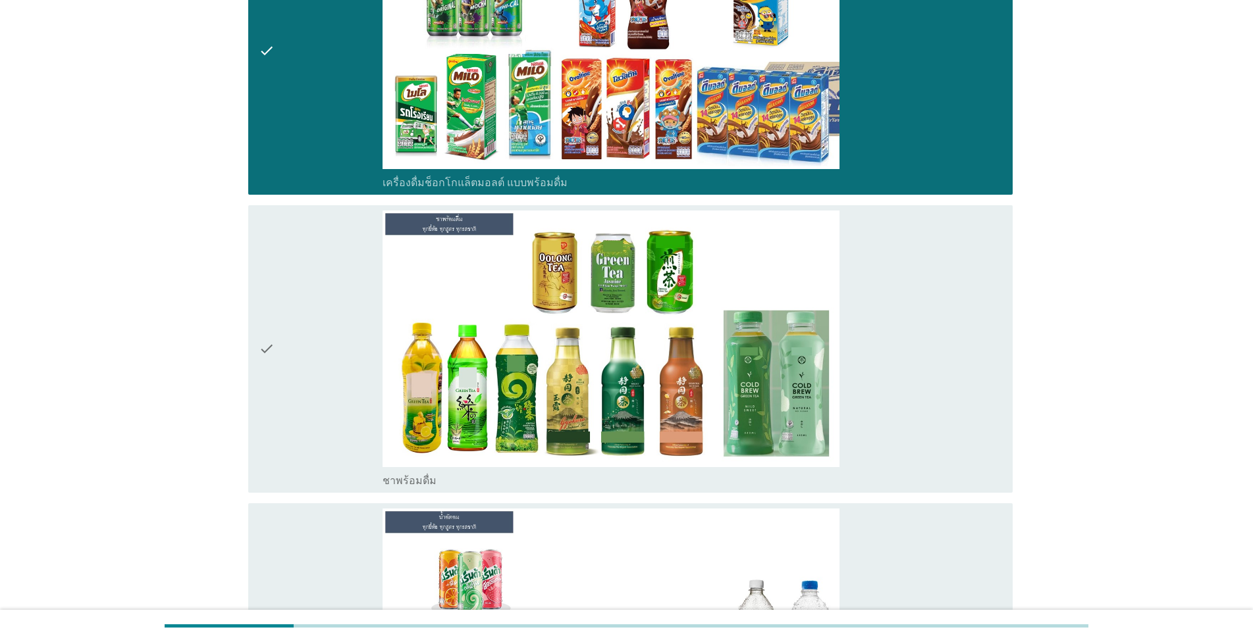
click at [646, 333] on div "check_box ชาพร้อมดื่ม" at bounding box center [691, 349] width 619 height 277
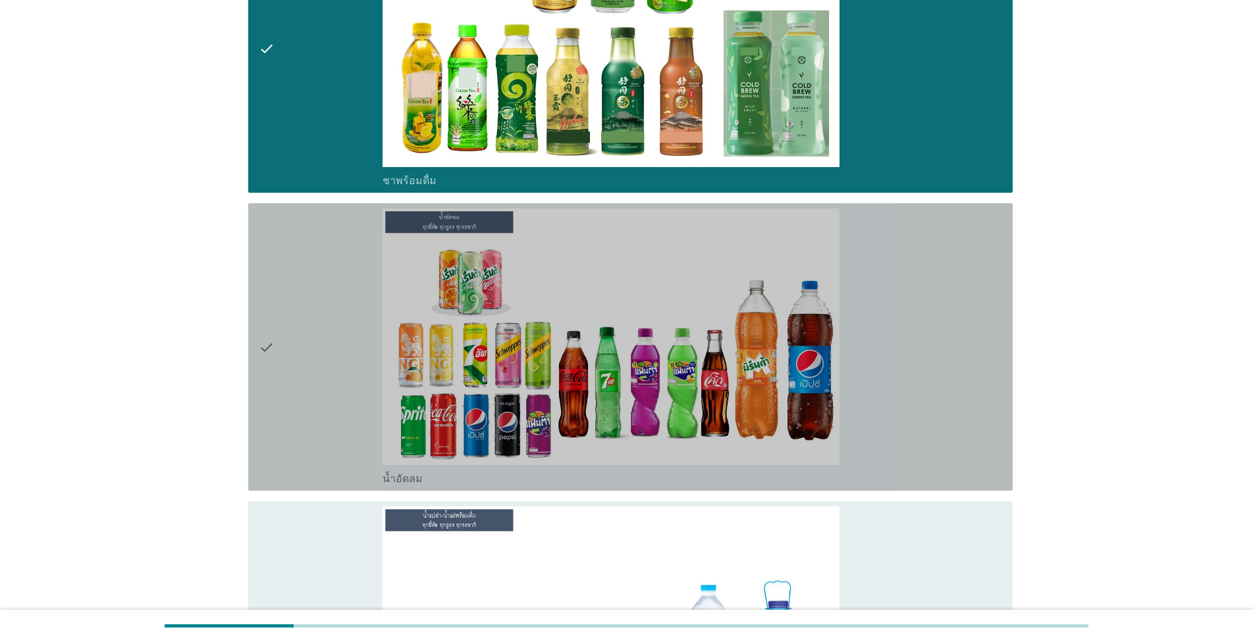
click at [646, 333] on div "check_box น้ำอัดลม" at bounding box center [691, 347] width 619 height 277
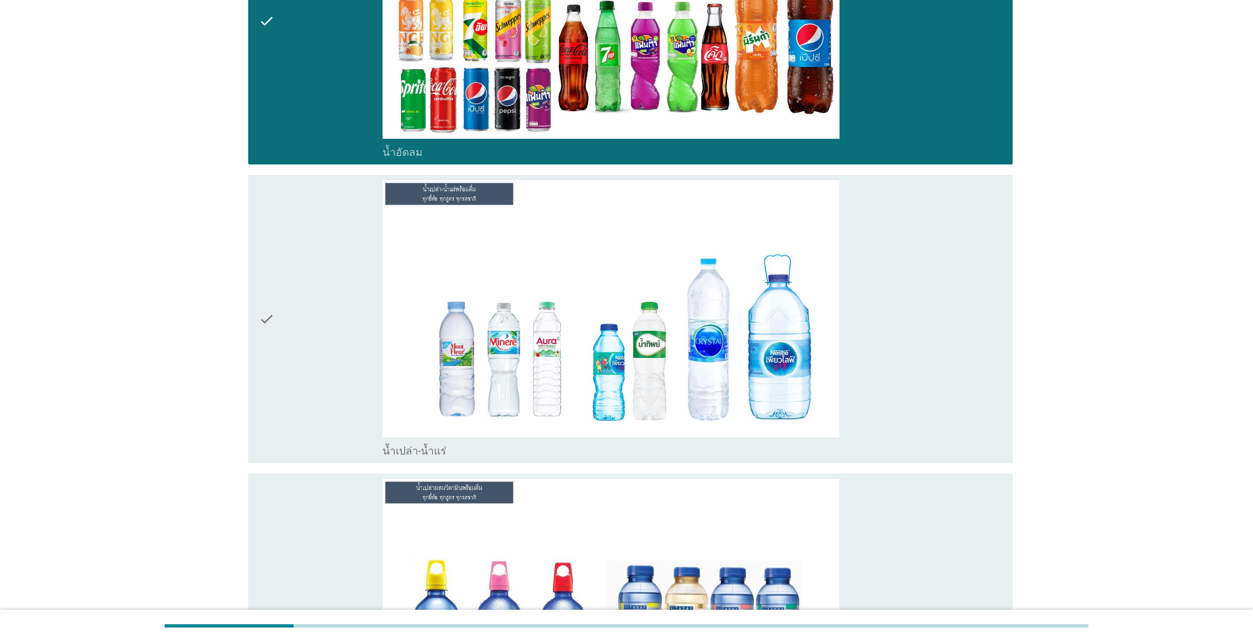
scroll to position [1501, 0]
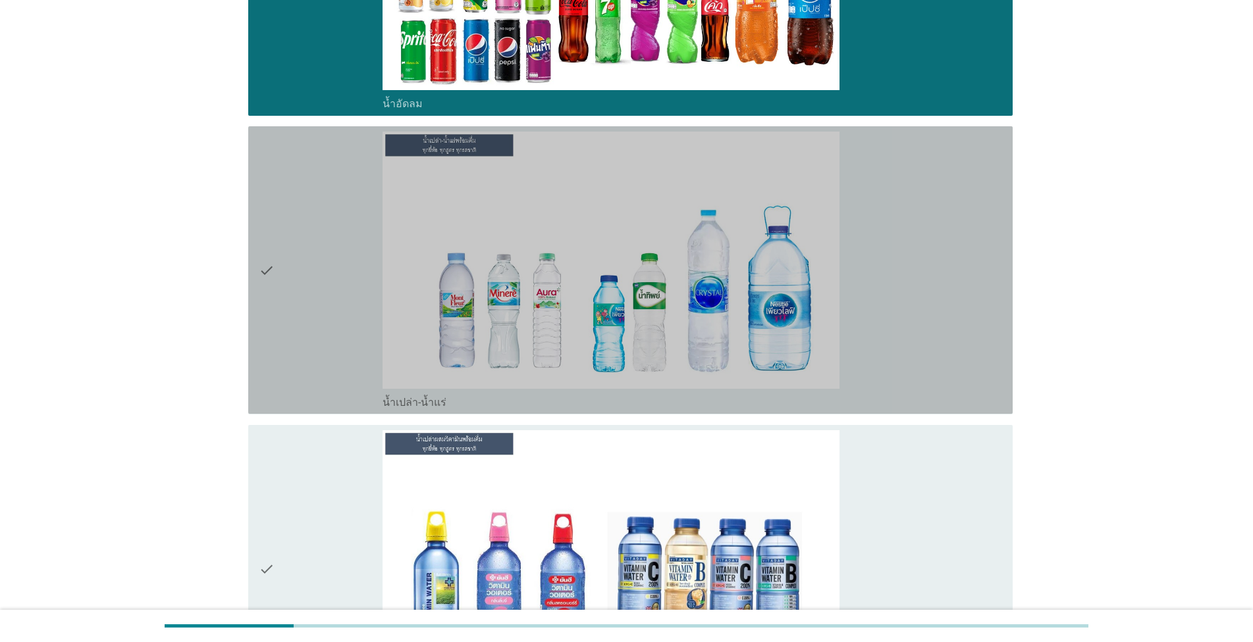
click at [646, 333] on div "check_box น้ำเปล่า-น้ำแร่" at bounding box center [691, 270] width 619 height 277
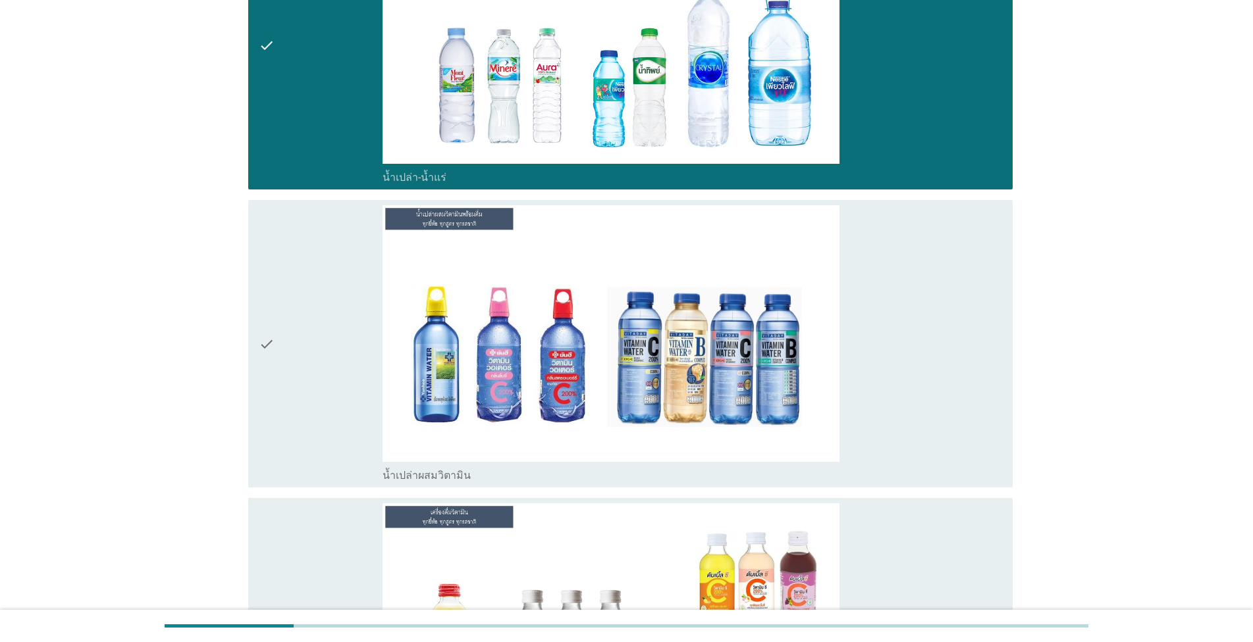
click at [646, 333] on div "check_box น้ำเปล่าผสมวิตามิน" at bounding box center [691, 343] width 619 height 277
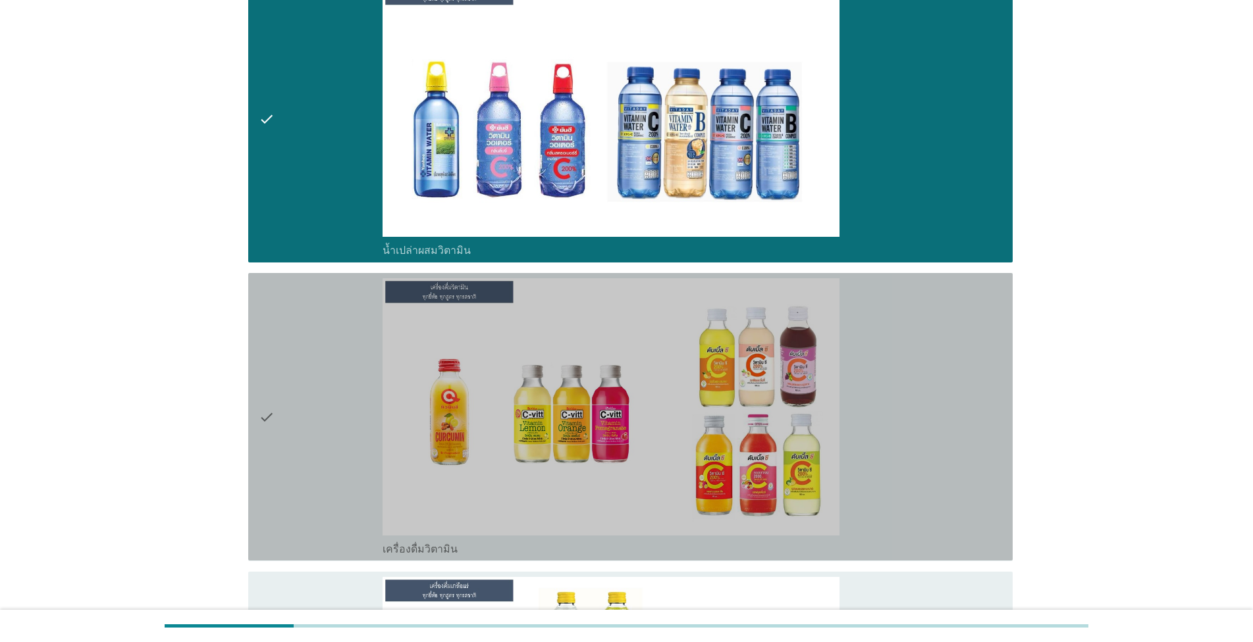
click at [646, 333] on div "check_box เครื่องดื่มวิตามิน" at bounding box center [691, 416] width 619 height 277
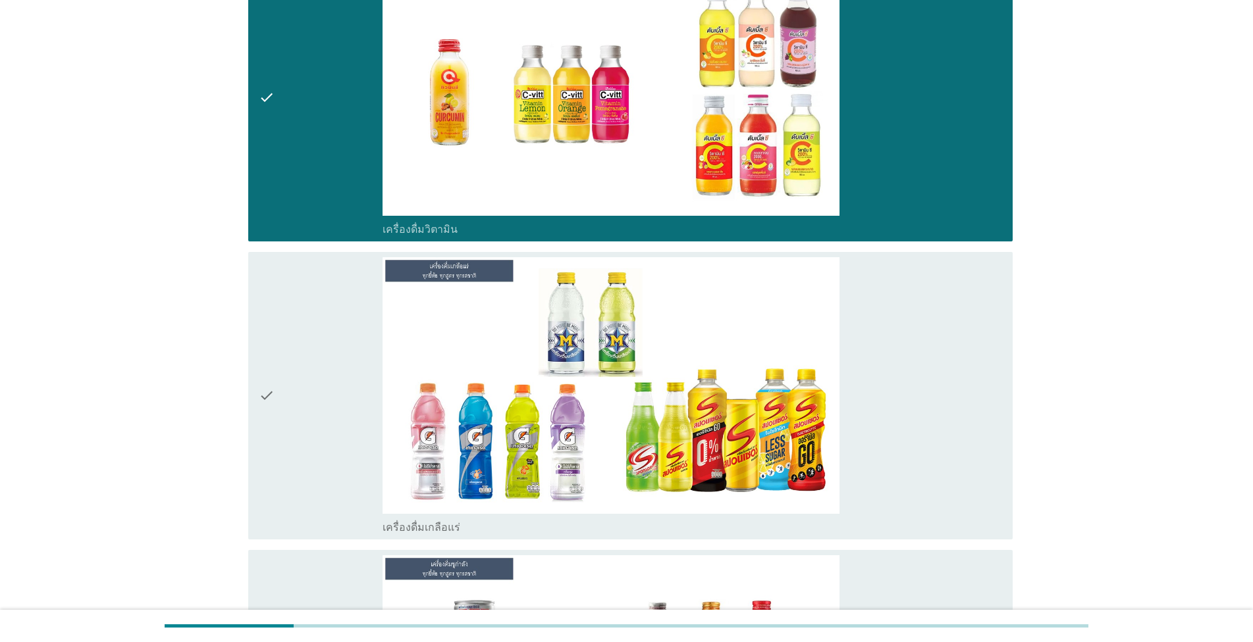
scroll to position [2326, 0]
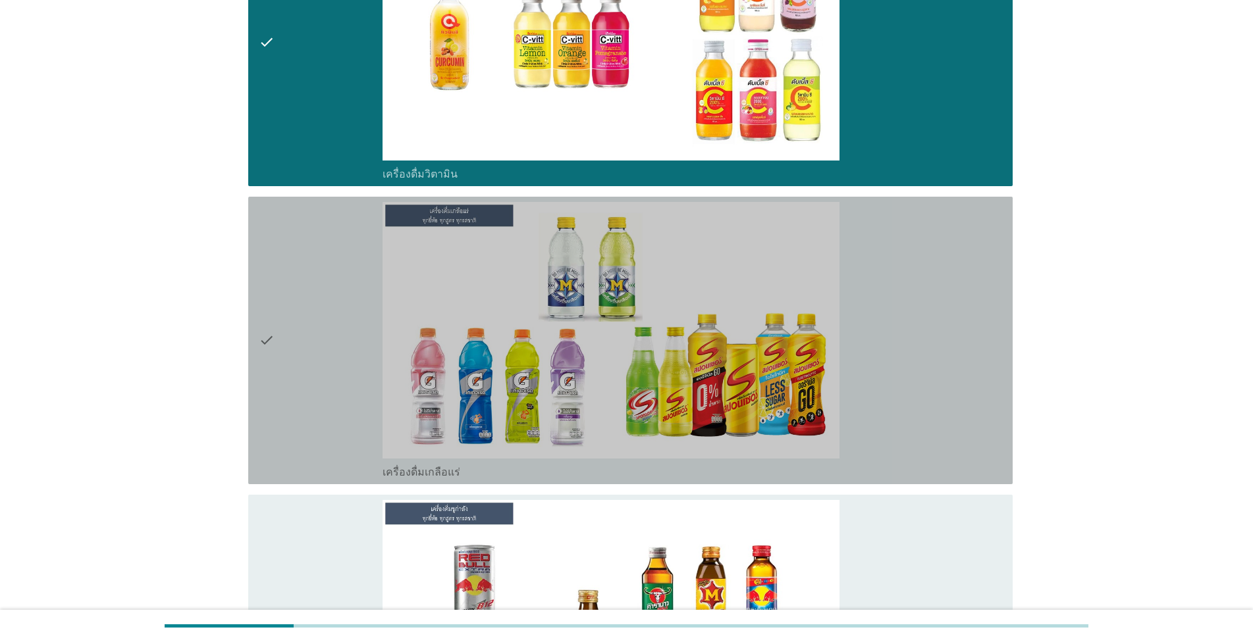
click at [646, 333] on div "check_box เครื่องดื่มเกลือแร่" at bounding box center [691, 340] width 619 height 277
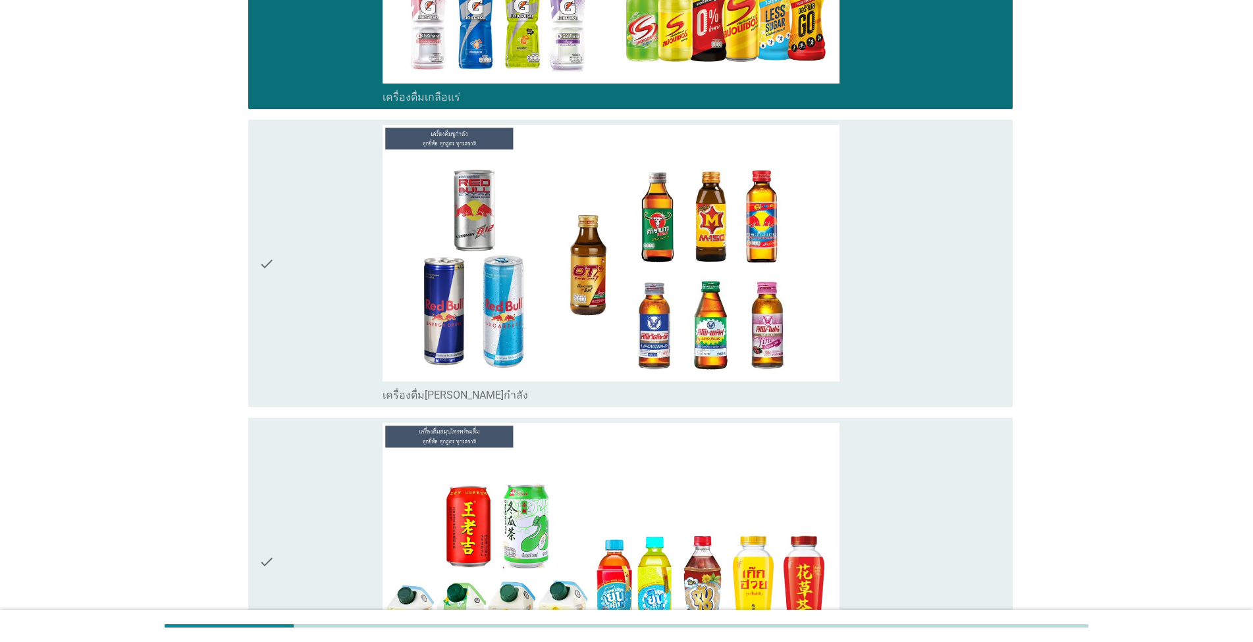
click at [646, 334] on div "check_box เครื่องดื่ม[PERSON_NAME]กำลัง" at bounding box center [691, 263] width 619 height 277
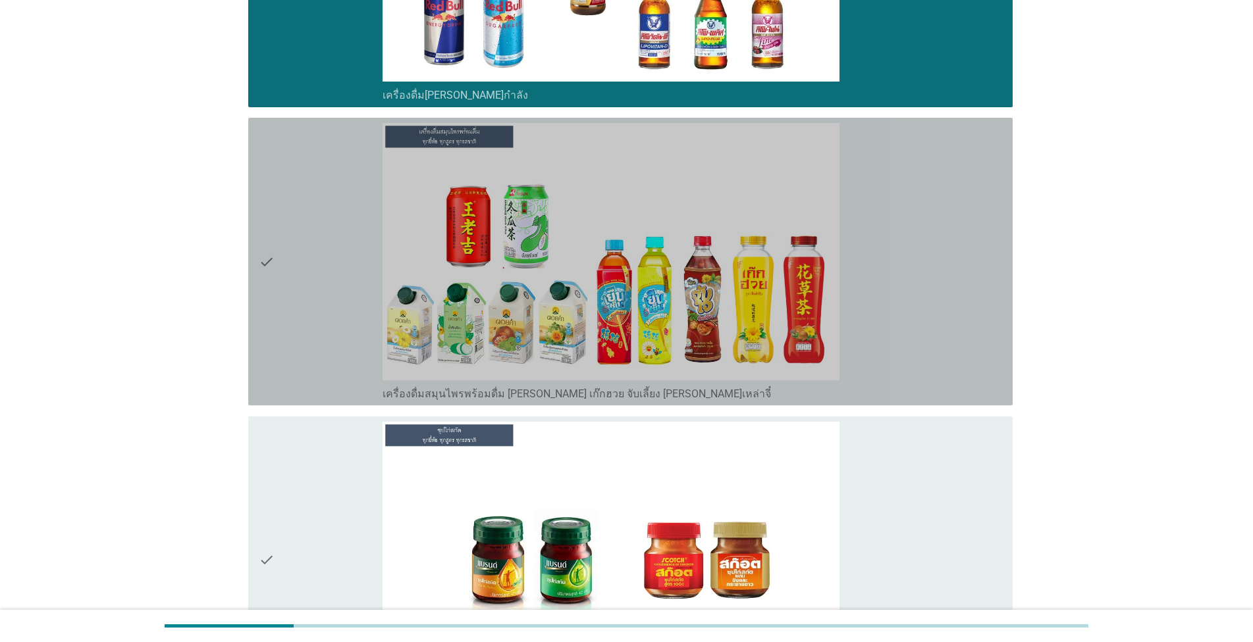
click at [646, 335] on div "check_box เครื่องดื่มสมุนไพรพร้อมดื่ม [PERSON_NAME] เก๊กฮวย จับเลี้ยง [PERSON_N…" at bounding box center [691, 261] width 619 height 277
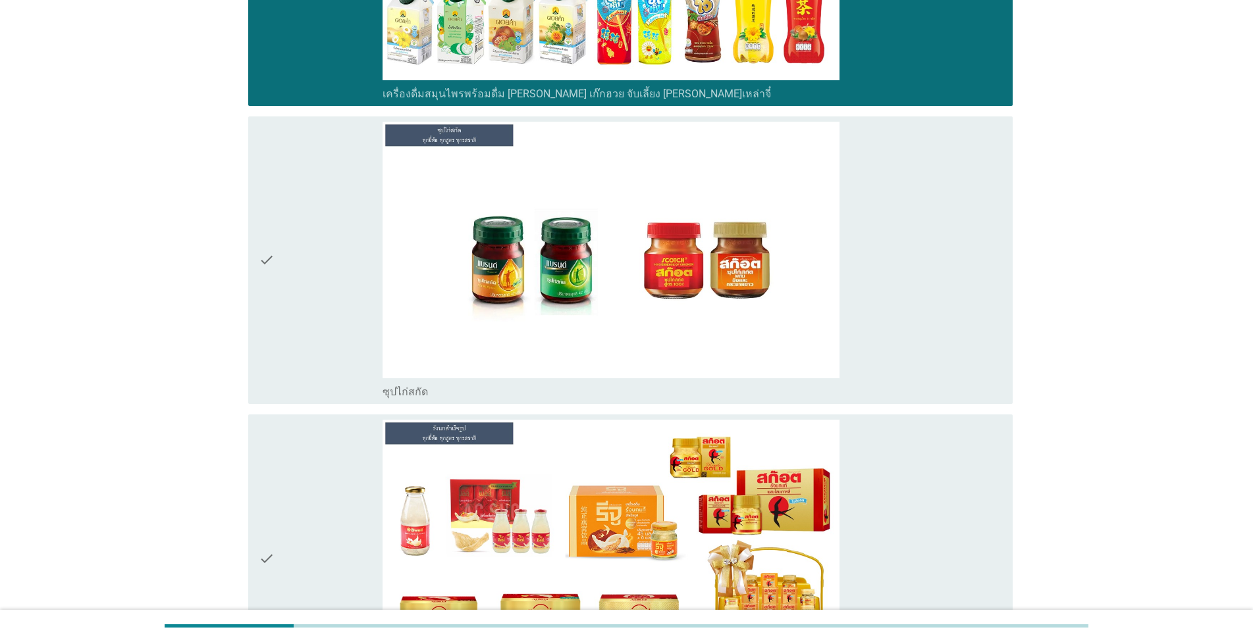
click at [646, 335] on div "check_box ซุปไก่สกัด" at bounding box center [691, 260] width 619 height 277
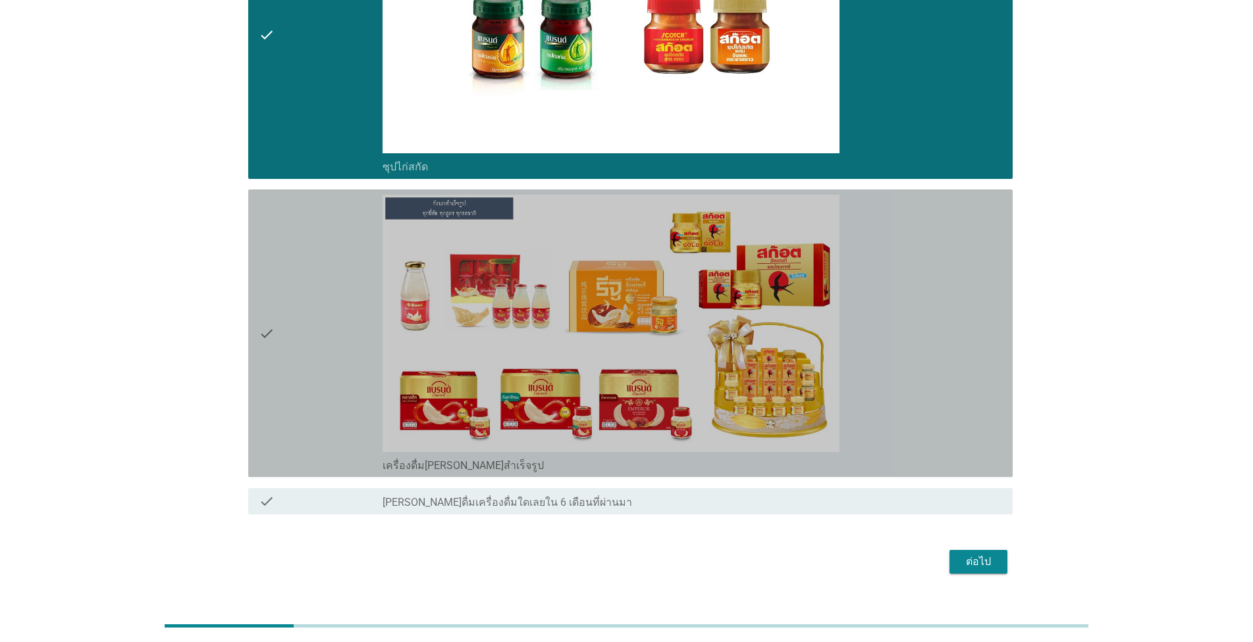
click at [646, 335] on div "check_box เครื่องดื่ม[PERSON_NAME]สำเร็จรูป" at bounding box center [691, 333] width 619 height 277
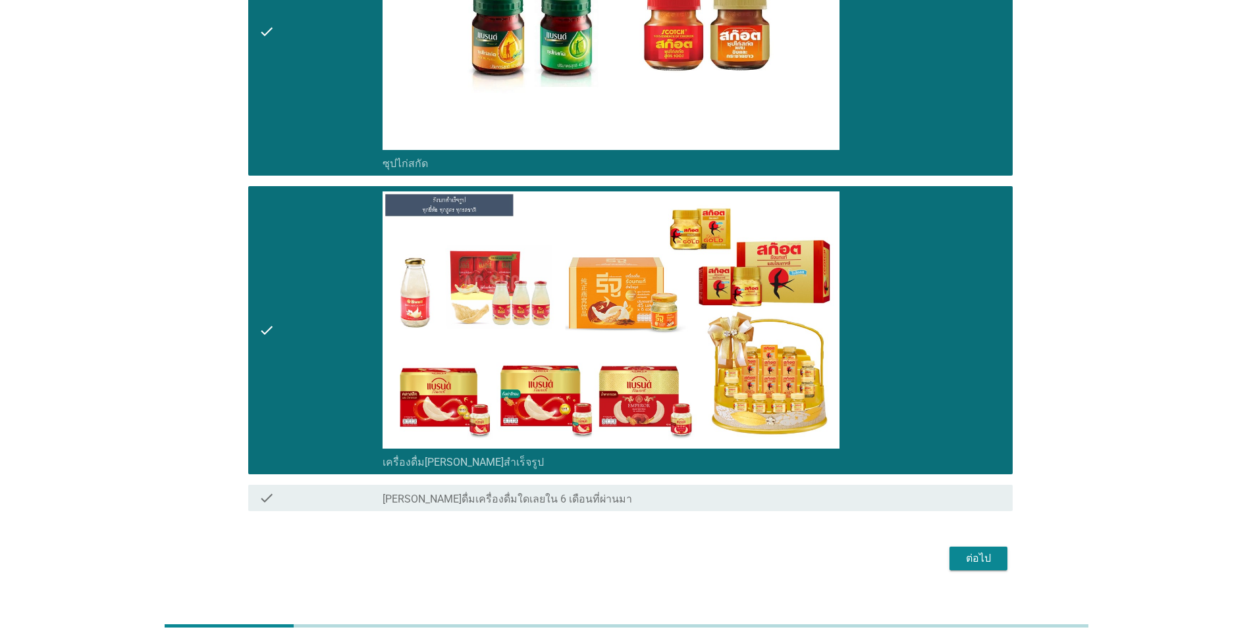
scroll to position [3549, 0]
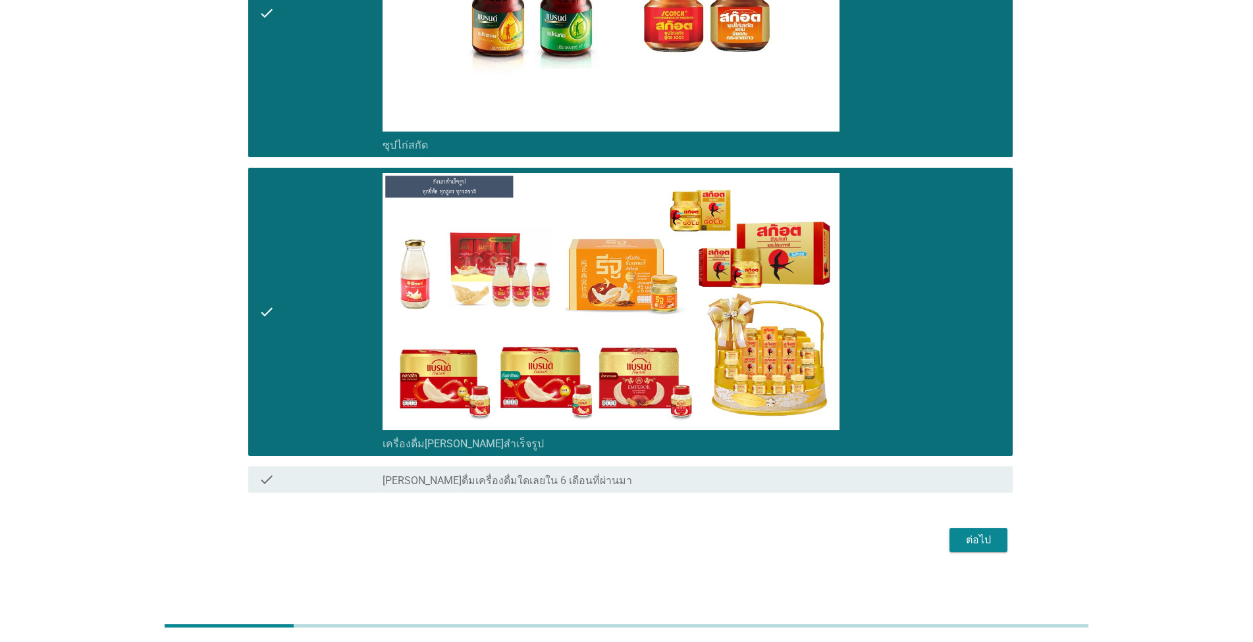
click at [646, 533] on div "ต่อไป" at bounding box center [978, 541] width 37 height 16
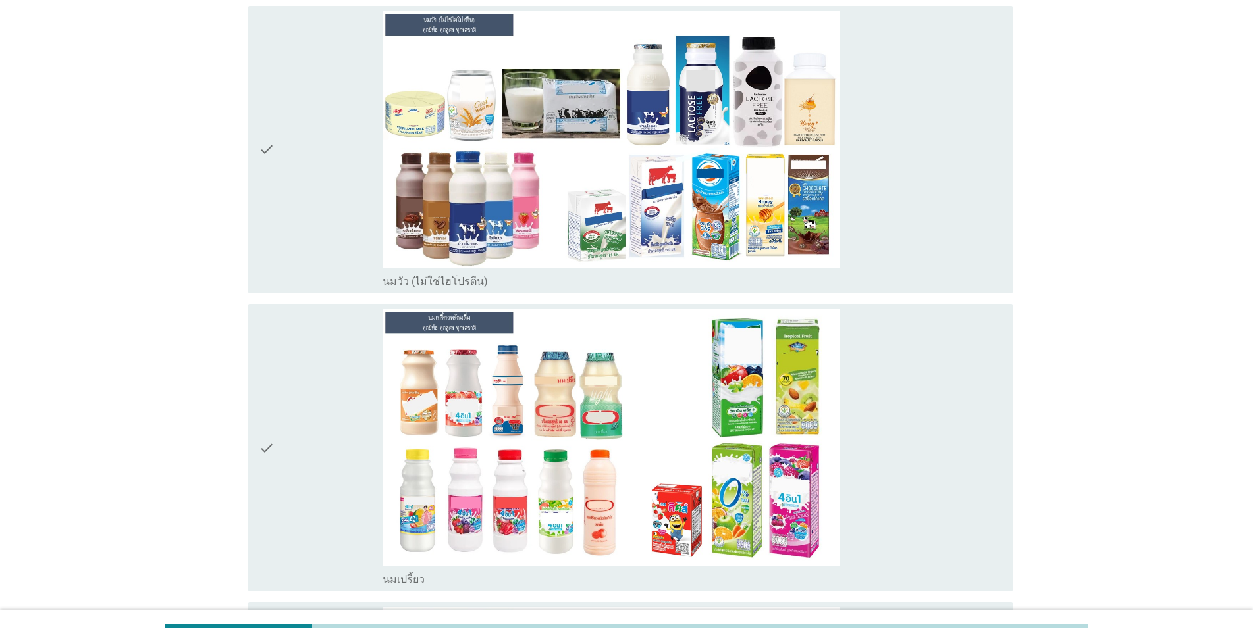
scroll to position [150, 0]
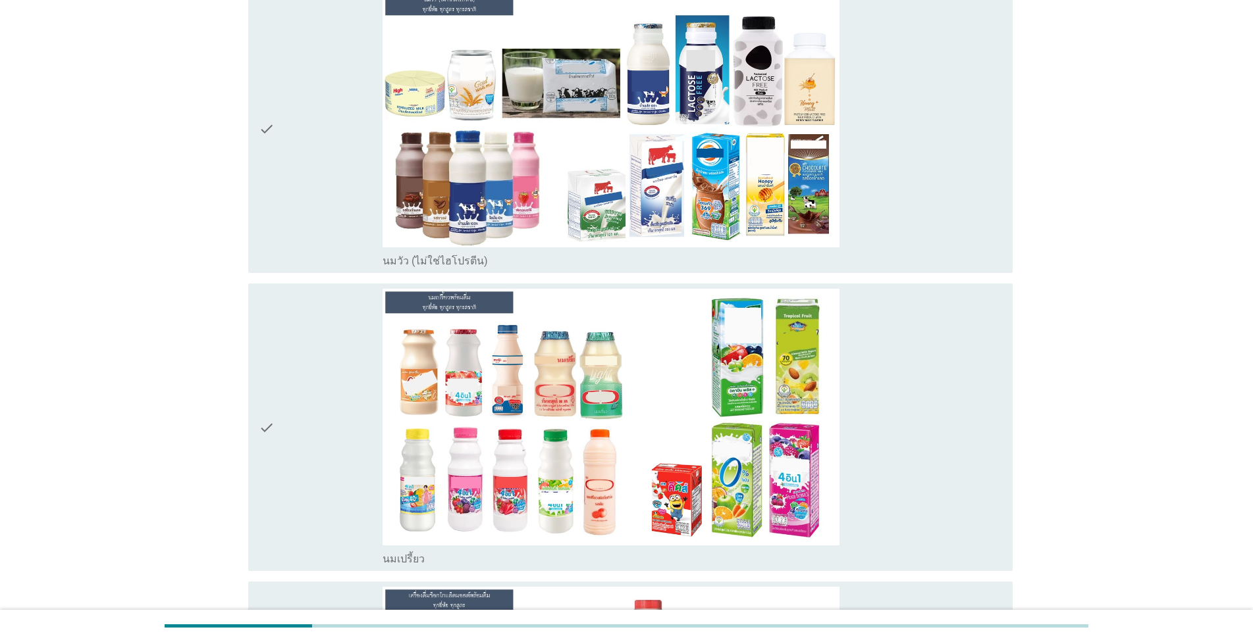
click at [646, 245] on div "check_box_outline_blank นมวัว (ไม่ใช่ไฮโปรตีน)" at bounding box center [691, 129] width 619 height 277
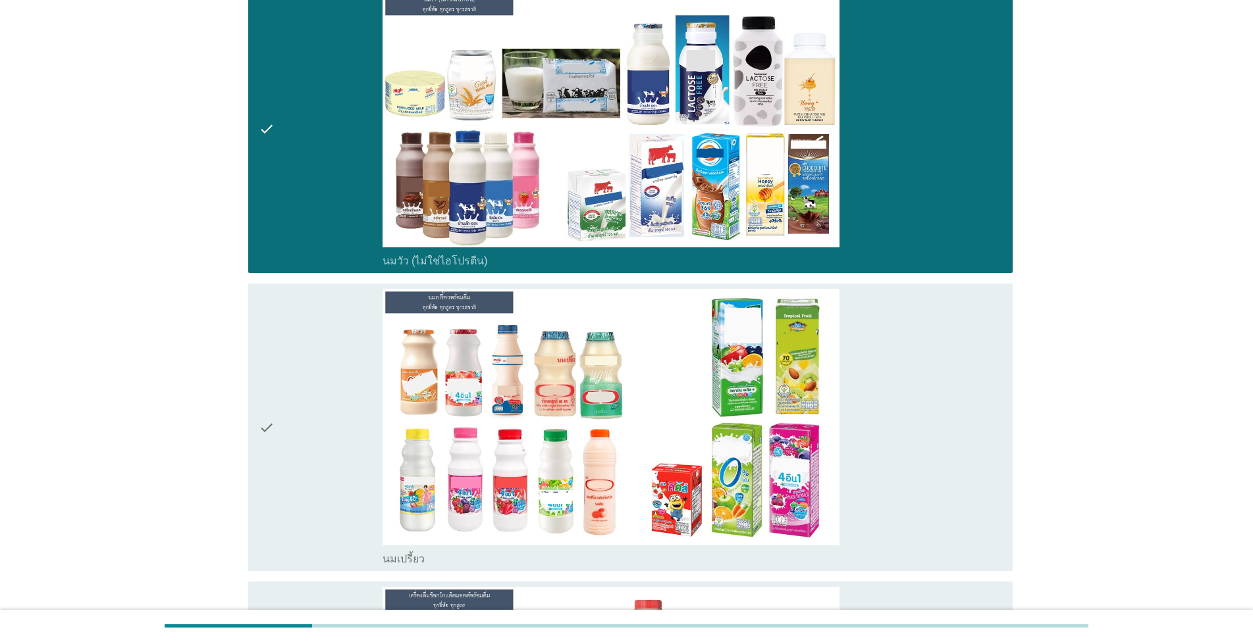
click at [646, 328] on div "check_box_outline_blank นมเปรี้ยว" at bounding box center [691, 427] width 619 height 277
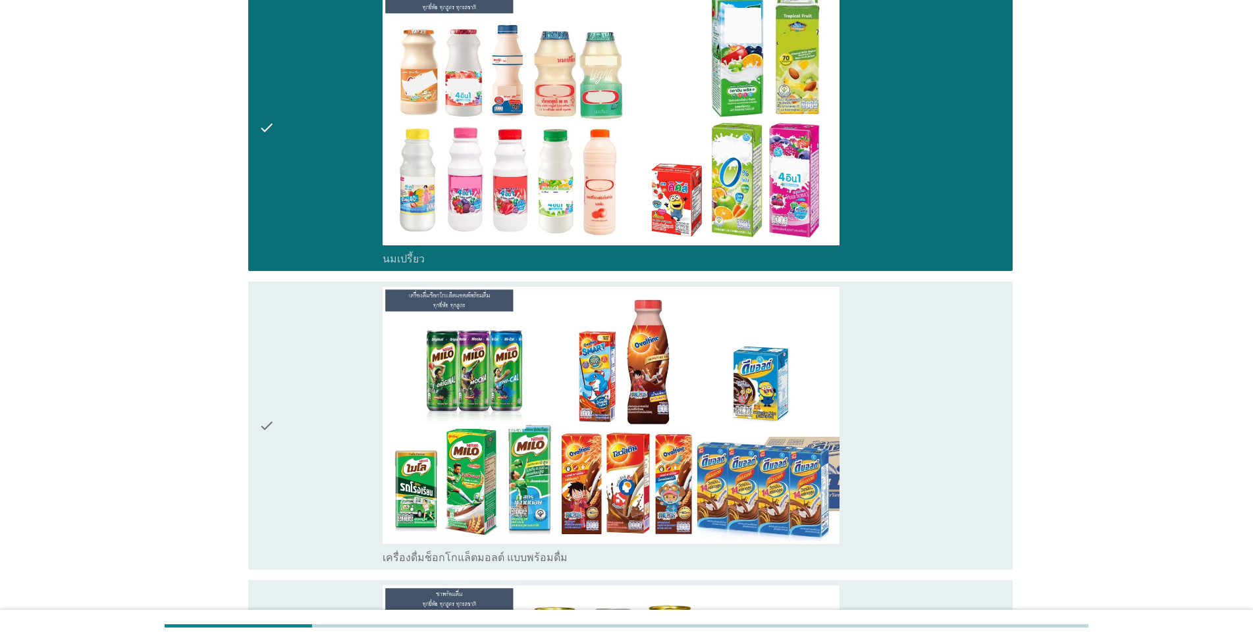
click at [646, 383] on div "check_box_outline_blank เครื่องดื่มช็อกโกแล็ตมอลต์ แบบพร้อมดื่ม" at bounding box center [691, 425] width 619 height 277
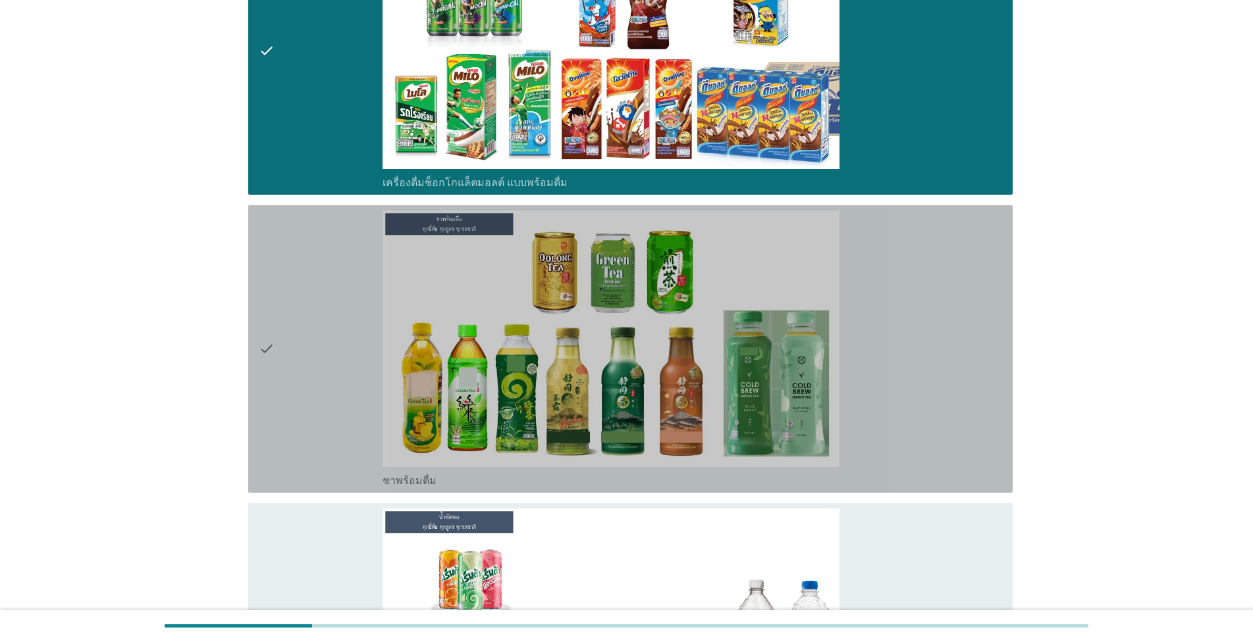
click at [646, 383] on div "check_box ชาพร้อมดื่ม" at bounding box center [691, 349] width 619 height 277
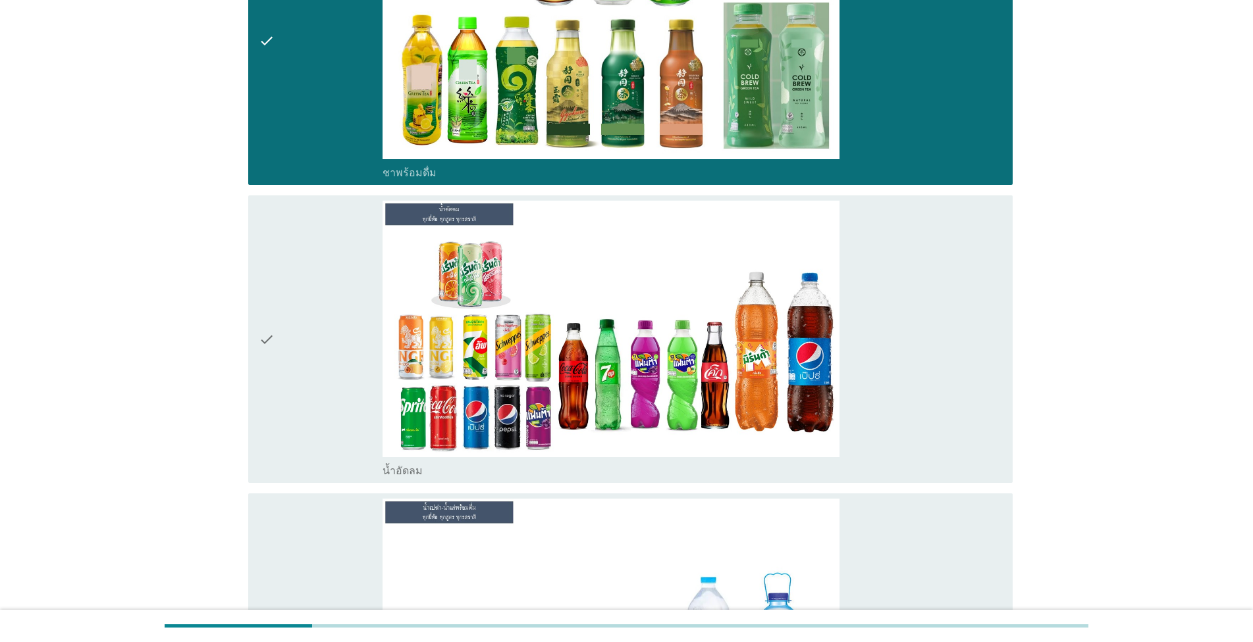
scroll to position [1201, 0]
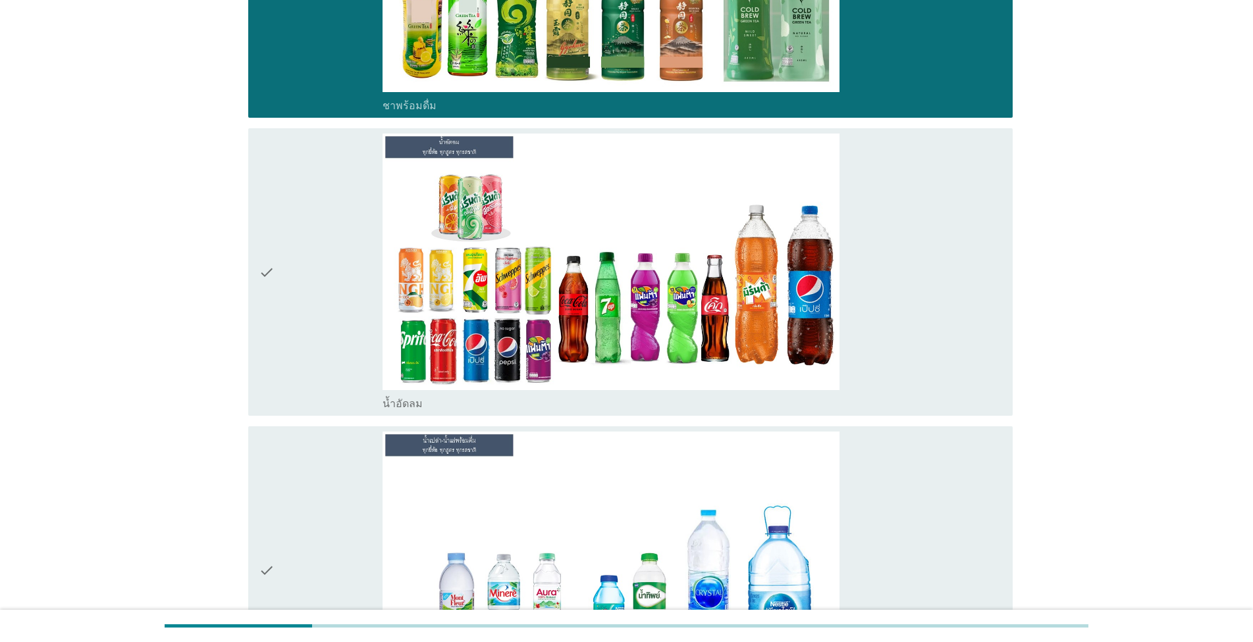
click at [646, 328] on div "check_box น้ำอัดลม" at bounding box center [691, 272] width 619 height 277
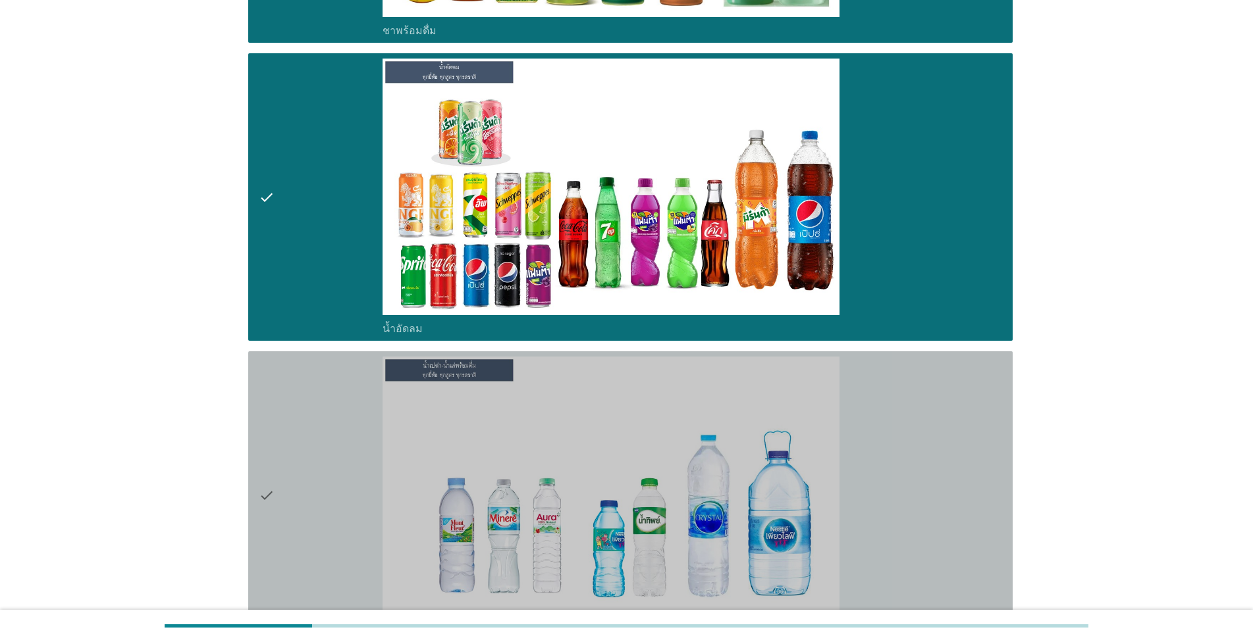
click at [646, 386] on div "check_box น้ำเปล่า-น้ำแร่" at bounding box center [691, 495] width 619 height 277
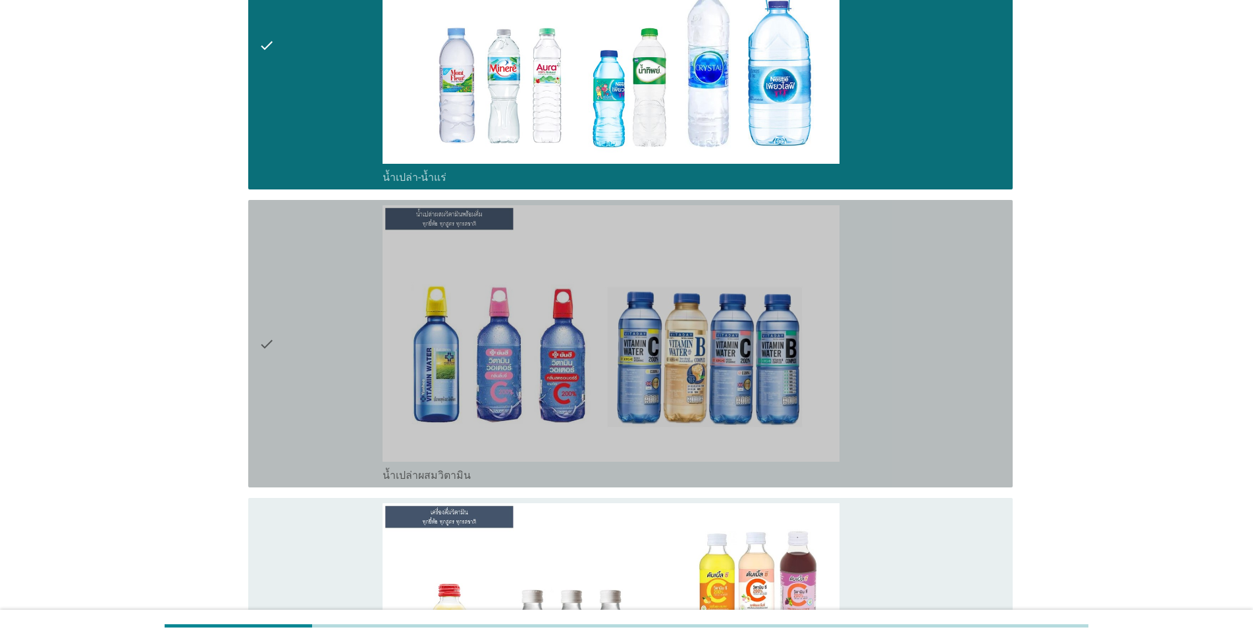
click at [646, 398] on div "check_box น้ำเปล่าผสมวิตามิน" at bounding box center [691, 343] width 619 height 277
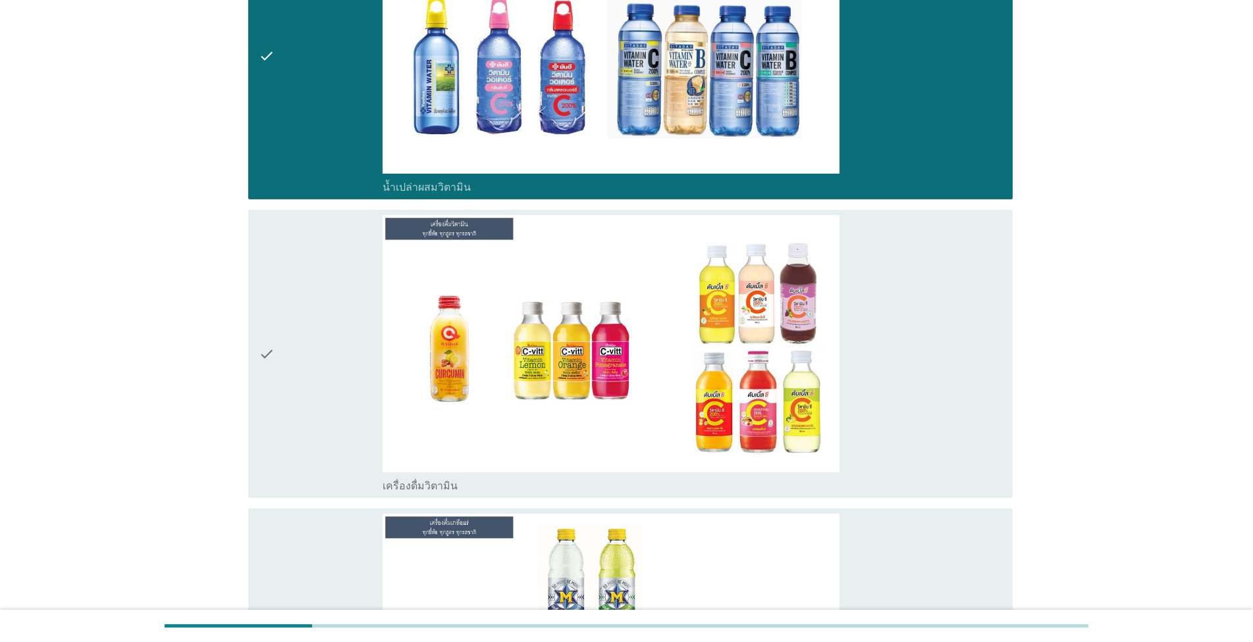
scroll to position [2101, 0]
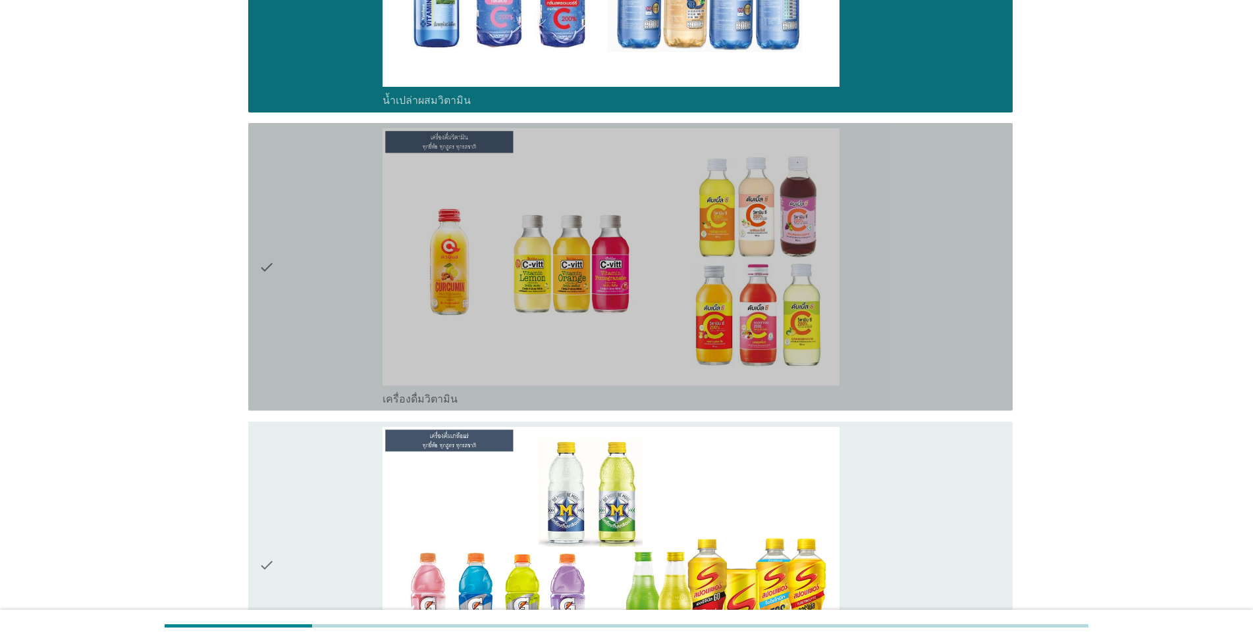
click at [646, 296] on div "check_box เครื่องดื่มวิตามิน" at bounding box center [691, 266] width 619 height 277
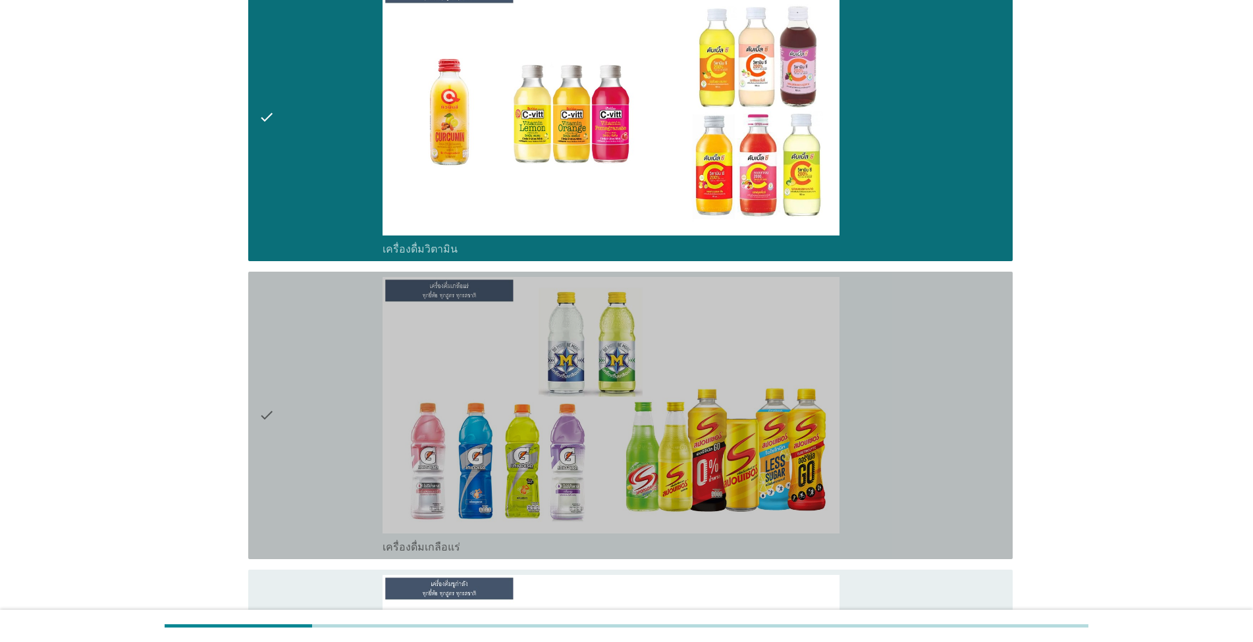
click at [646, 335] on div "check_box เครื่องดื่มเกลือแร่" at bounding box center [691, 415] width 619 height 277
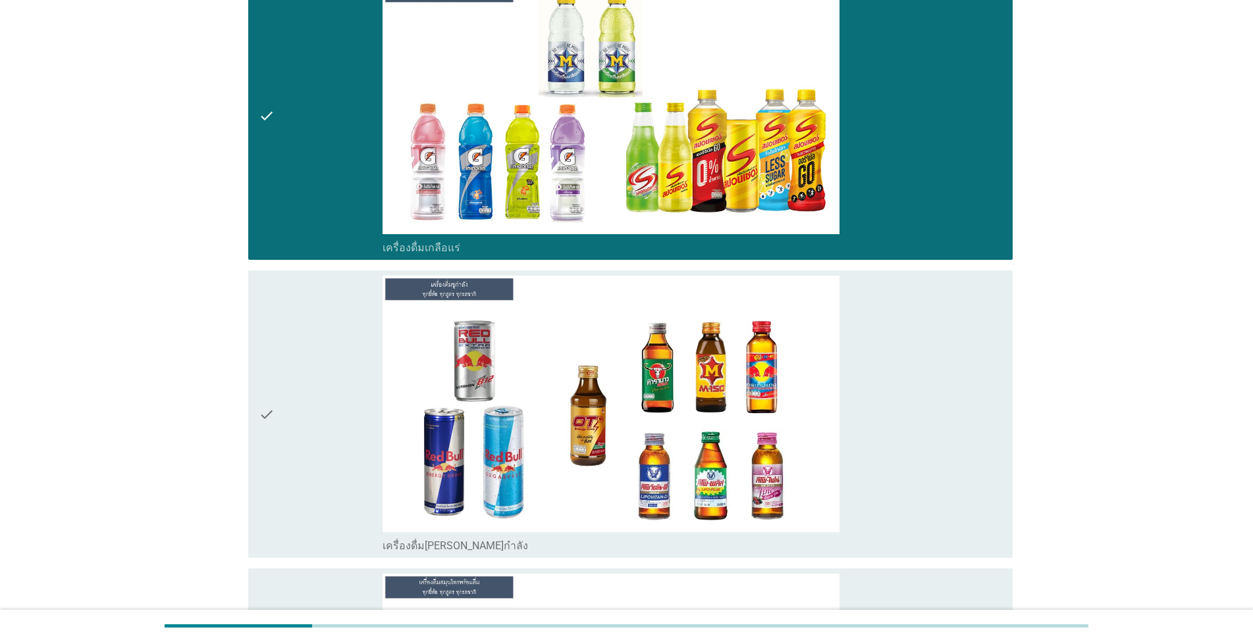
scroll to position [2551, 0]
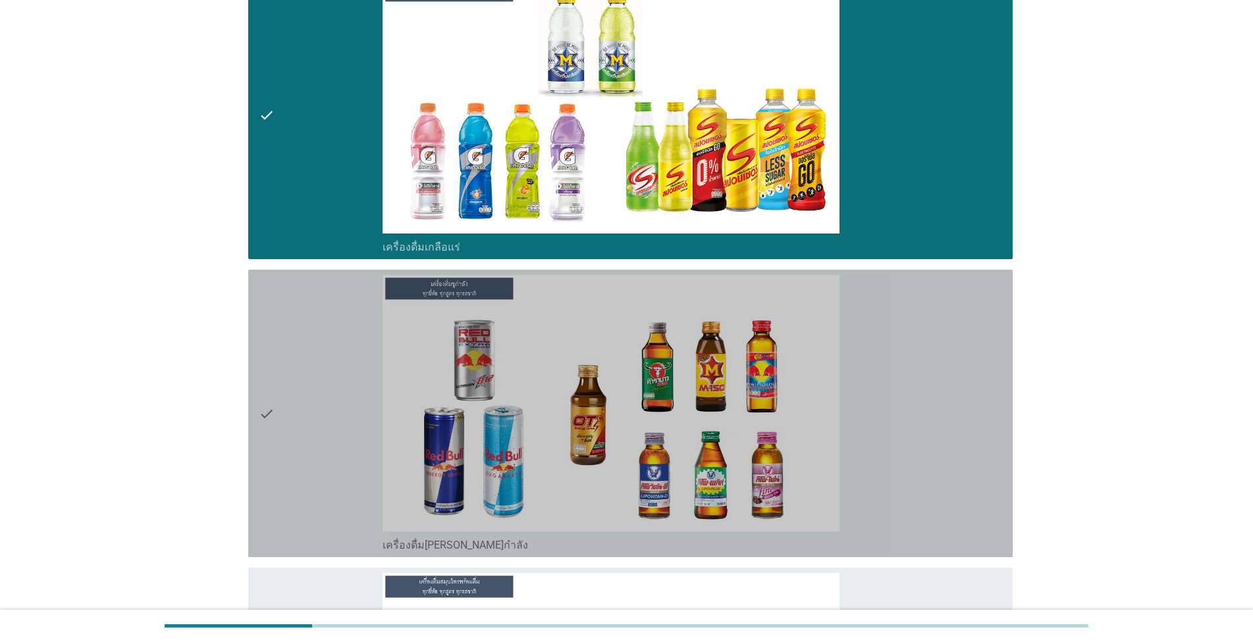
click at [646, 340] on div "check_box เครื่องดื่ม[PERSON_NAME]กำลัง" at bounding box center [691, 413] width 619 height 277
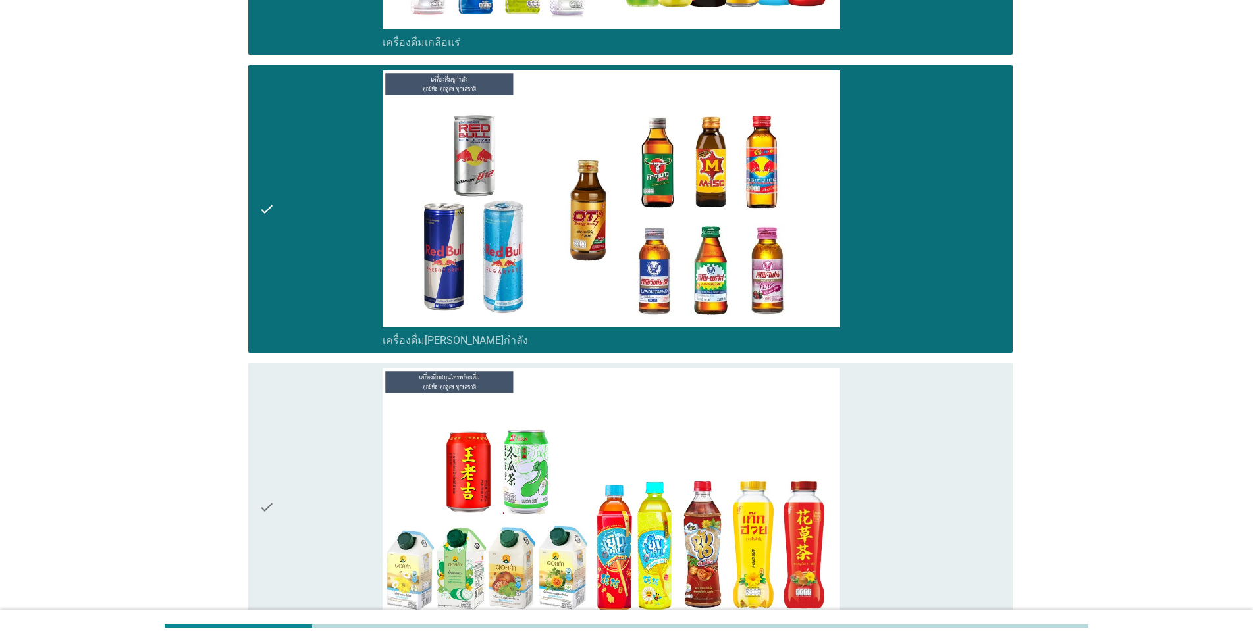
scroll to position [2777, 0]
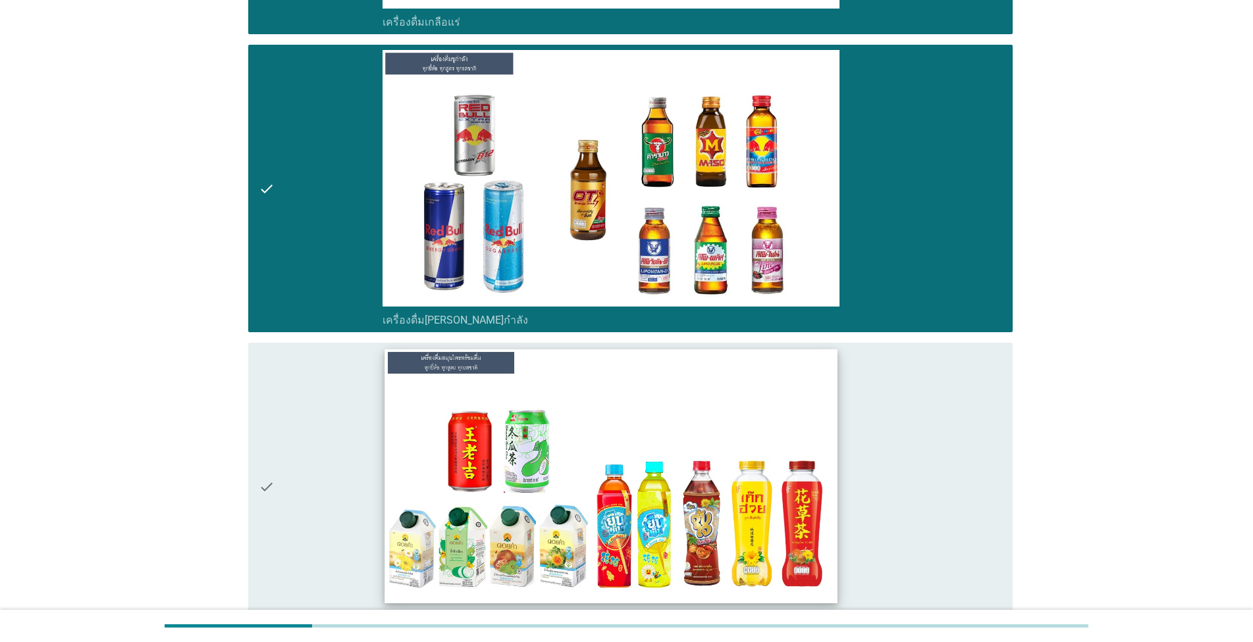
click at [646, 407] on img at bounding box center [611, 477] width 452 height 254
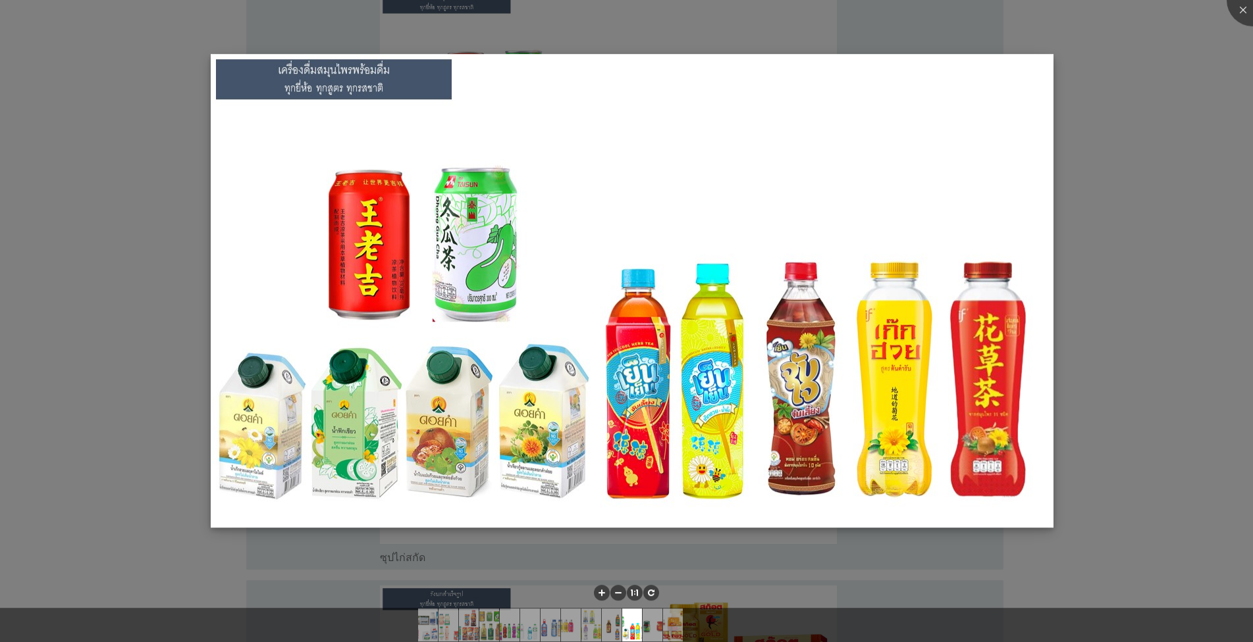
scroll to position [3152, 0]
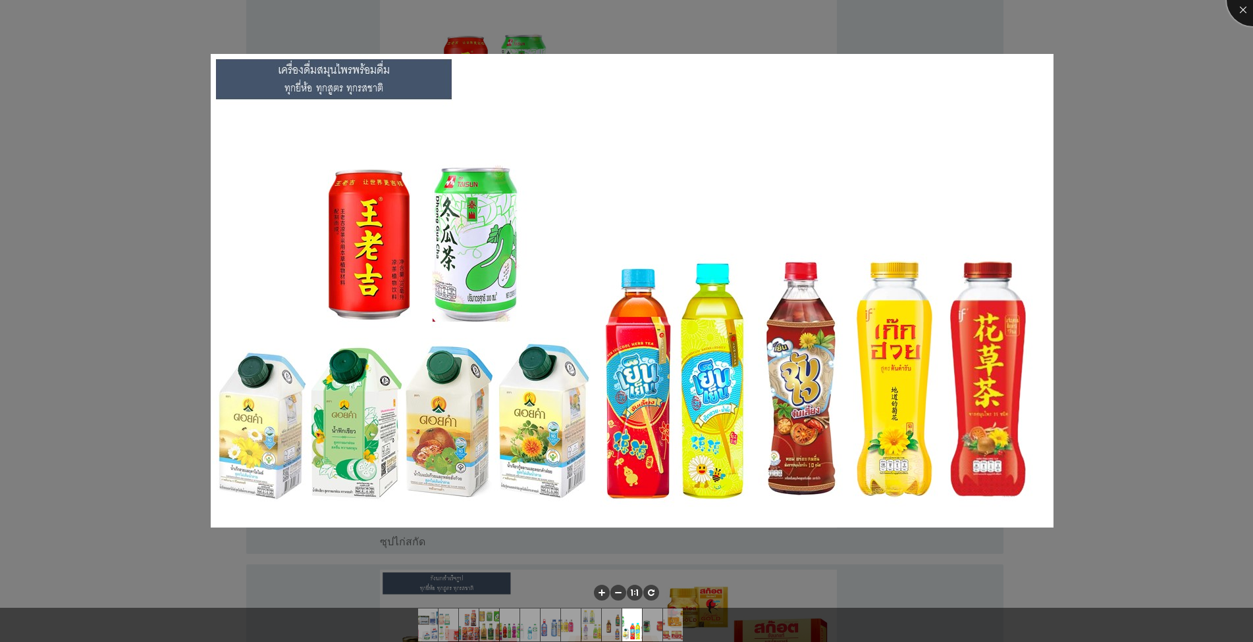
click at [646, 11] on div at bounding box center [1252, 0] width 53 height 53
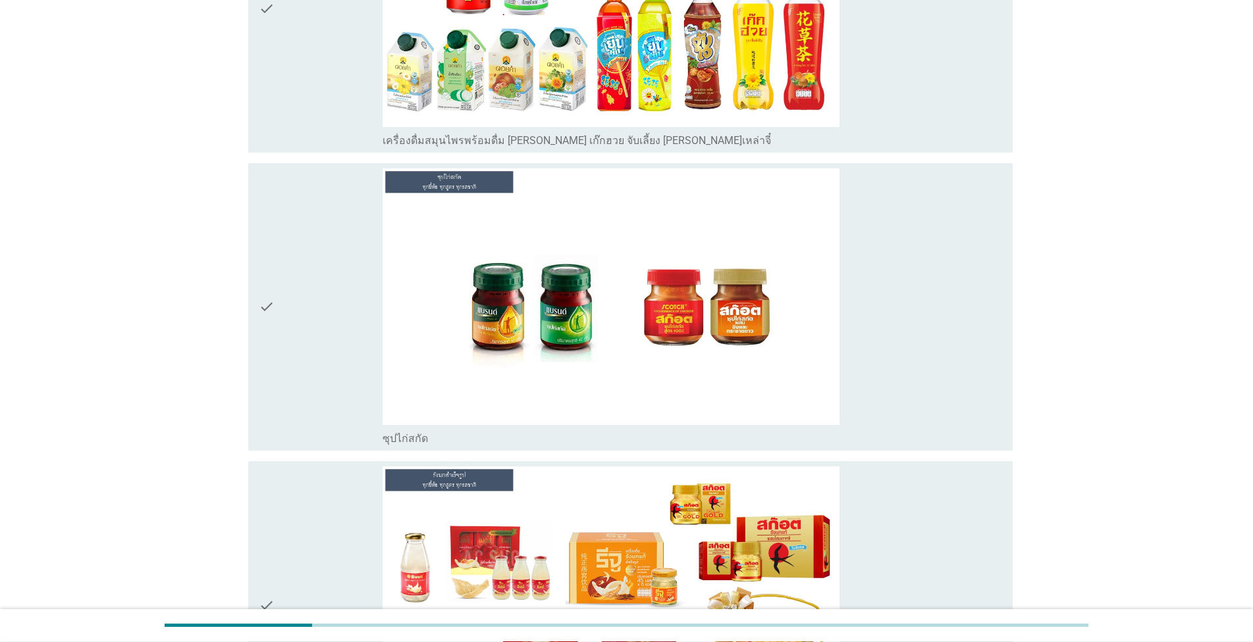
scroll to position [3302, 0]
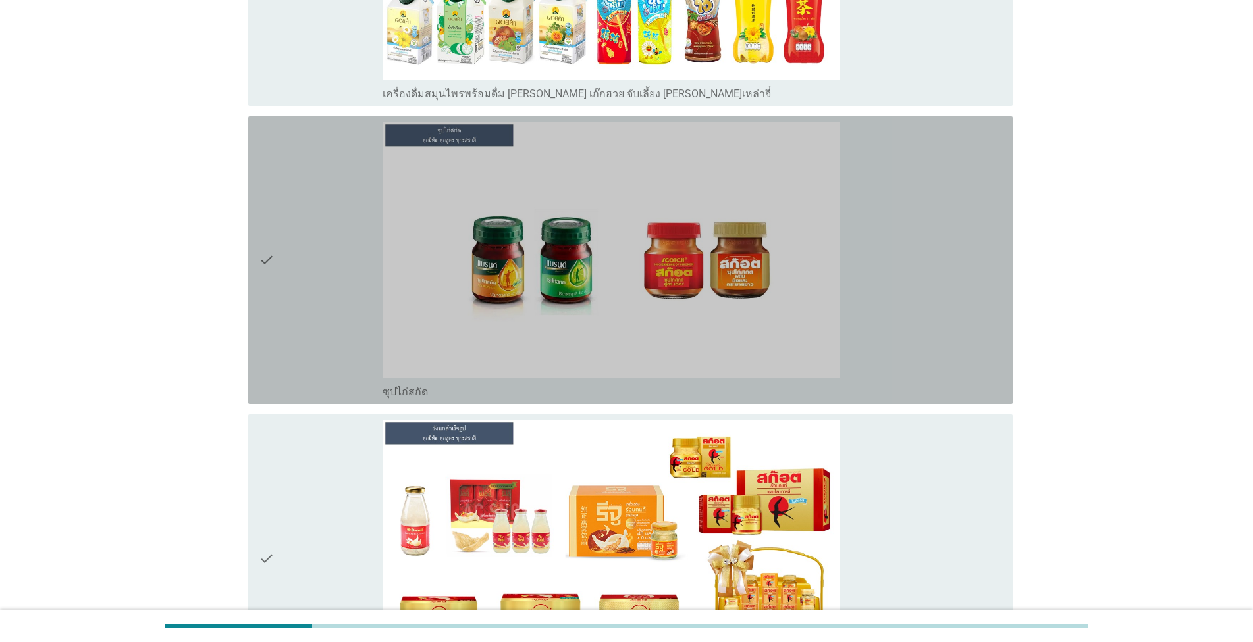
click at [646, 280] on div "check_box ซุปไก่สกัด" at bounding box center [691, 260] width 619 height 277
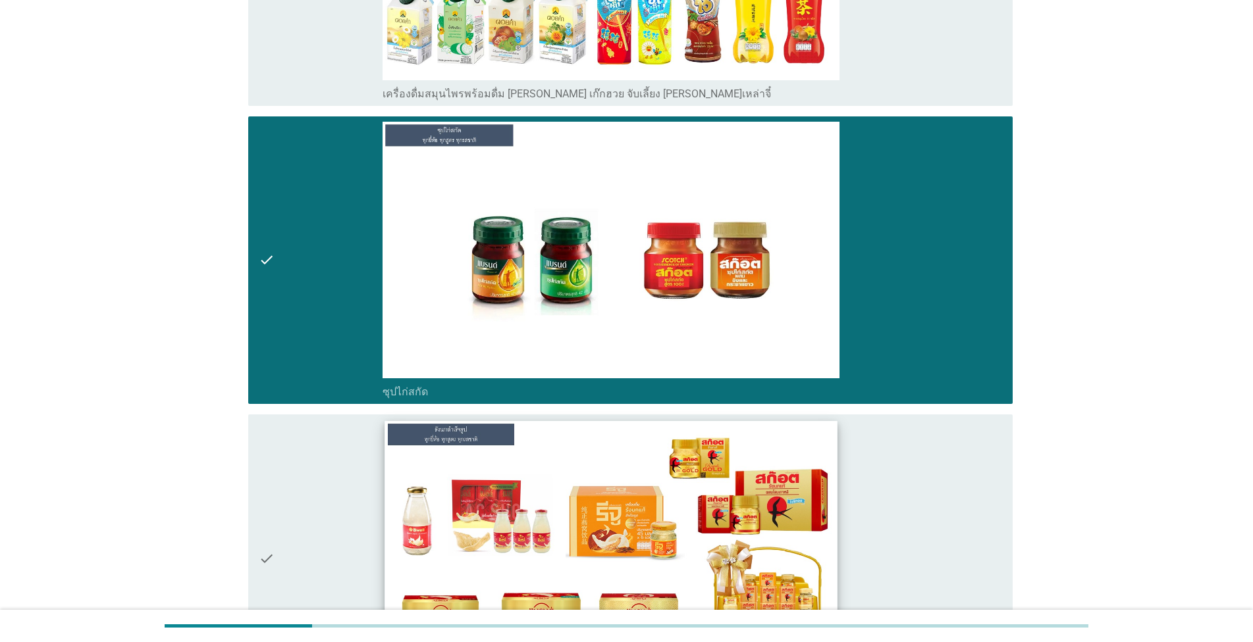
click at [646, 471] on img at bounding box center [611, 548] width 452 height 254
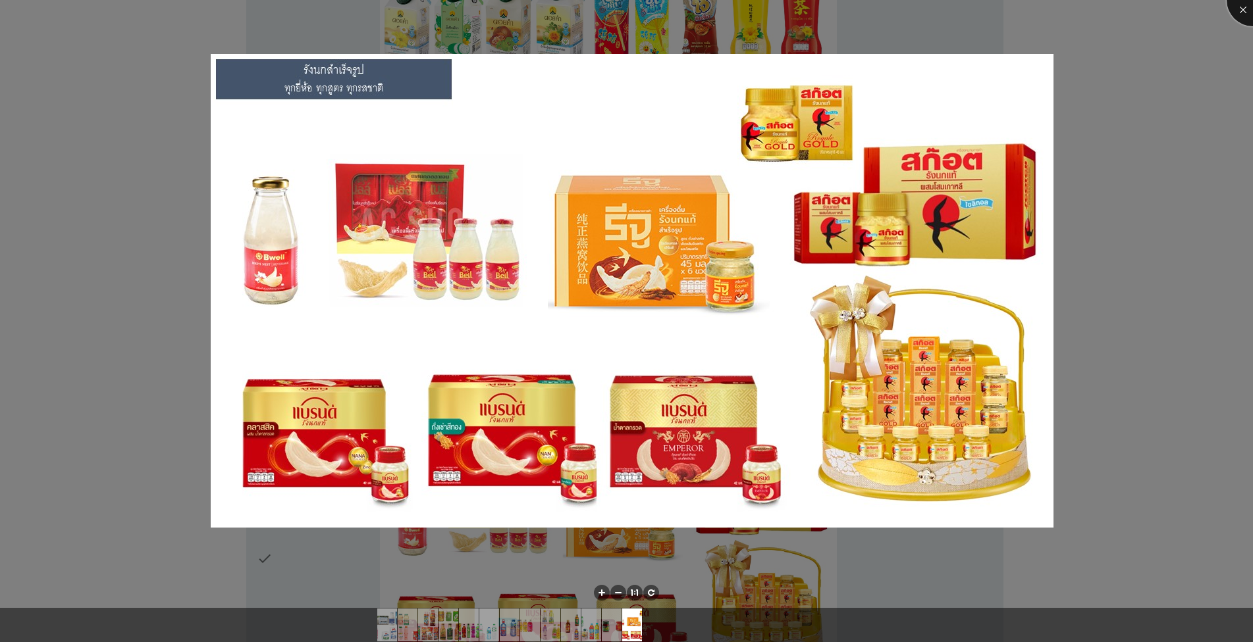
click at [646, 8] on div at bounding box center [1252, 0] width 53 height 53
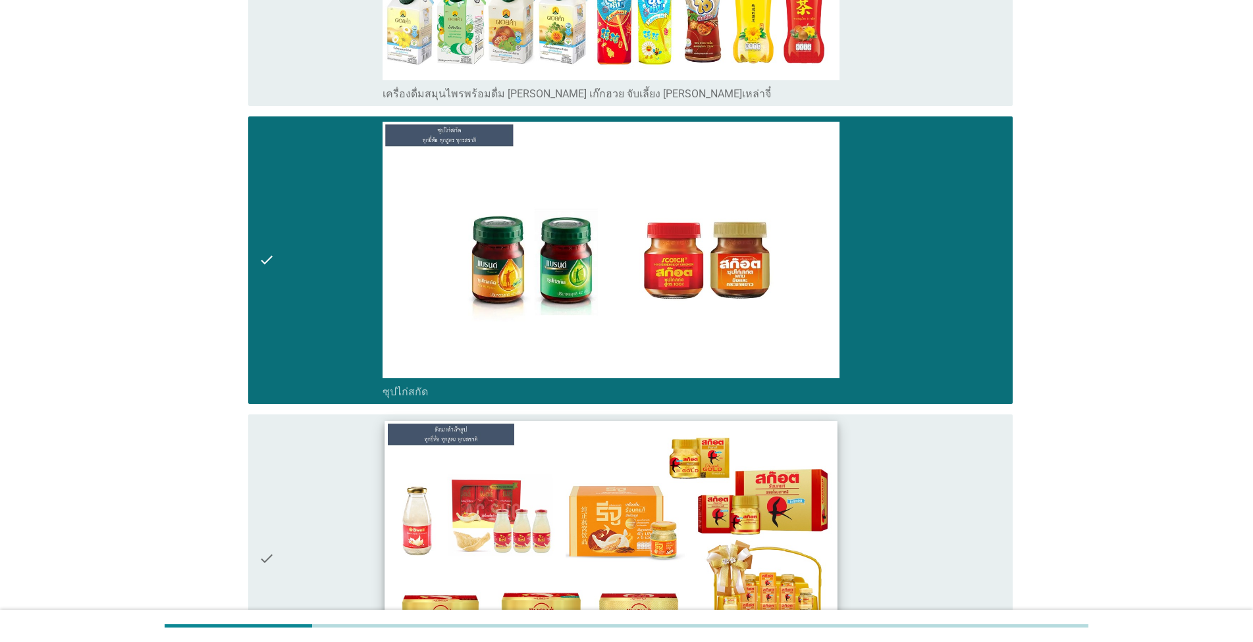
click at [646, 490] on img at bounding box center [611, 548] width 452 height 254
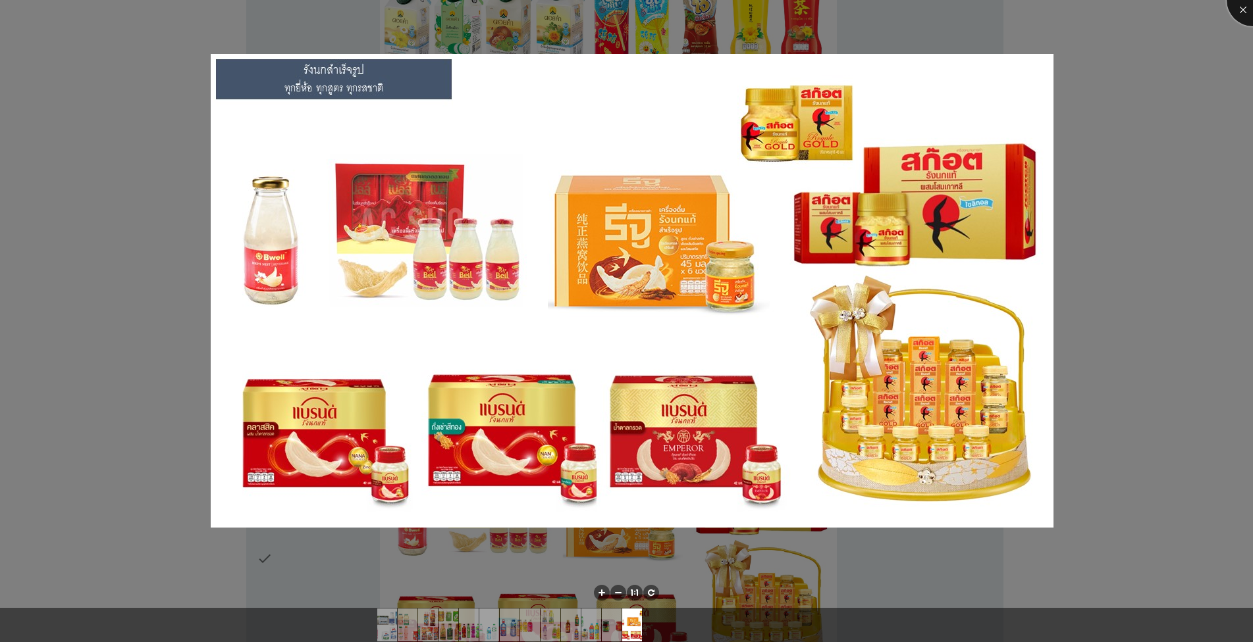
click at [646, 10] on div at bounding box center [1252, 0] width 53 height 53
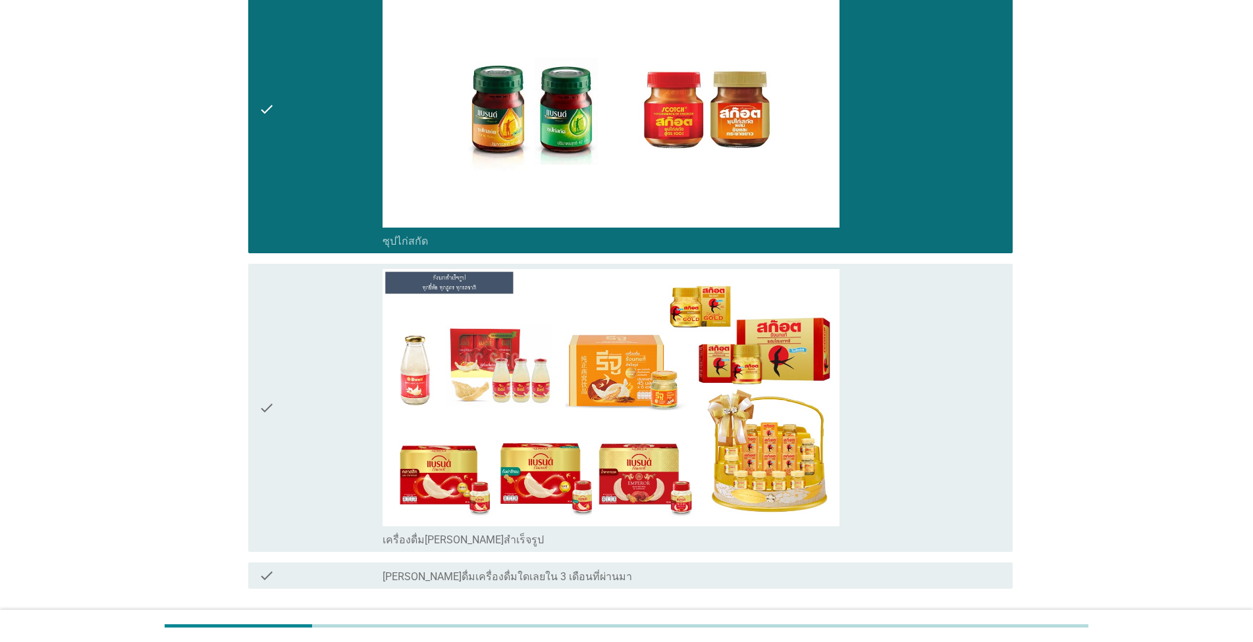
scroll to position [3527, 0]
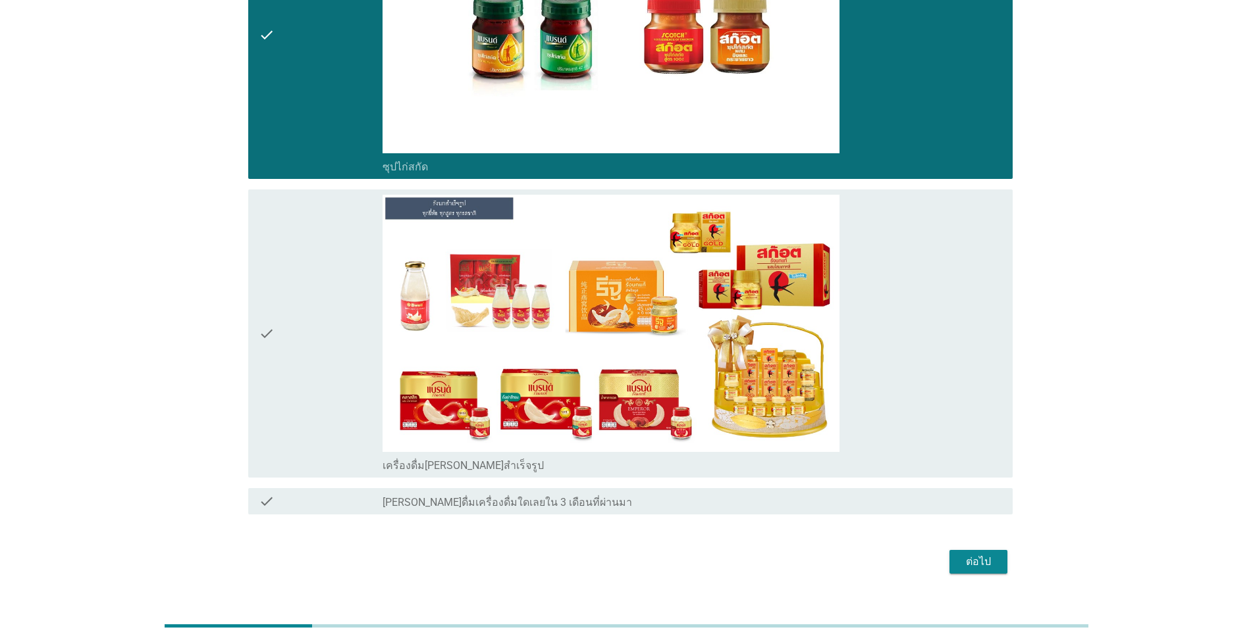
click at [646, 372] on div "check_box เครื่องดื่ม[PERSON_NAME]สำเร็จรูป" at bounding box center [691, 333] width 619 height 277
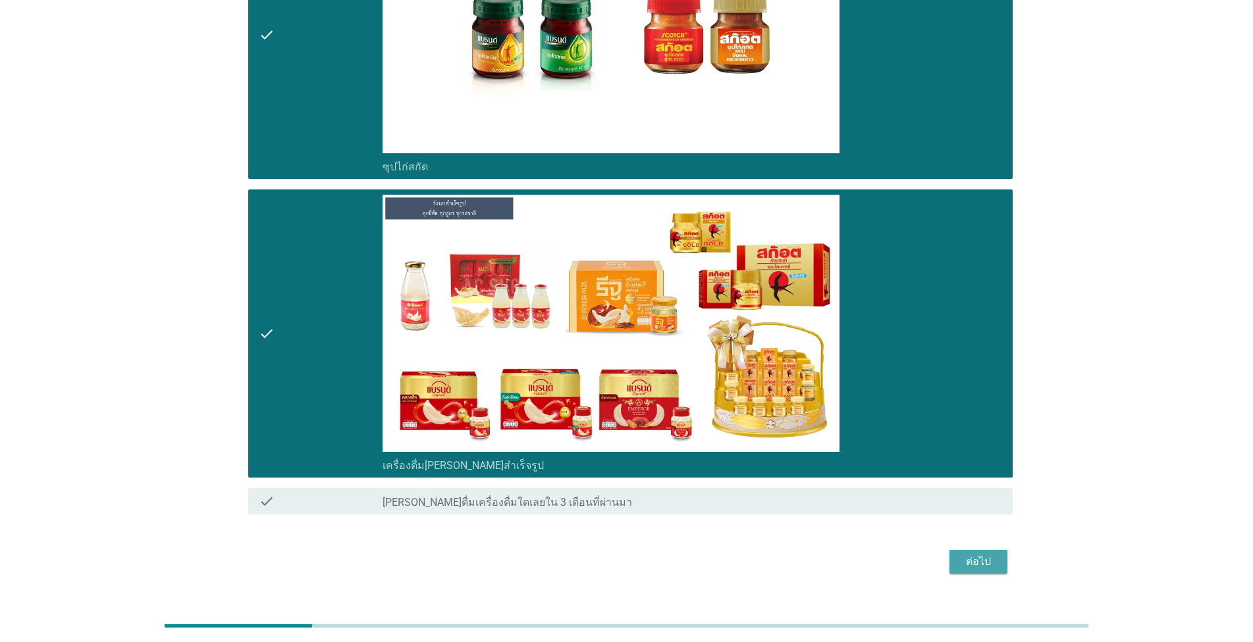
click at [646, 559] on div "ต่อไป" at bounding box center [978, 562] width 37 height 16
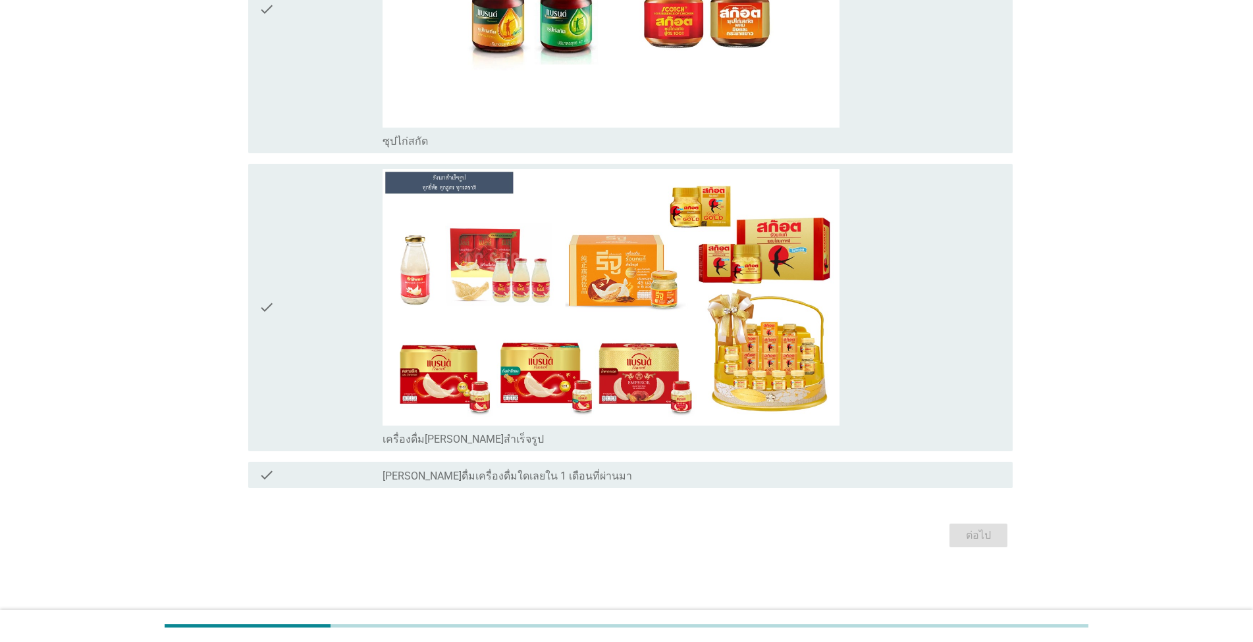
scroll to position [0, 0]
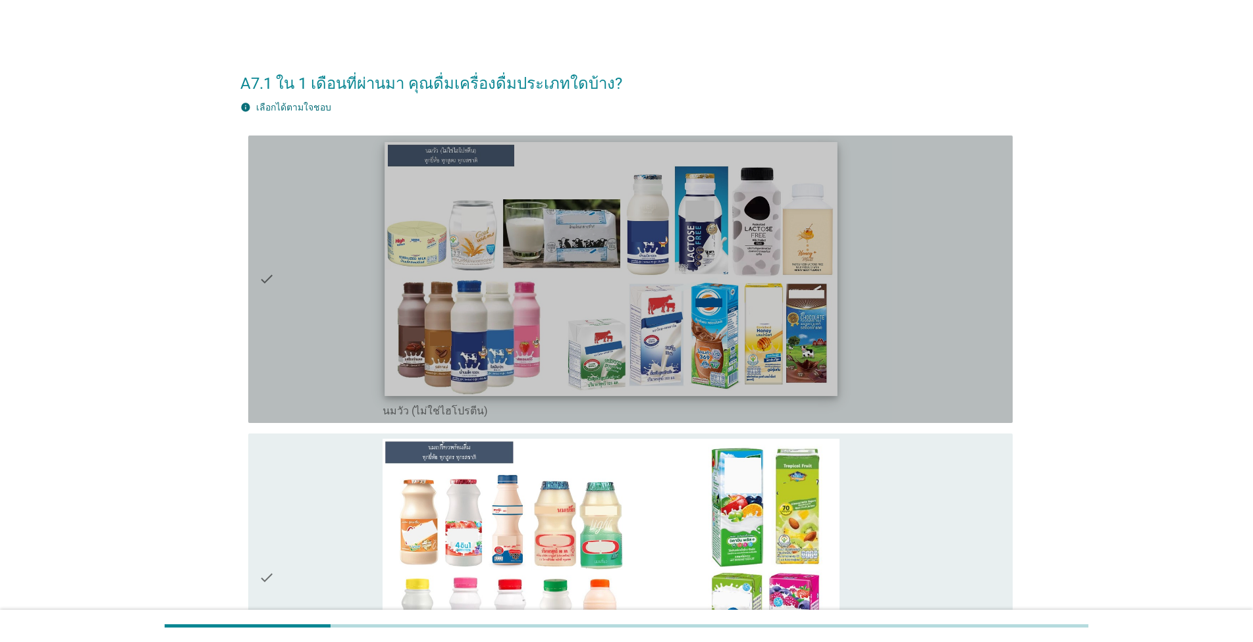
click at [646, 257] on img at bounding box center [611, 269] width 452 height 254
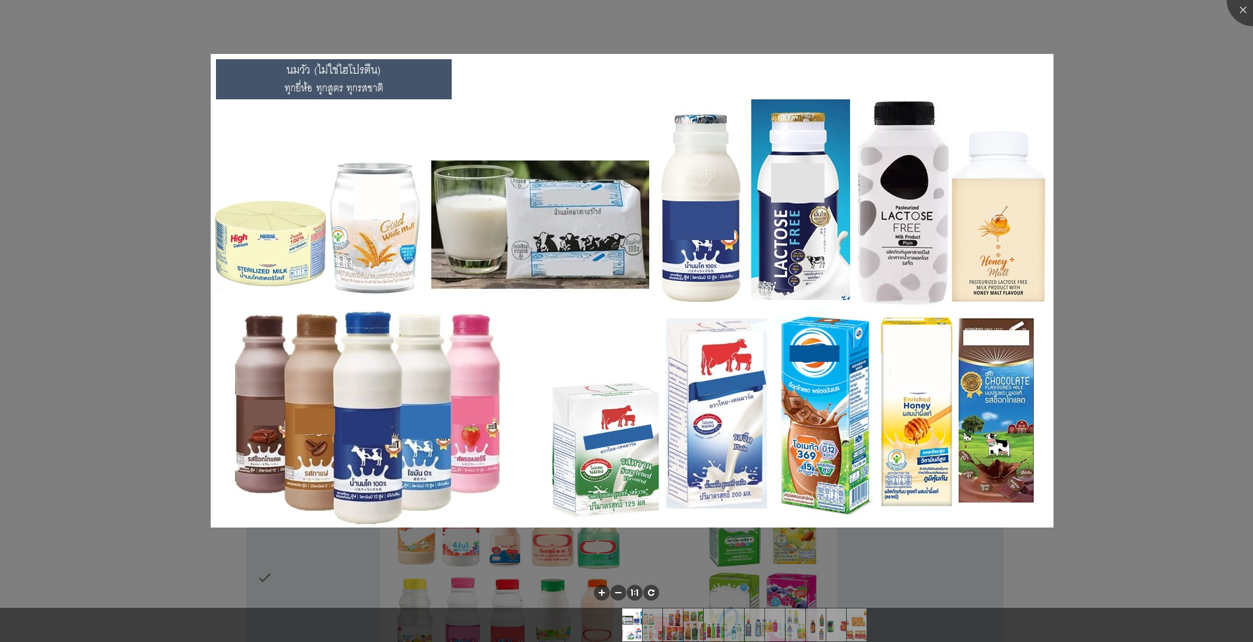
click at [596, 475] on img at bounding box center [632, 291] width 843 height 474
click at [646, 7] on div at bounding box center [1252, 0] width 53 height 53
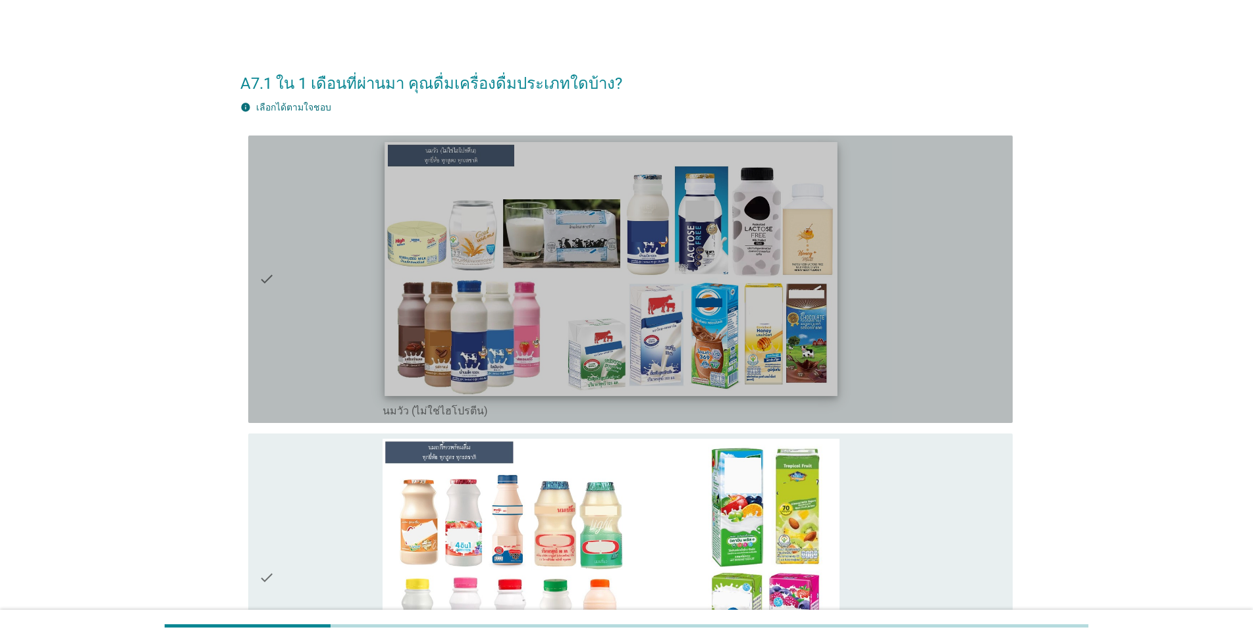
click at [646, 361] on img at bounding box center [611, 269] width 452 height 254
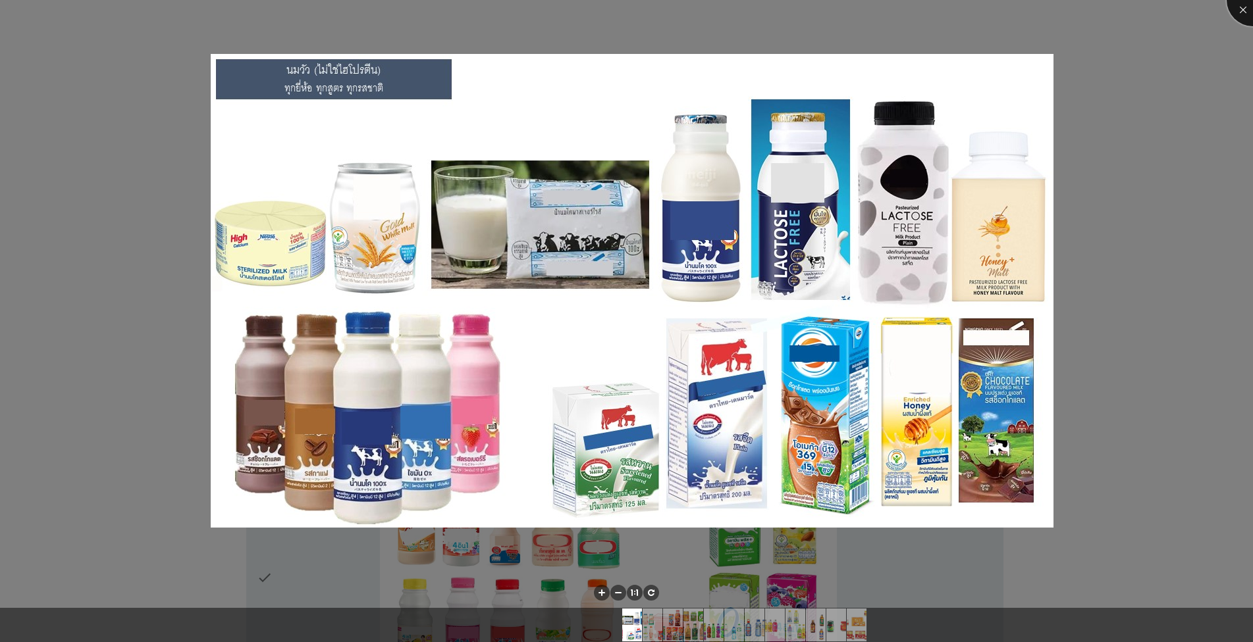
click at [646, 5] on div at bounding box center [1252, 0] width 53 height 53
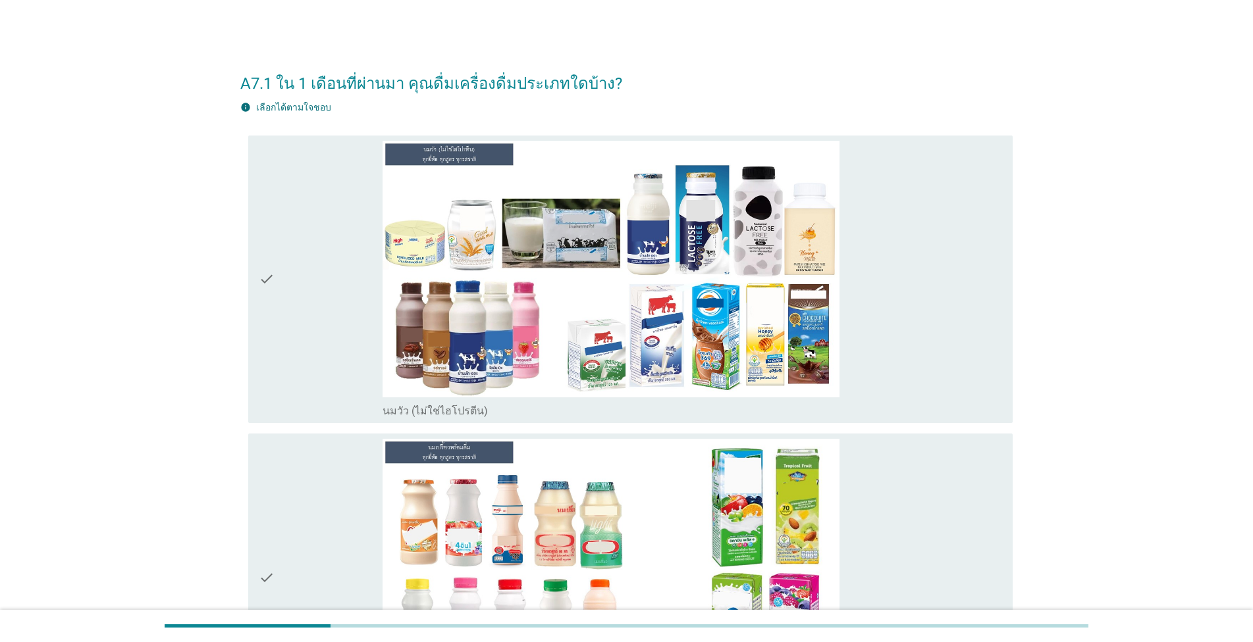
scroll to position [150, 0]
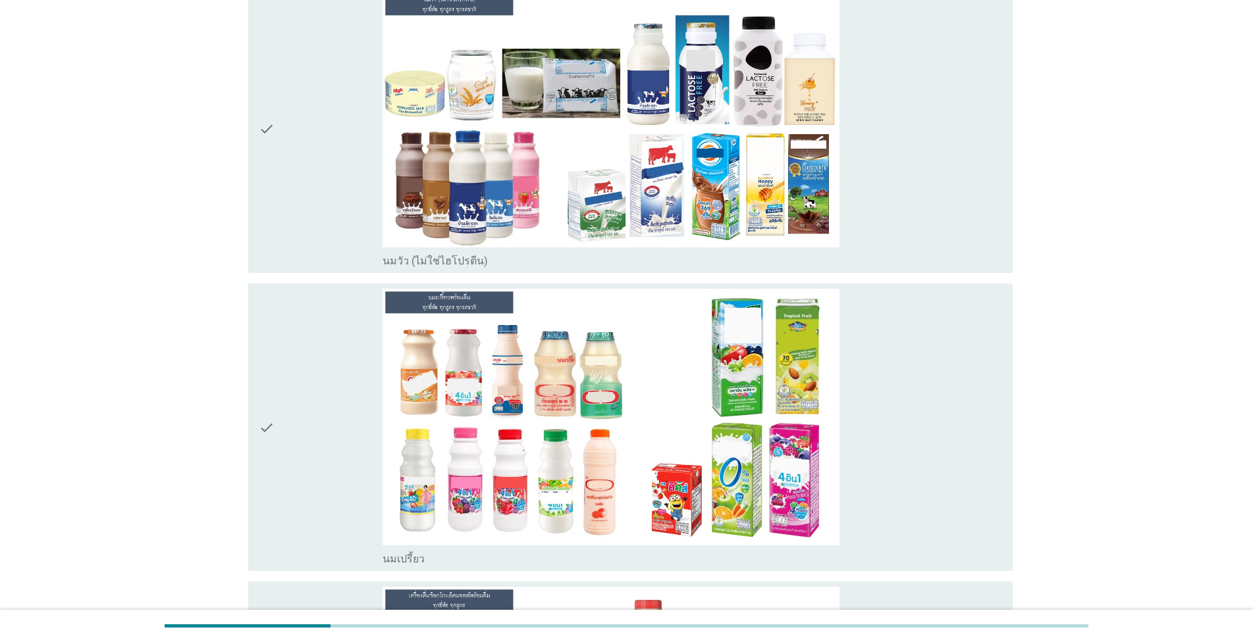
click at [646, 274] on div "check check_box_outline_blank นมวัว (ไม่ใช่ไฮโปรตีน)" at bounding box center [626, 129] width 772 height 298
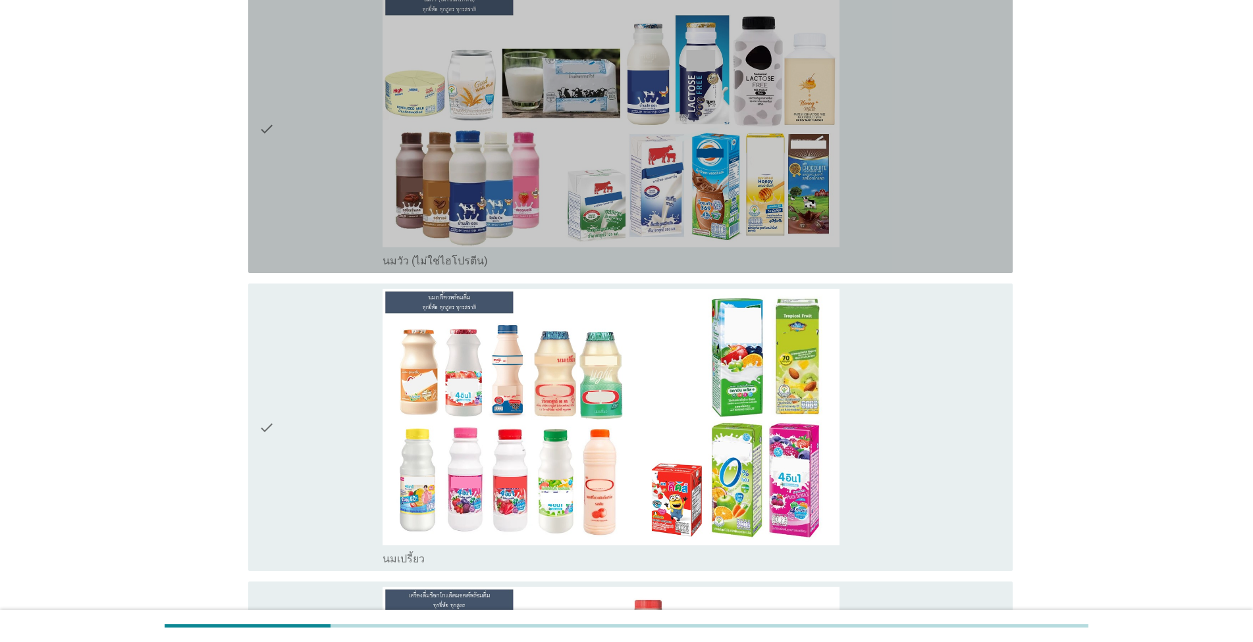
click at [646, 227] on div "check_box_outline_blank นมวัว (ไม่ใช่ไฮโปรตีน)" at bounding box center [691, 129] width 619 height 277
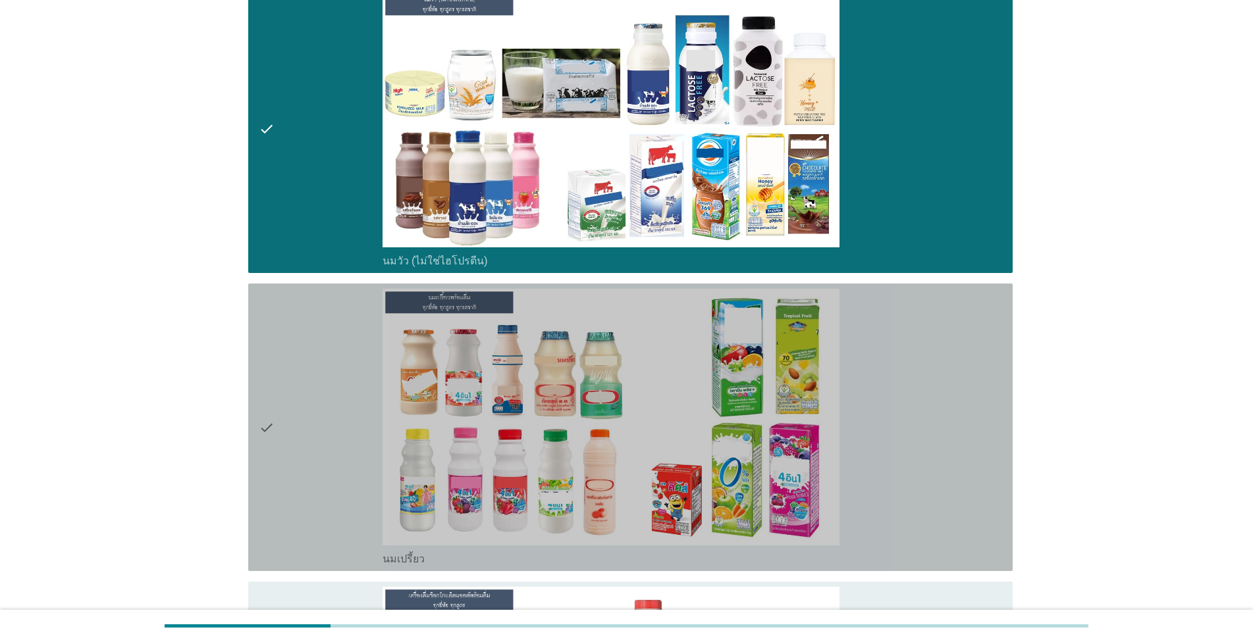
click at [646, 527] on div "check_box_outline_blank นมเปรี้ยว" at bounding box center [691, 427] width 619 height 277
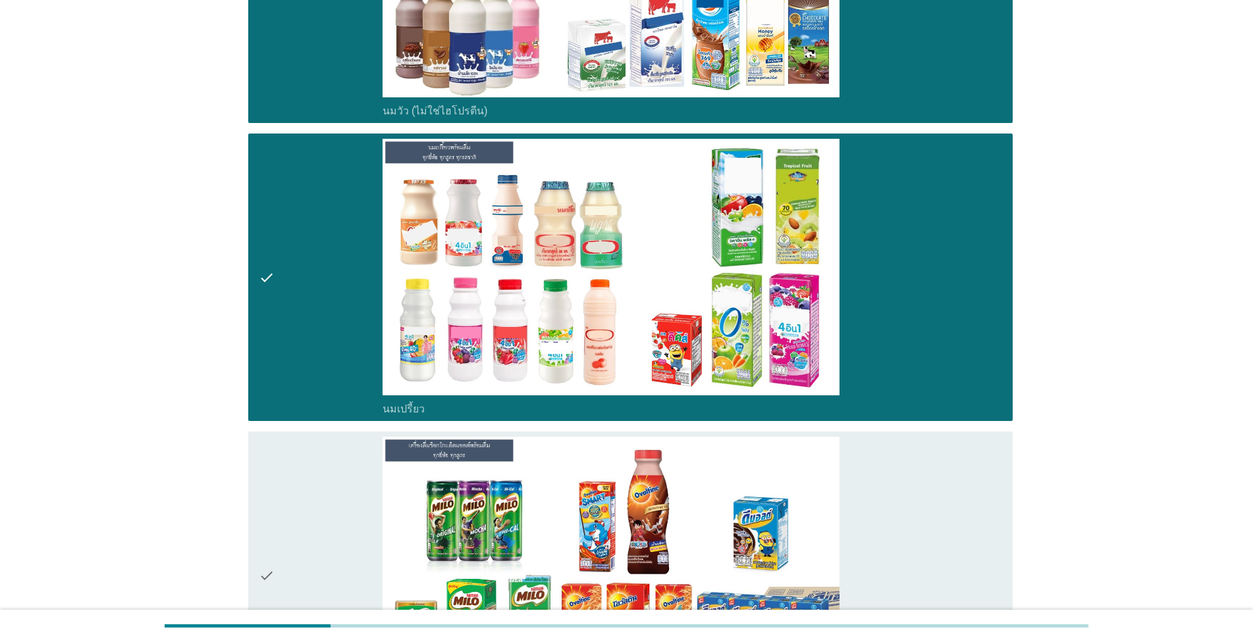
scroll to position [525, 0]
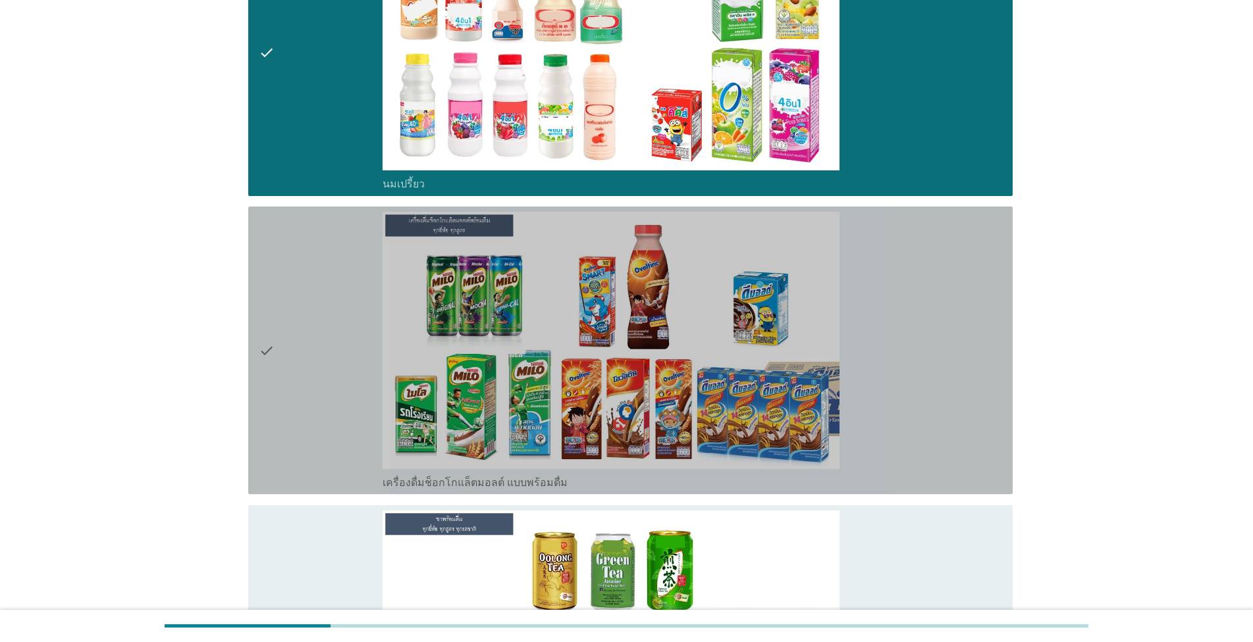
click at [646, 468] on div "check_box_outline_blank เครื่องดื่มช็อกโกแล็ตมอลต์ แบบพร้อมดื่ม" at bounding box center [691, 350] width 619 height 277
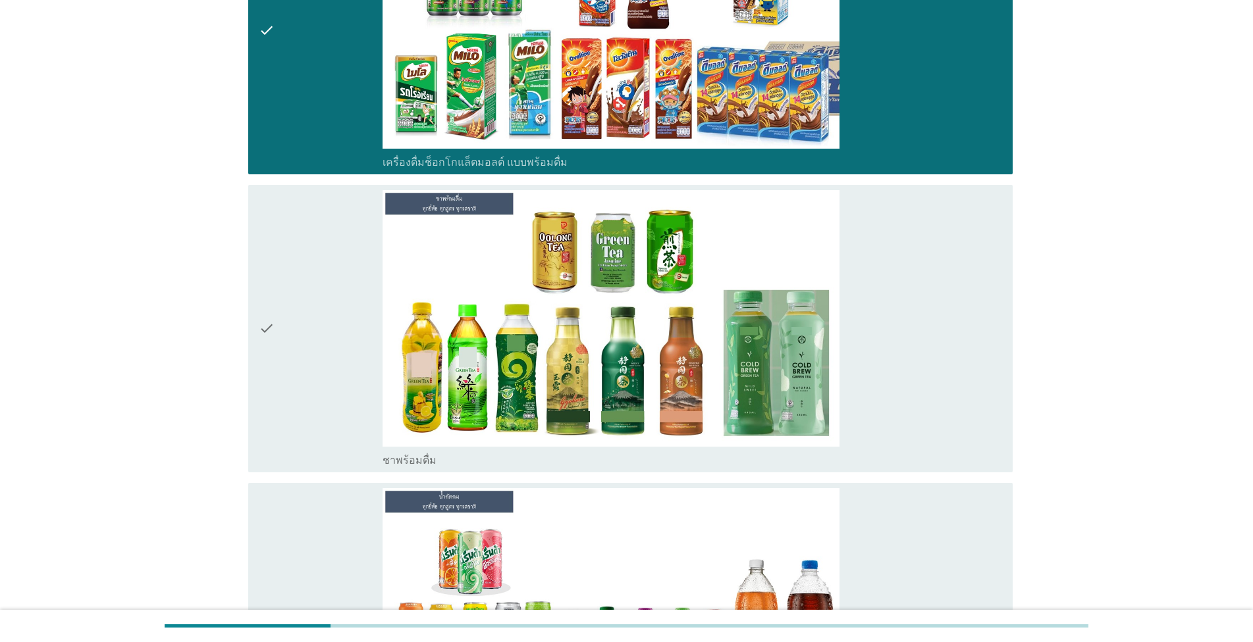
scroll to position [1051, 0]
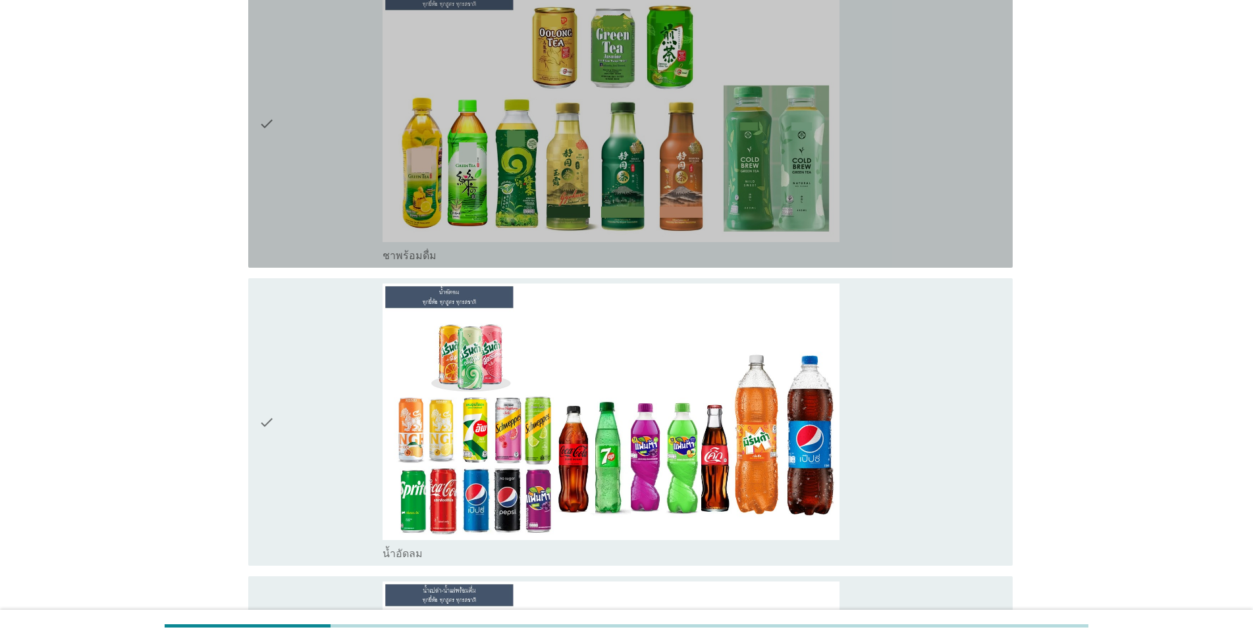
click at [646, 205] on div "check_box ชาพร้อมดื่ม" at bounding box center [691, 124] width 619 height 277
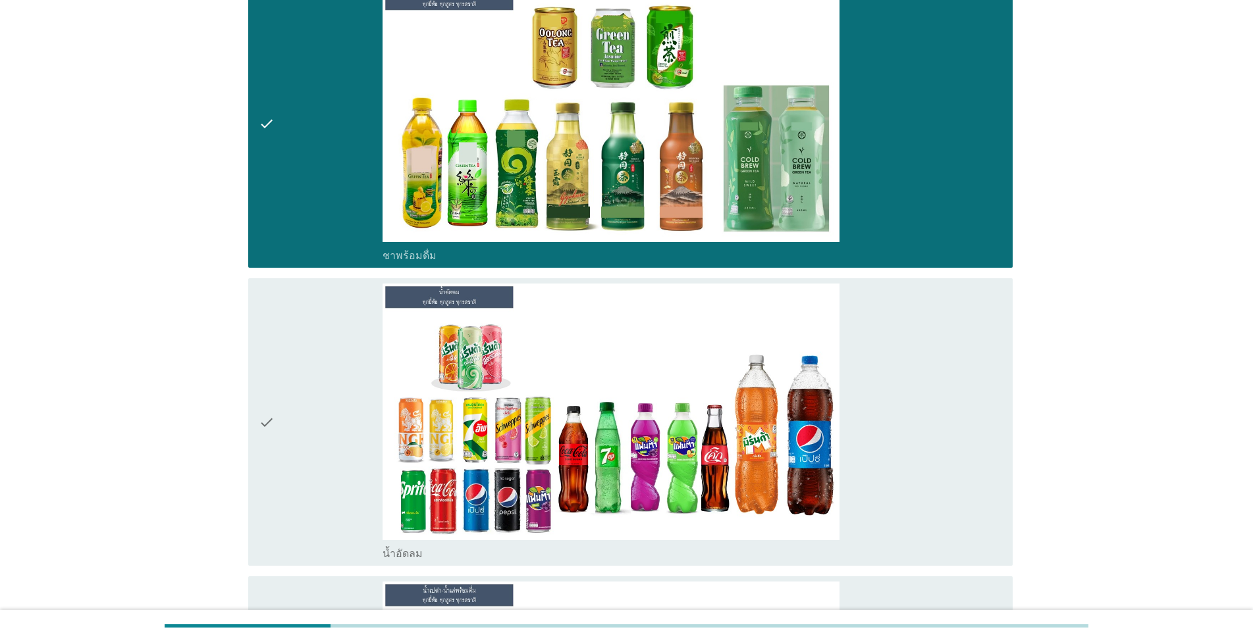
click at [646, 506] on div "check_box น้ำอัดลม" at bounding box center [691, 422] width 619 height 277
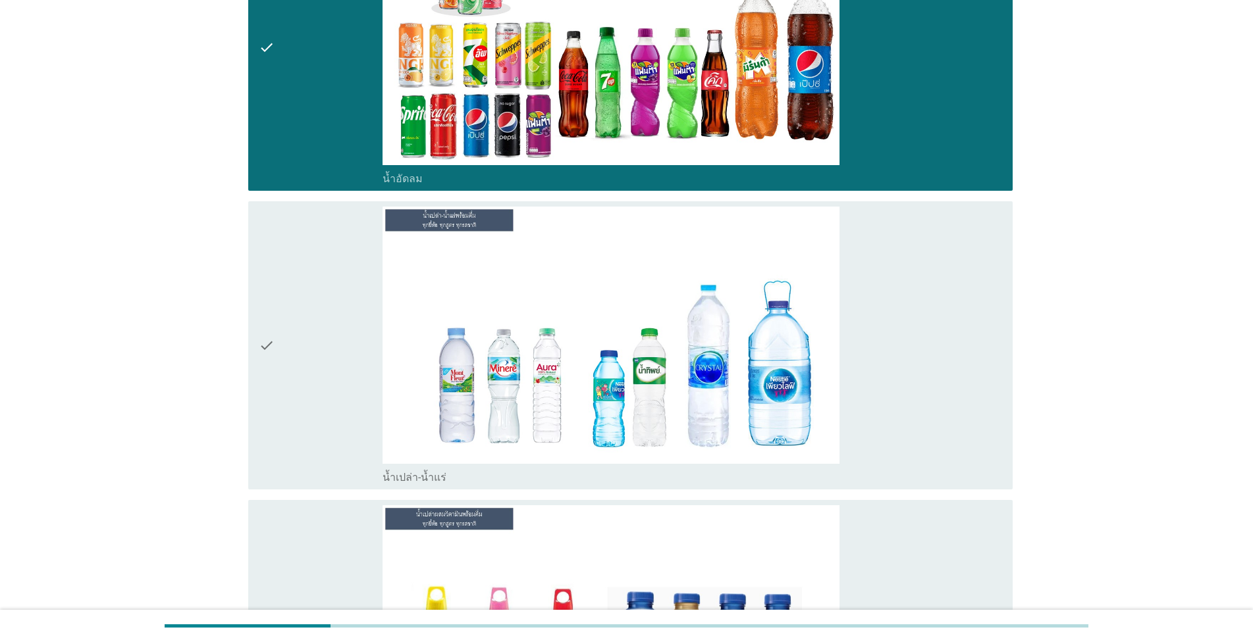
scroll to position [1576, 0]
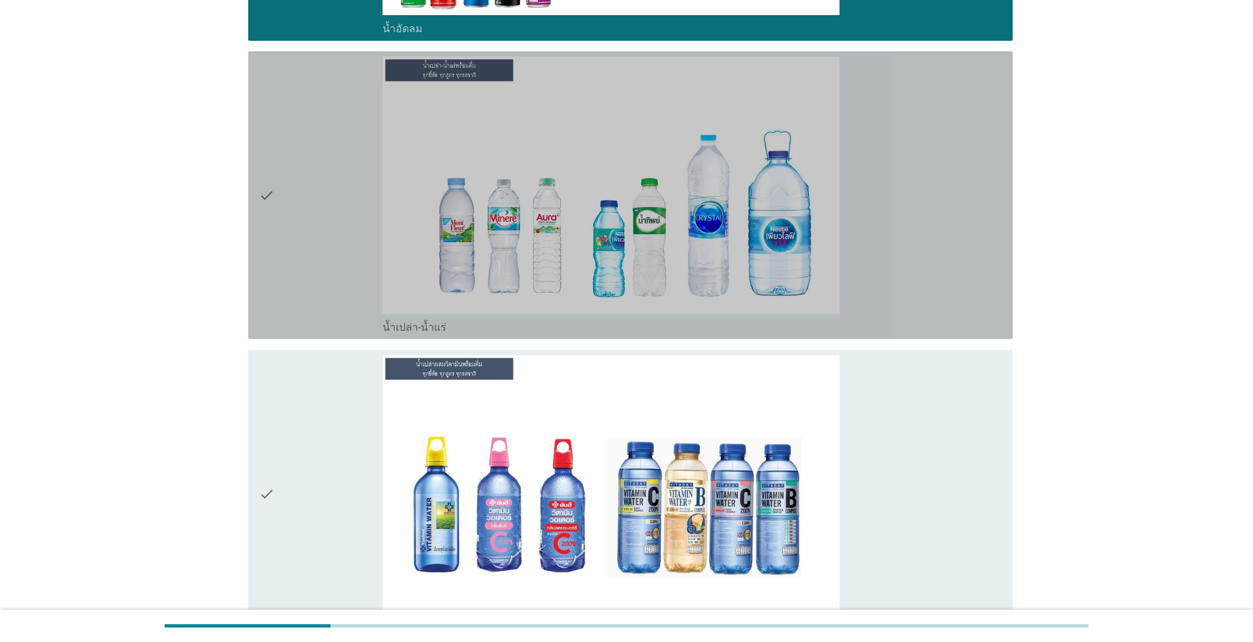
click at [646, 296] on div "check_box น้ำเปล่า-น้ำแร่" at bounding box center [691, 195] width 619 height 277
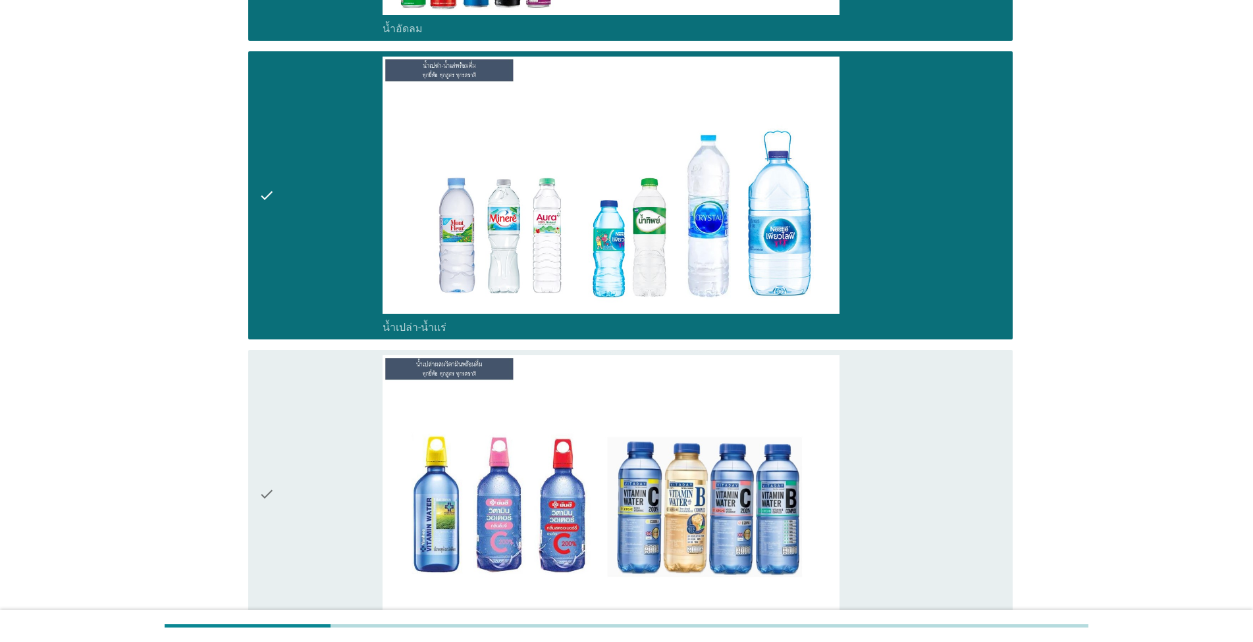
click at [646, 585] on div "check_box น้ำเปล่าผสมวิตามิน" at bounding box center [691, 493] width 619 height 277
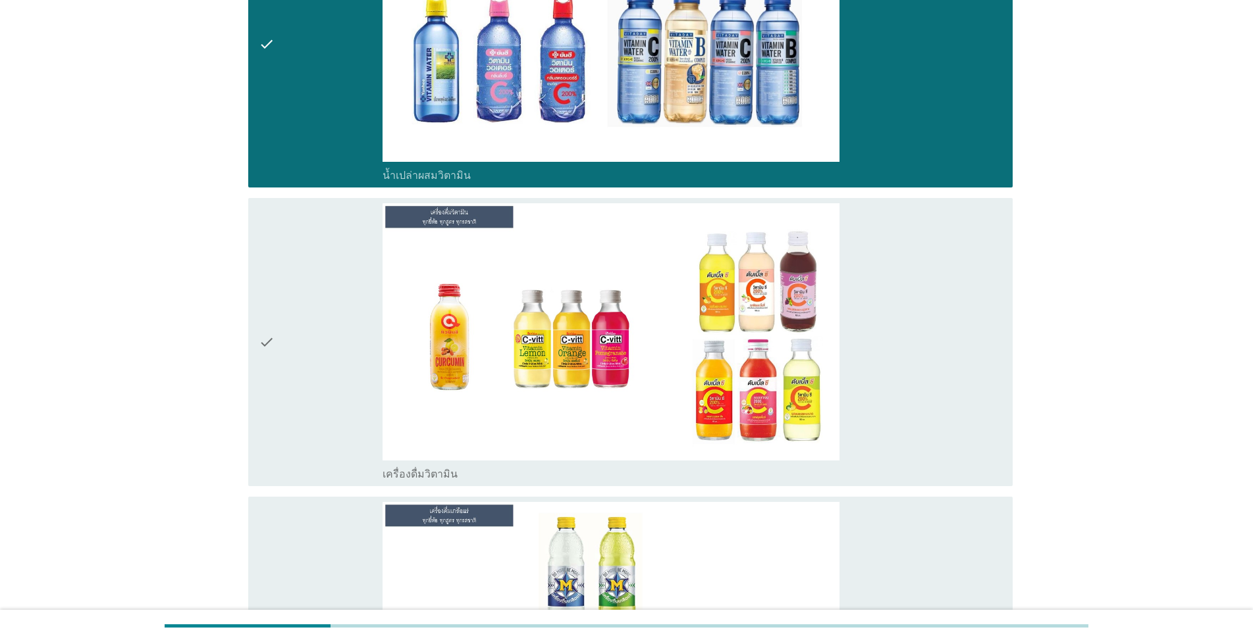
click at [646, 454] on div "check_box เครื่องดื่มวิตามิน" at bounding box center [691, 341] width 619 height 277
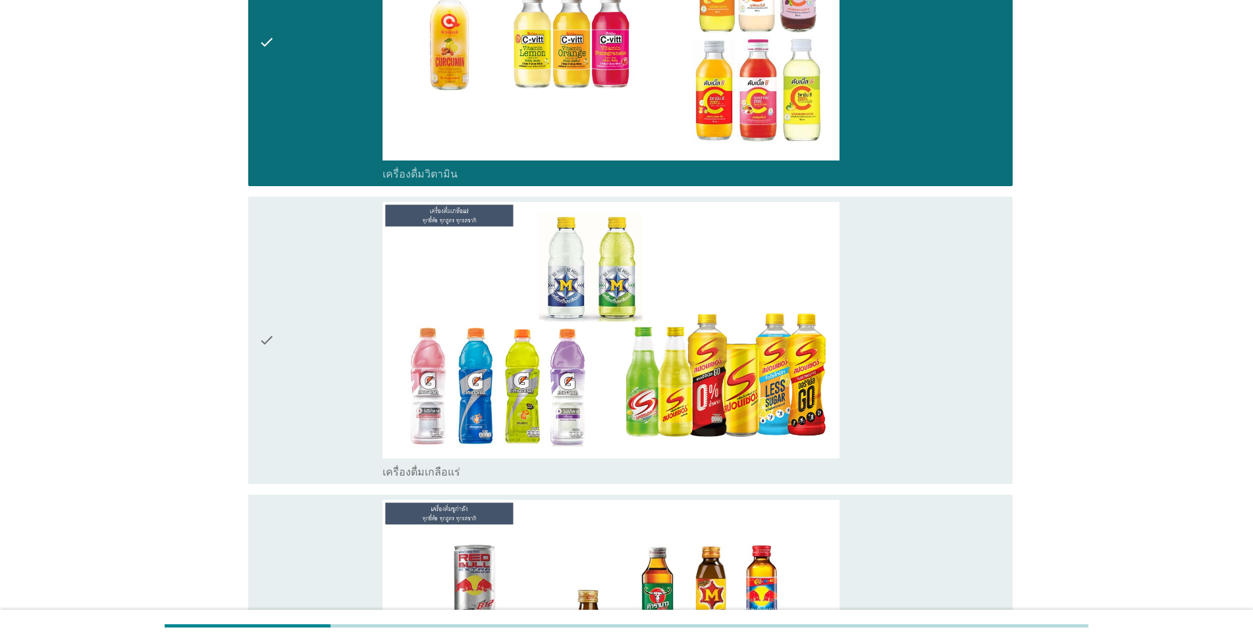
click at [646, 445] on div "check_box เครื่องดื่มเกลือแร่" at bounding box center [691, 340] width 619 height 277
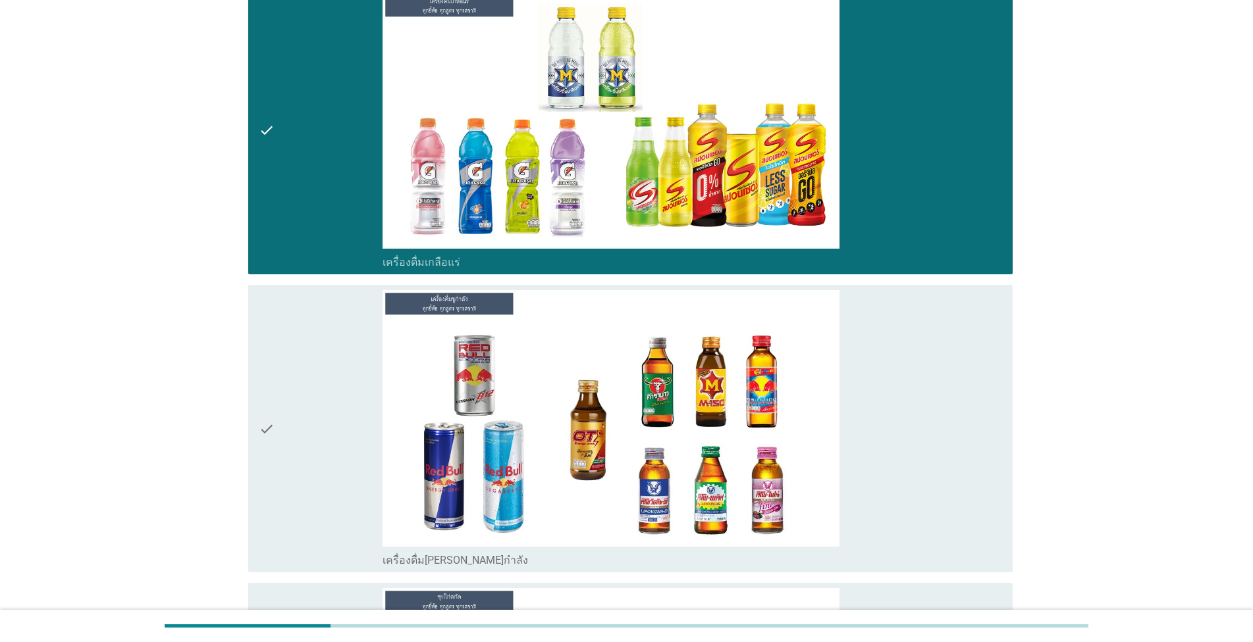
scroll to position [2551, 0]
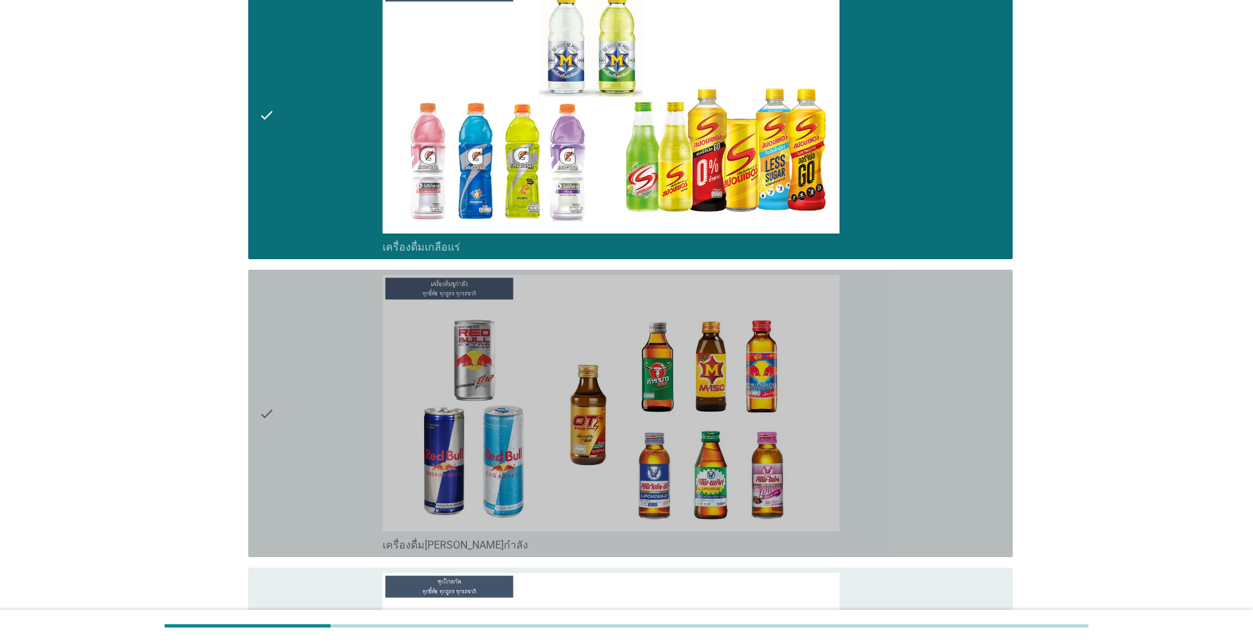
click at [646, 497] on div "check_box เครื่องดื่ม[PERSON_NAME]กำลัง" at bounding box center [691, 413] width 619 height 277
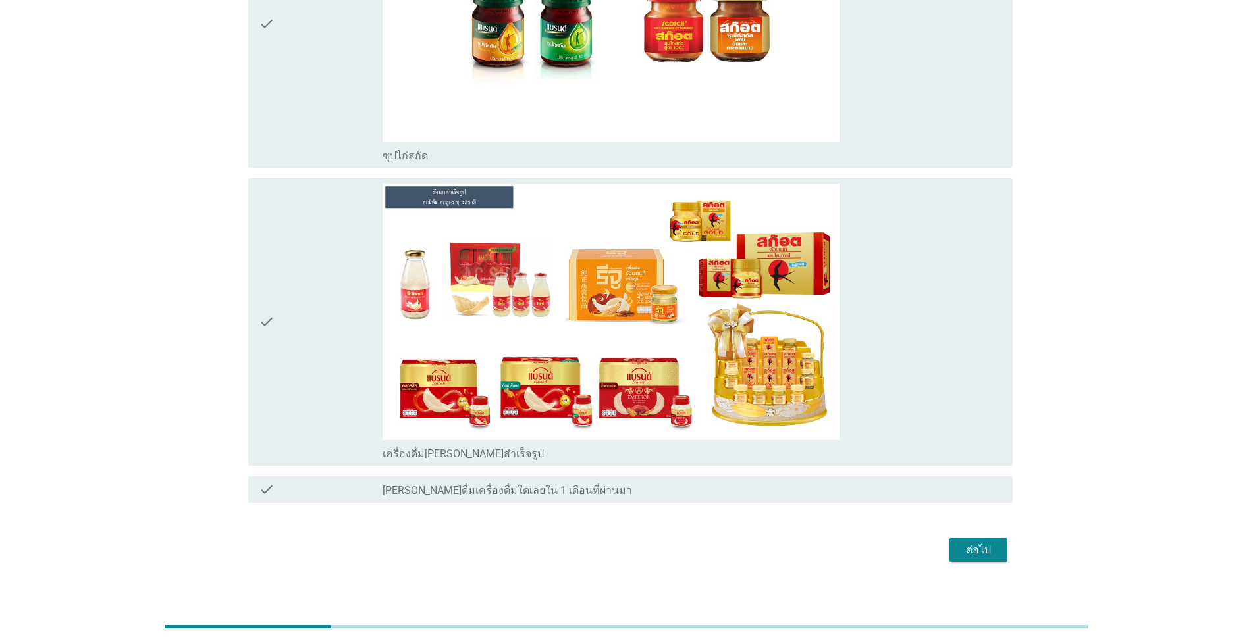
scroll to position [3251, 0]
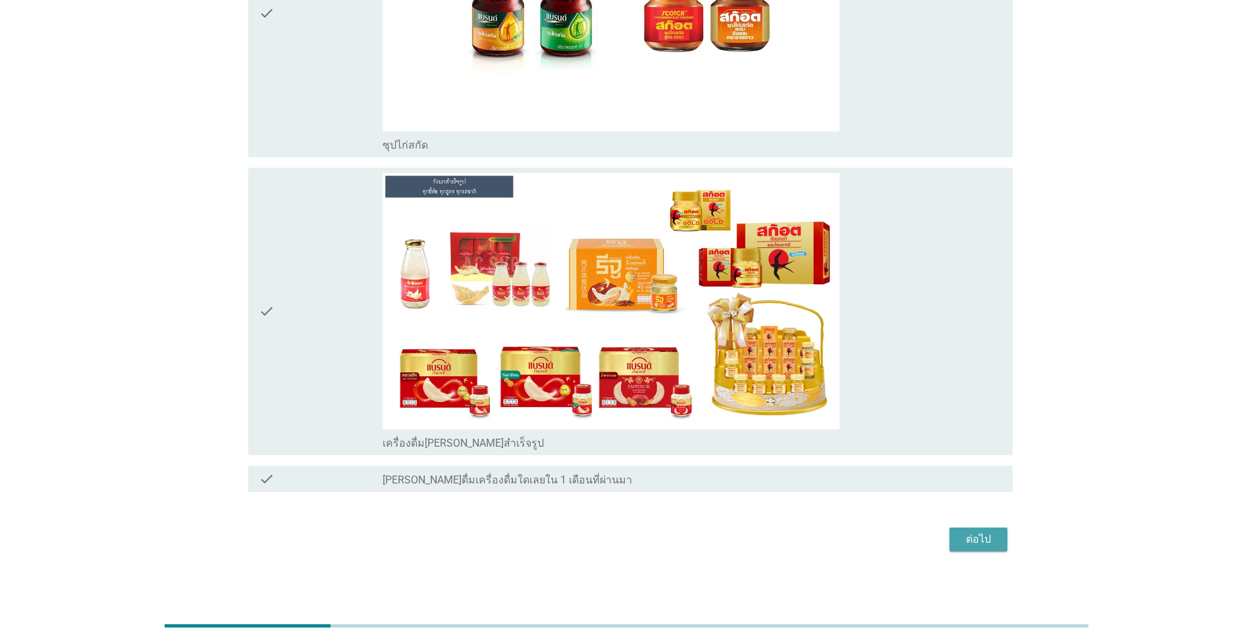
click at [646, 544] on button "ต่อไป" at bounding box center [978, 540] width 58 height 24
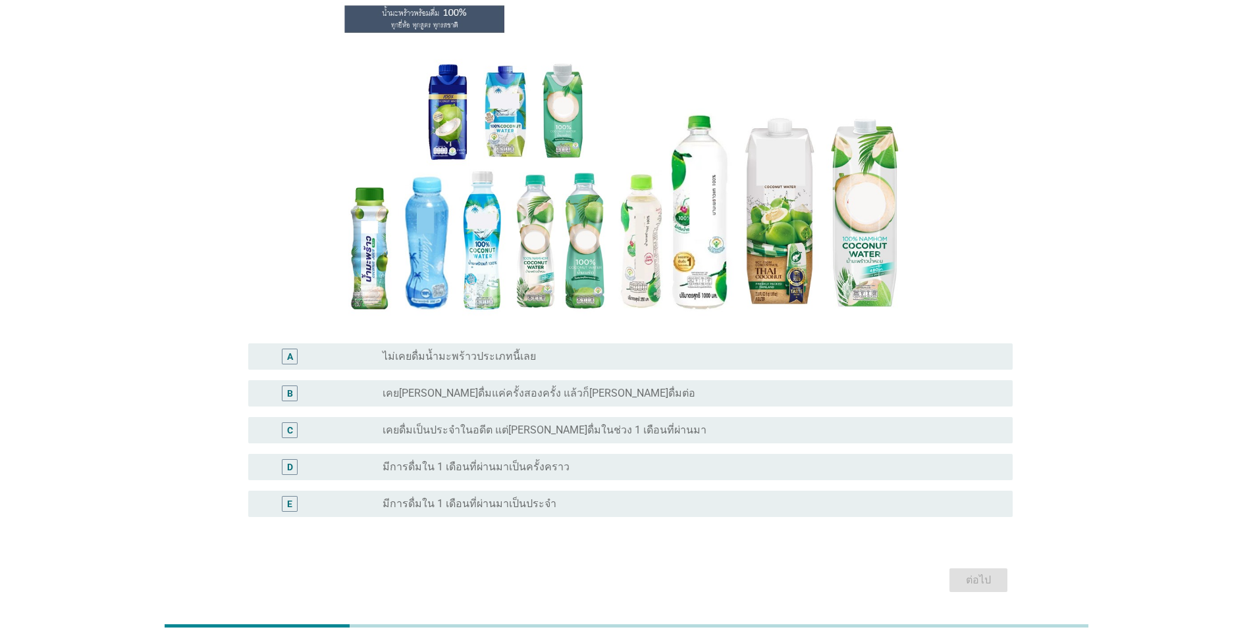
scroll to position [149, 0]
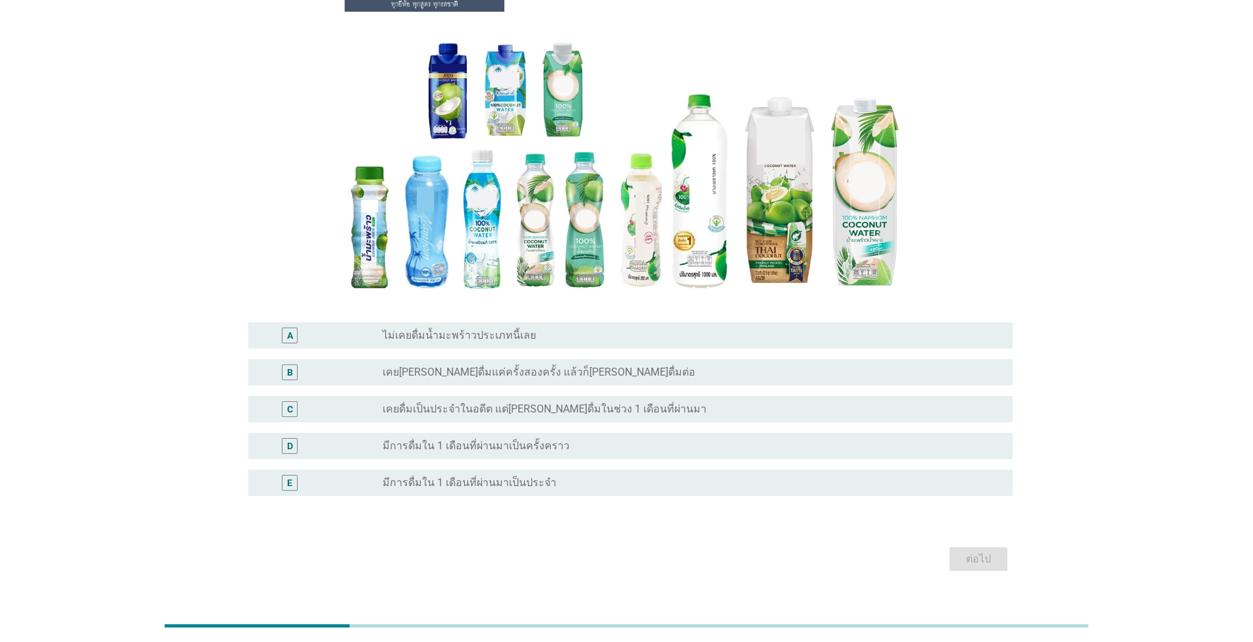
click at [646, 403] on div "radio_button_unchecked เคยดื่มเป็นประจำในอดีต แต่[PERSON_NAME]ดื่มในช่วง 1 เดือ…" at bounding box center [686, 409] width 609 height 13
